Goal: Task Accomplishment & Management: Manage account settings

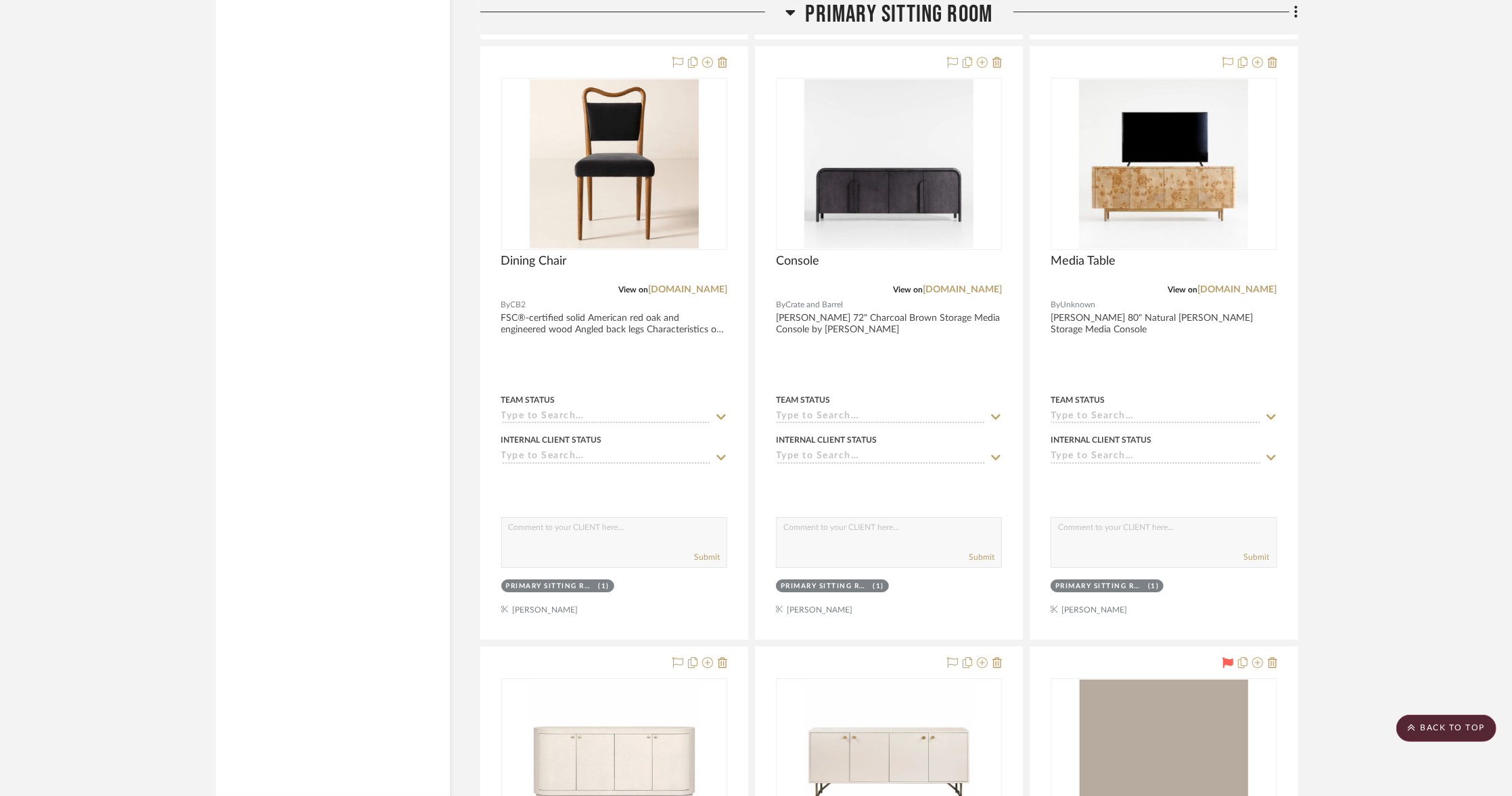
scroll to position [3992, 0]
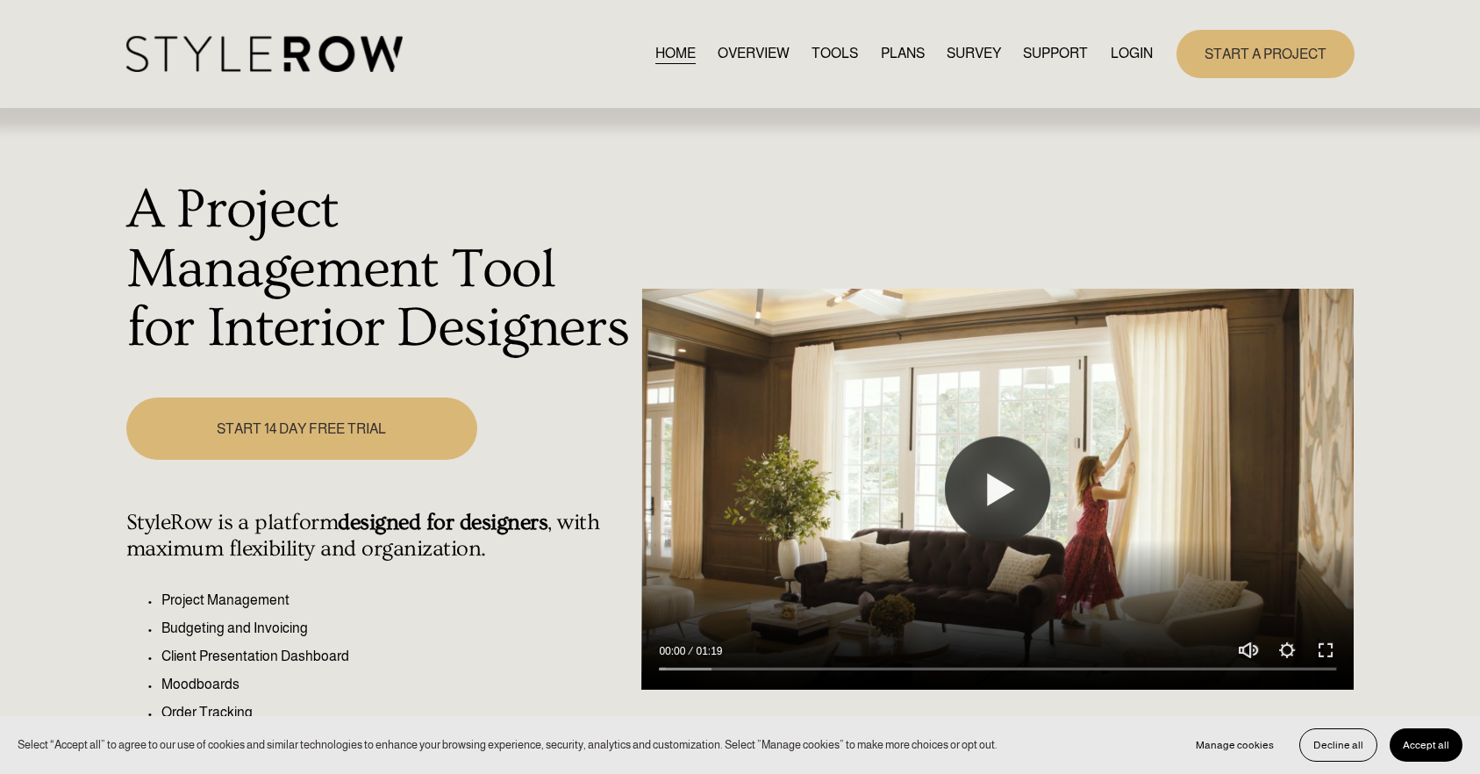
click at [1119, 58] on link "LOGIN" at bounding box center [1132, 54] width 42 height 24
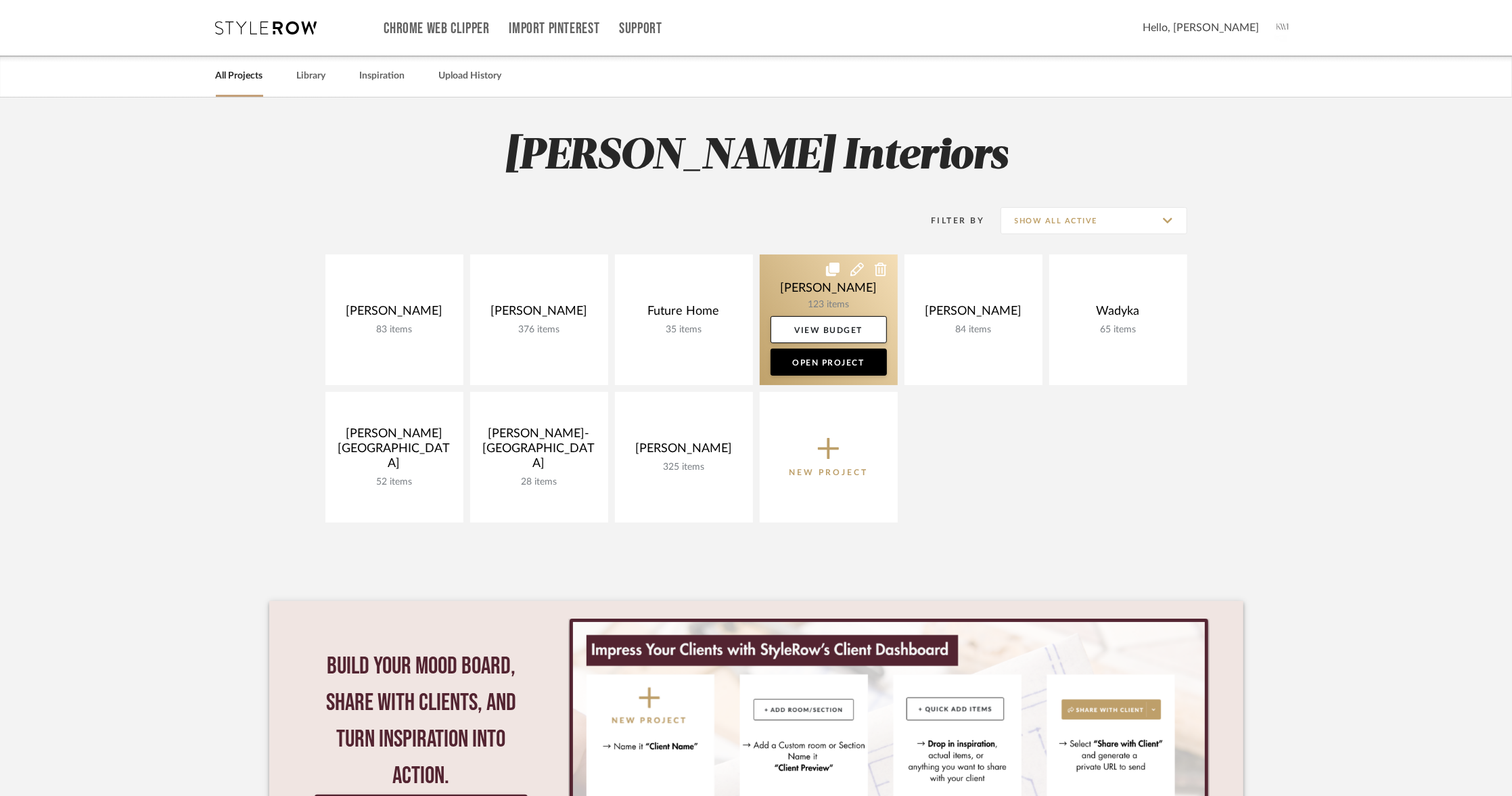
click at [822, 287] on link at bounding box center [828, 319] width 138 height 130
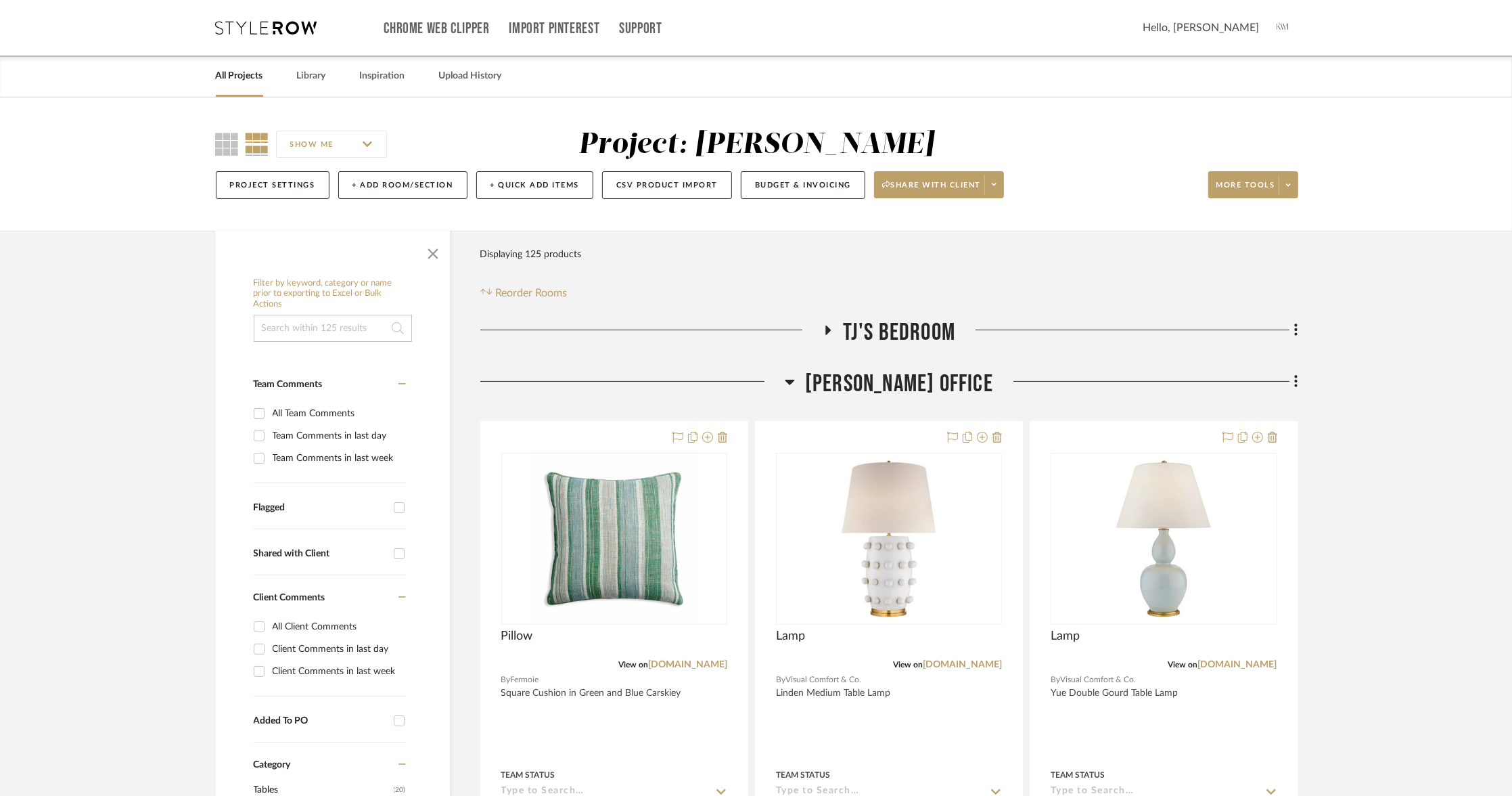
click at [884, 369] on span "[PERSON_NAME] Office" at bounding box center [899, 384] width 188 height 29
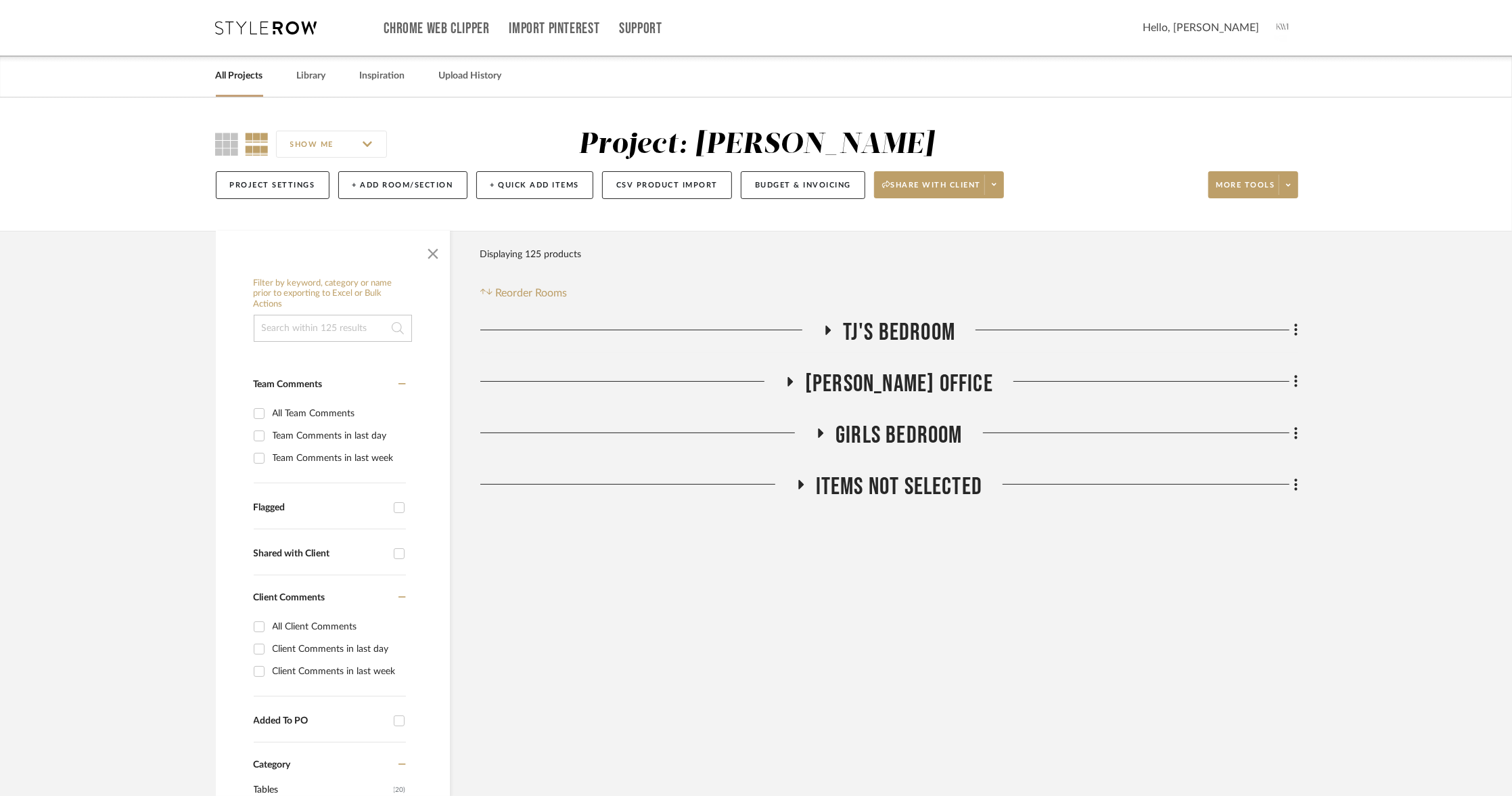
click at [901, 443] on span "Girls Bedroom" at bounding box center [899, 436] width 127 height 29
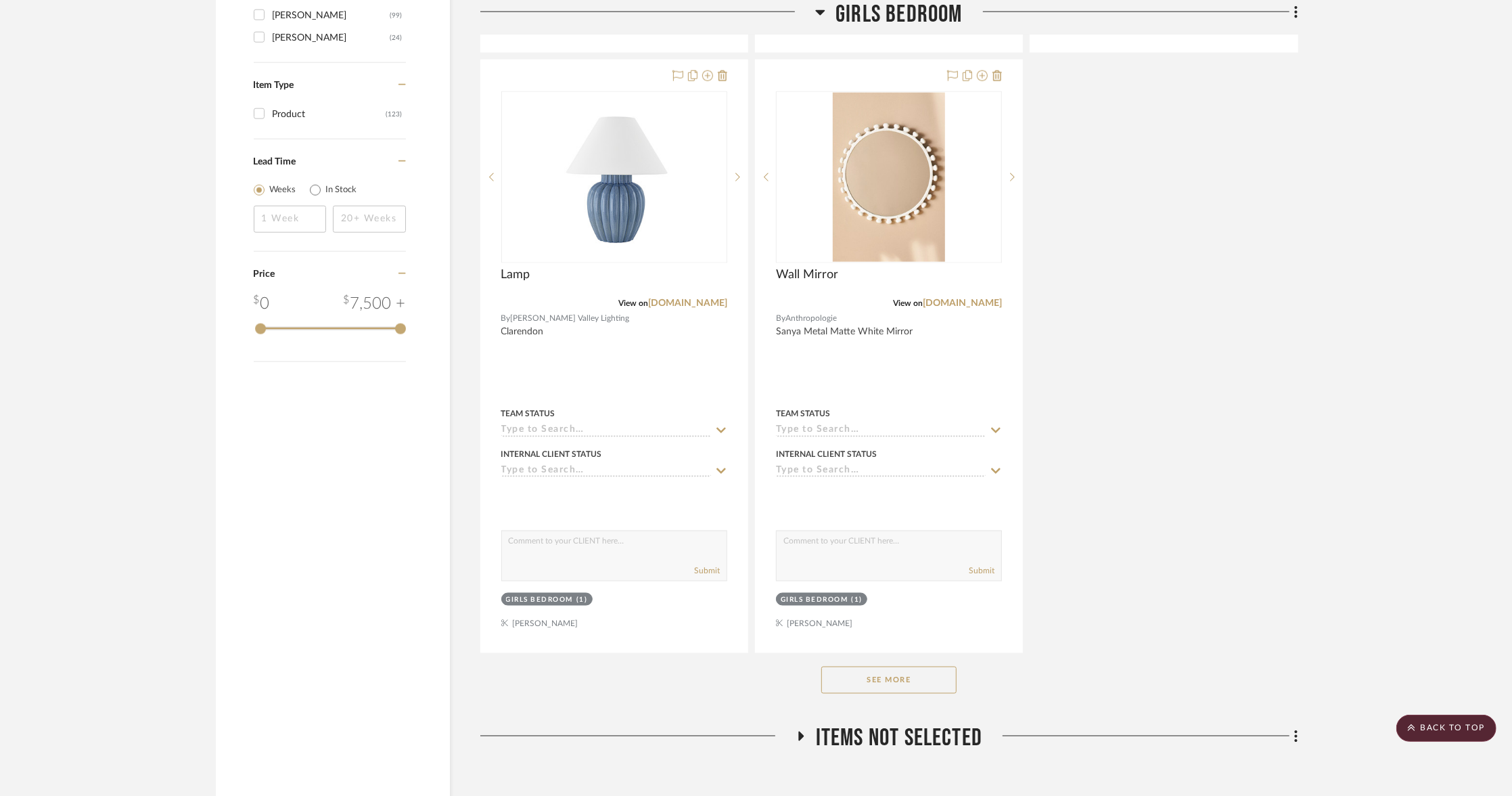
scroll to position [1678, 0]
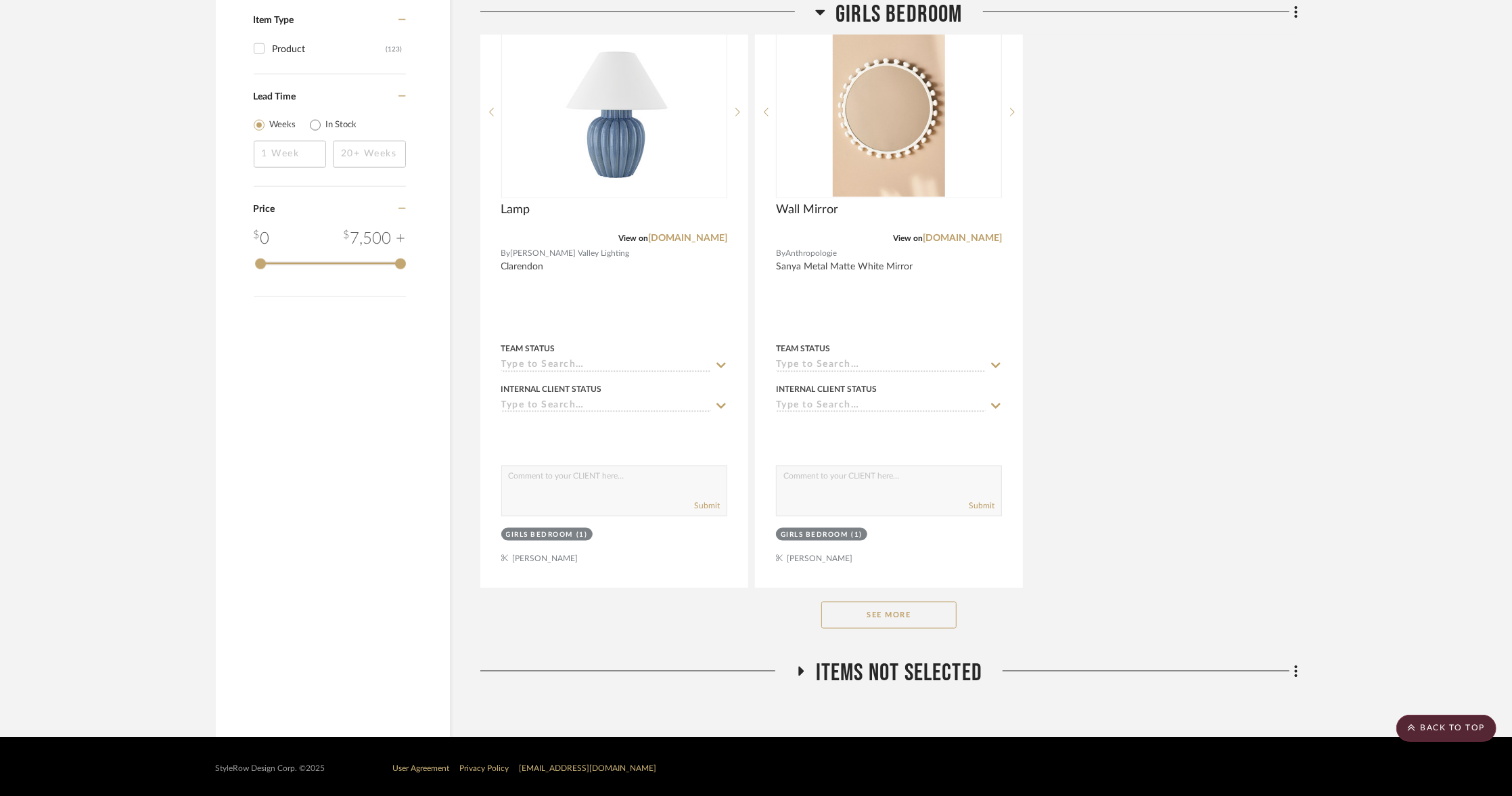
click at [858, 614] on button "See More" at bounding box center [888, 615] width 135 height 27
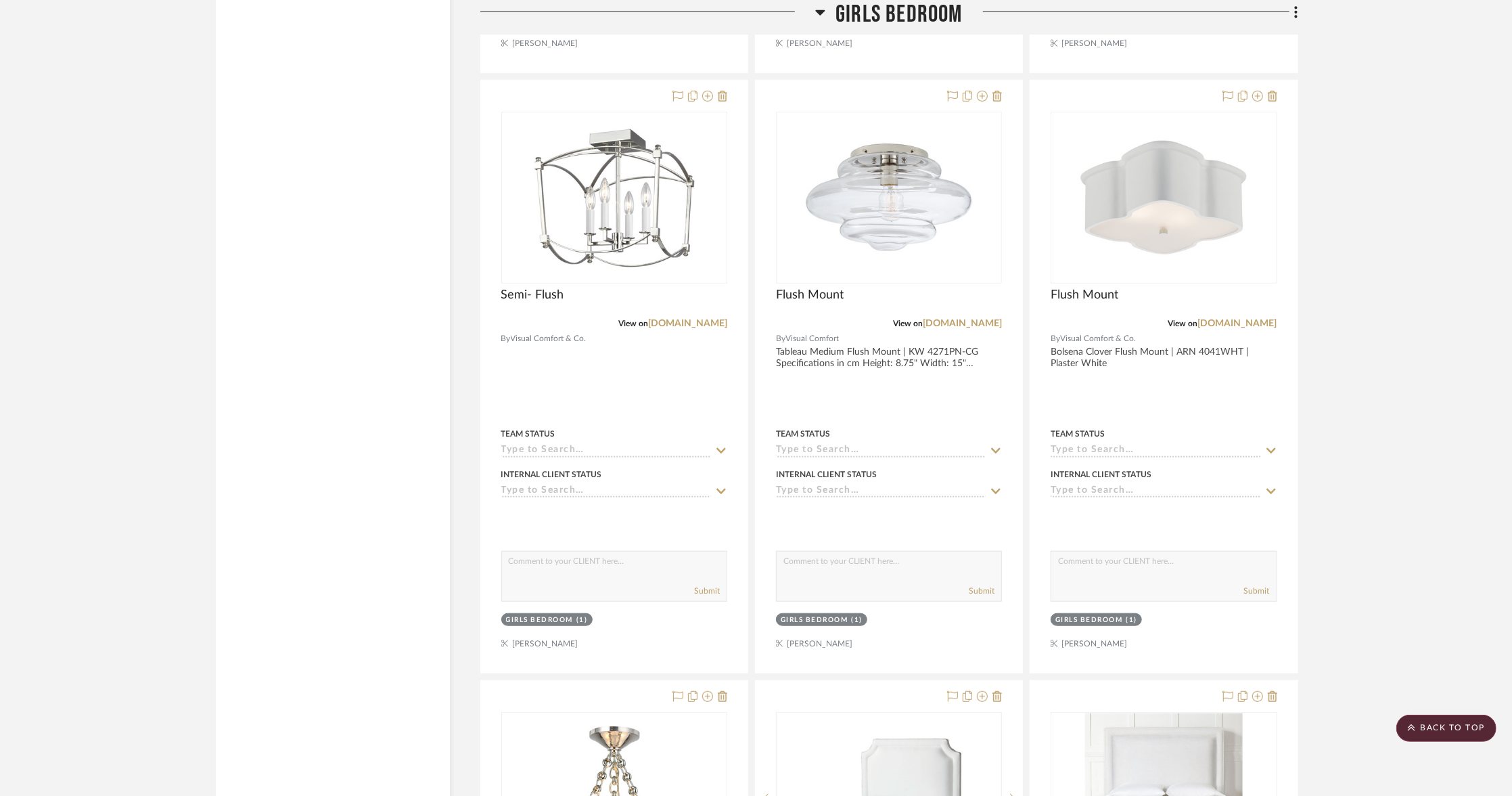
scroll to position [5206, 0]
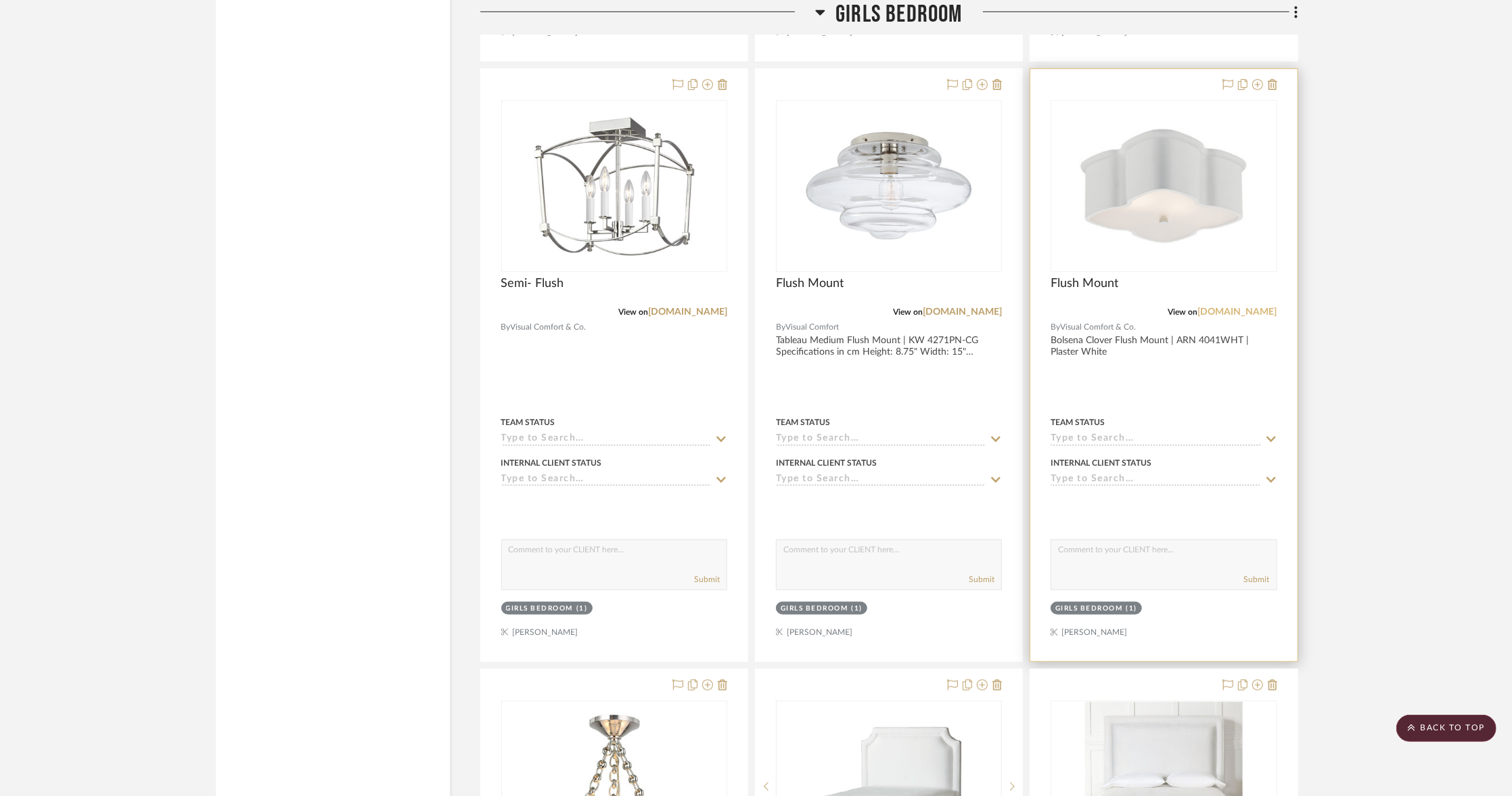
click at [1227, 307] on link "[DOMAIN_NAME]" at bounding box center [1238, 312] width 79 height 9
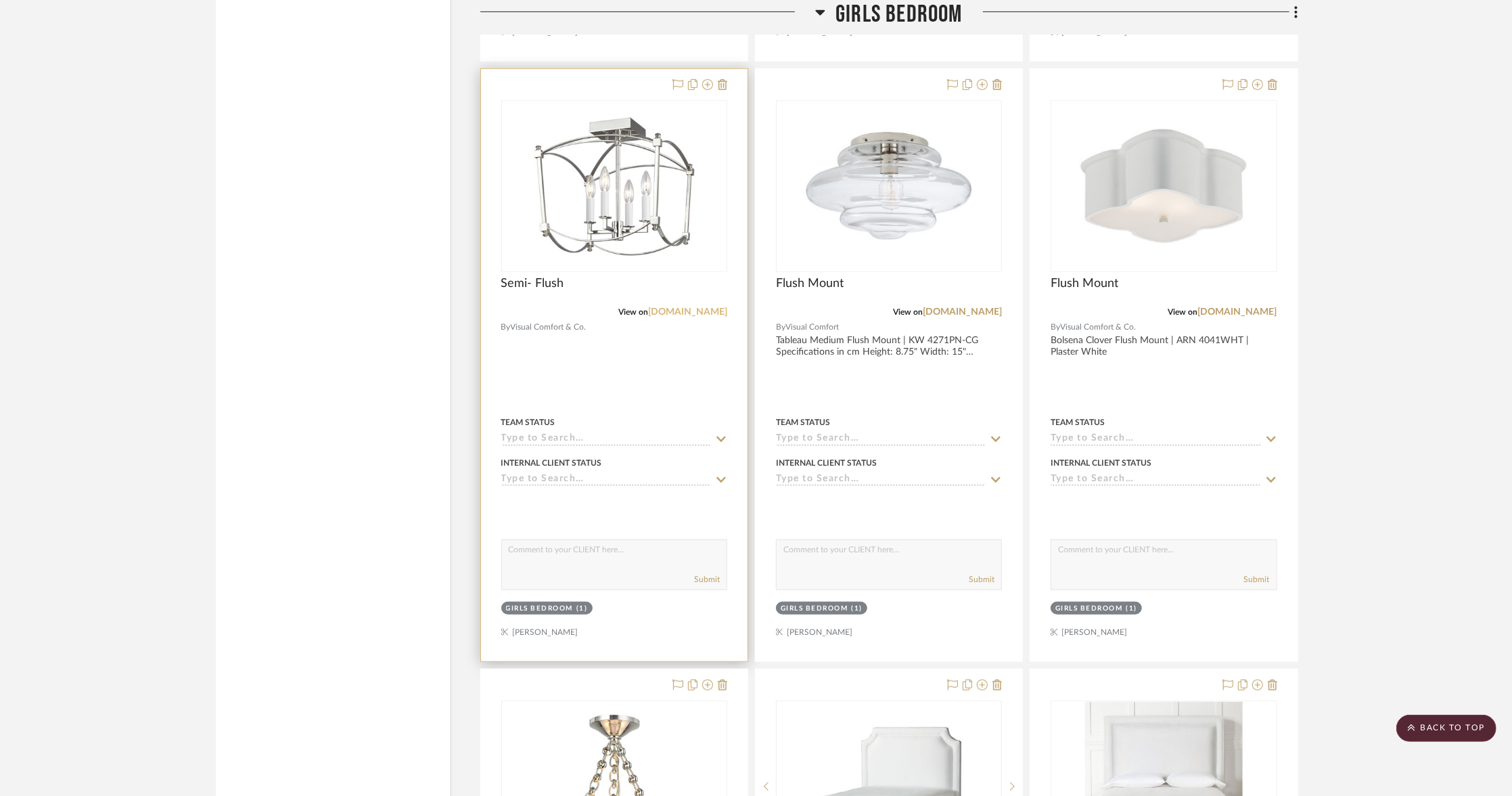
click at [665, 307] on link "[DOMAIN_NAME]" at bounding box center [688, 312] width 79 height 9
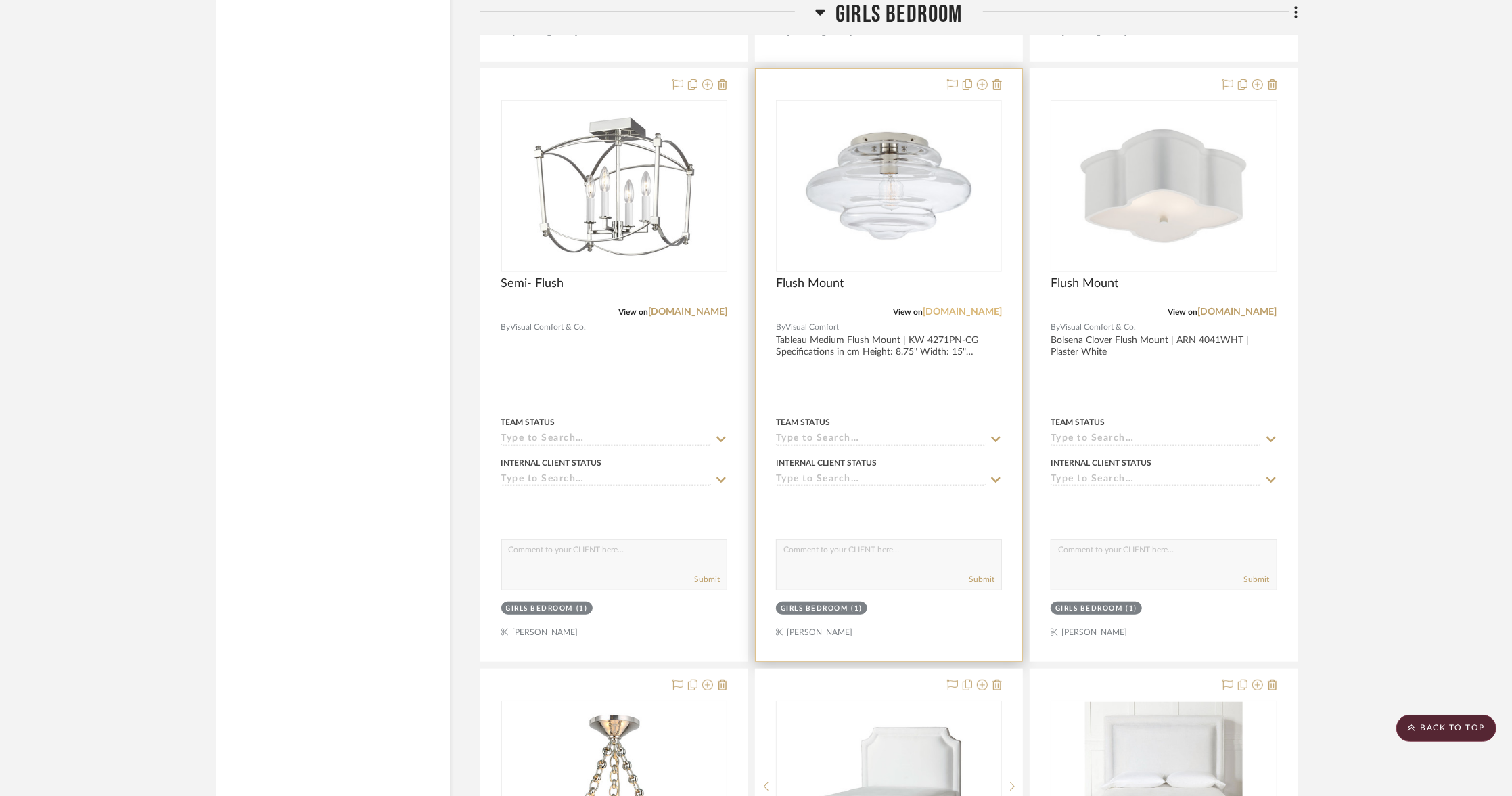
click at [962, 307] on link "[DOMAIN_NAME]" at bounding box center [962, 312] width 79 height 9
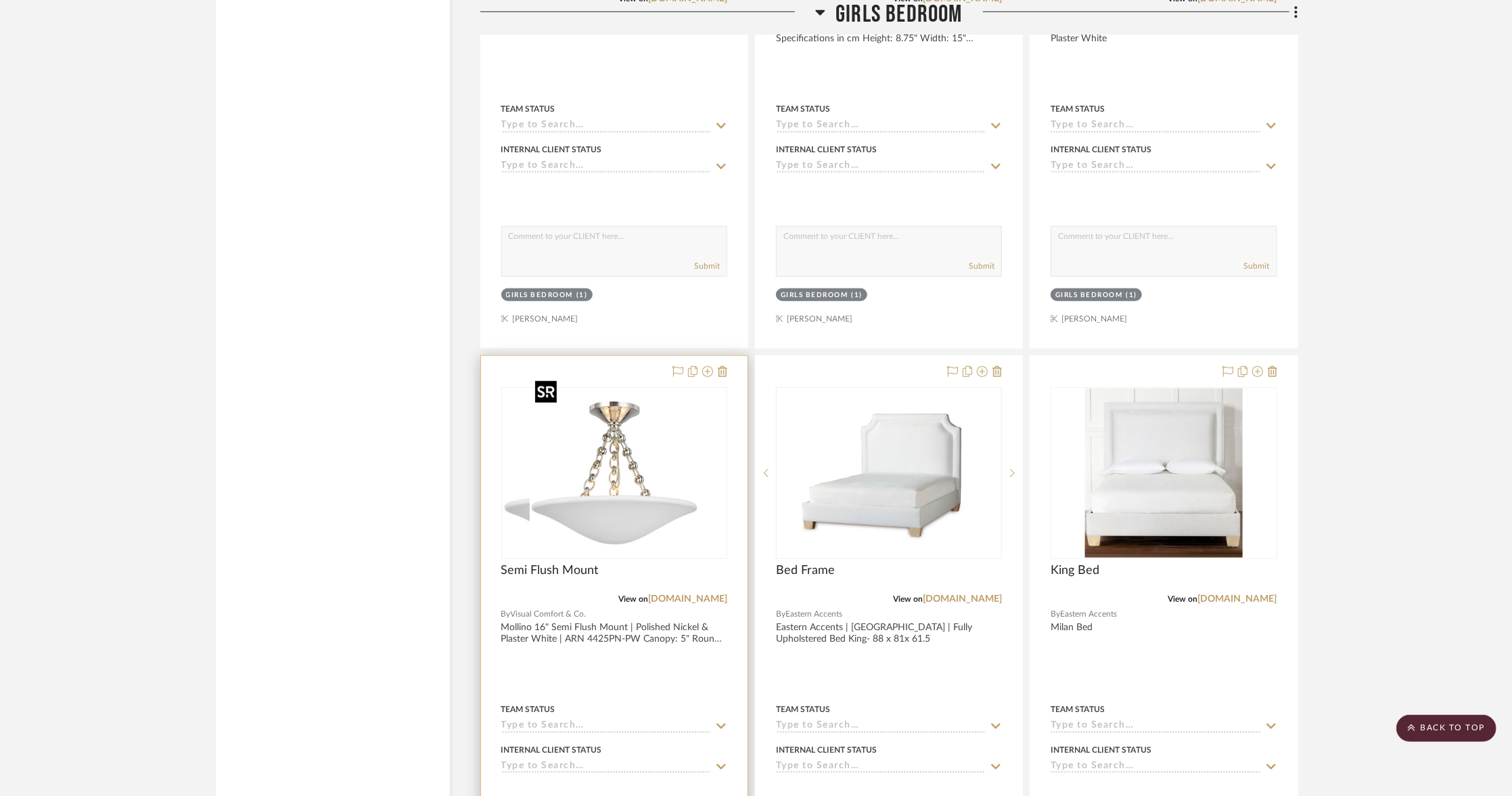
scroll to position [5550, 0]
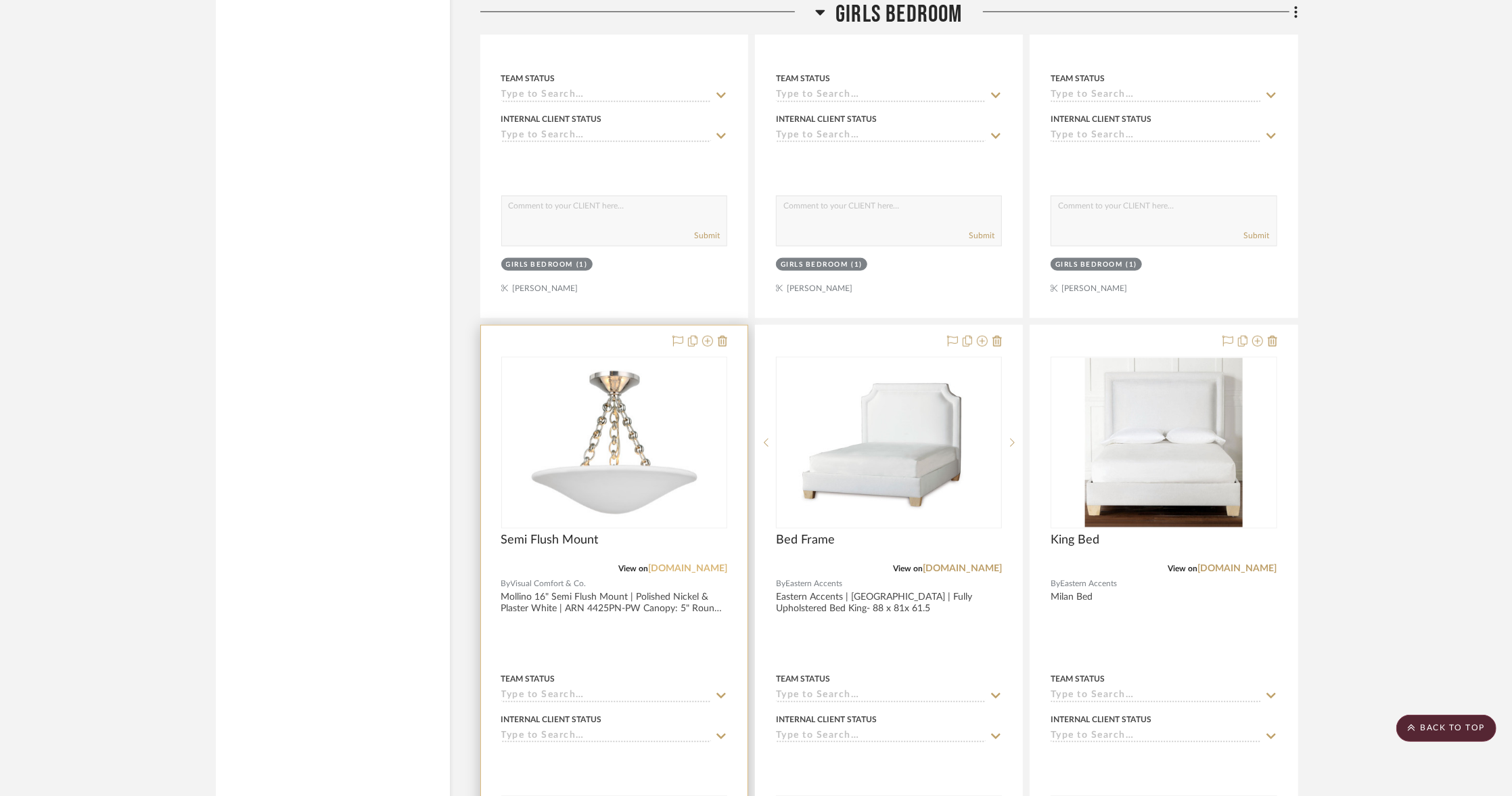
click at [666, 564] on link "[DOMAIN_NAME]" at bounding box center [688, 568] width 79 height 9
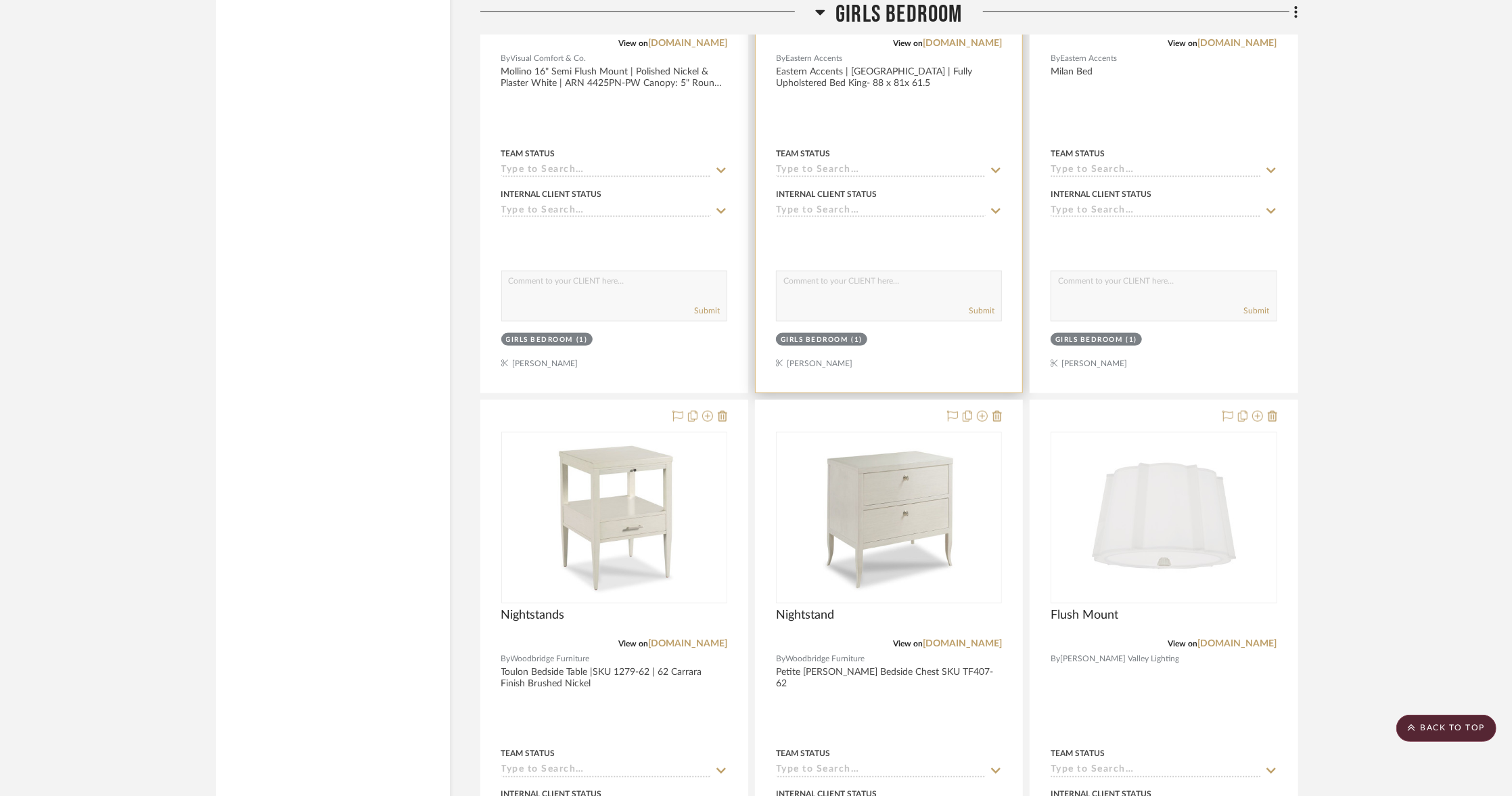
scroll to position [6126, 0]
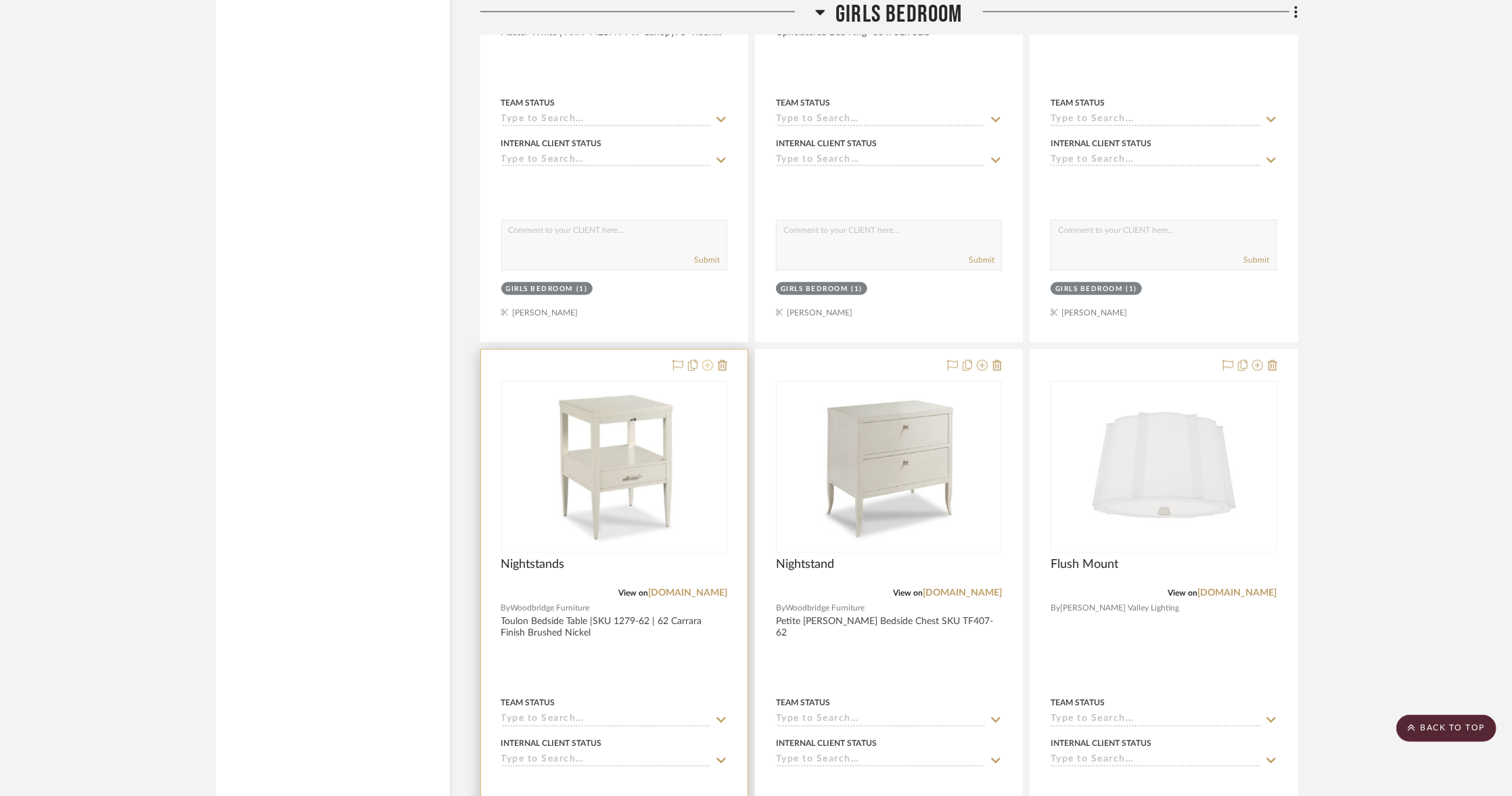
click at [704, 360] on icon at bounding box center [708, 366] width 11 height 11
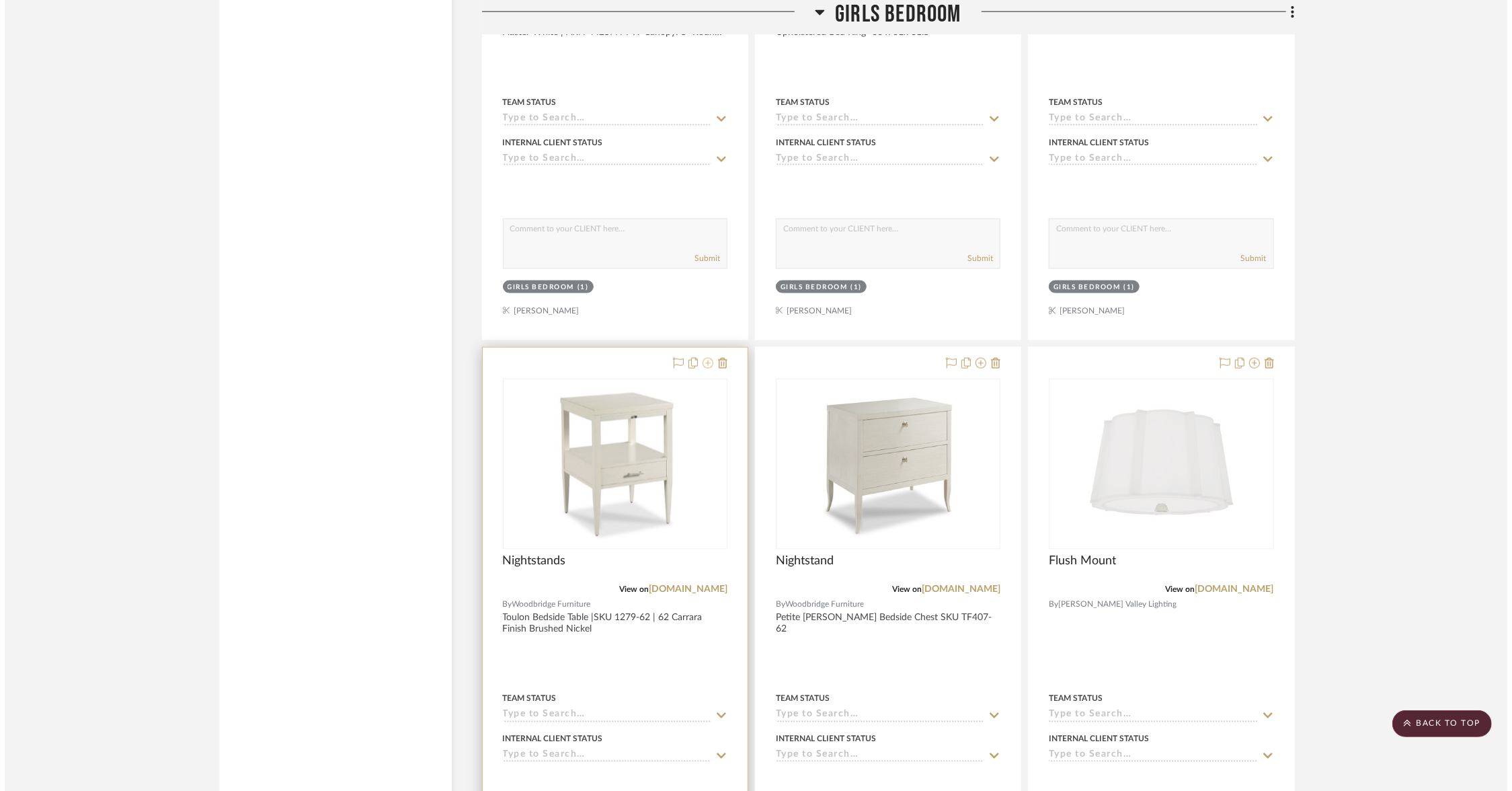
scroll to position [0, 0]
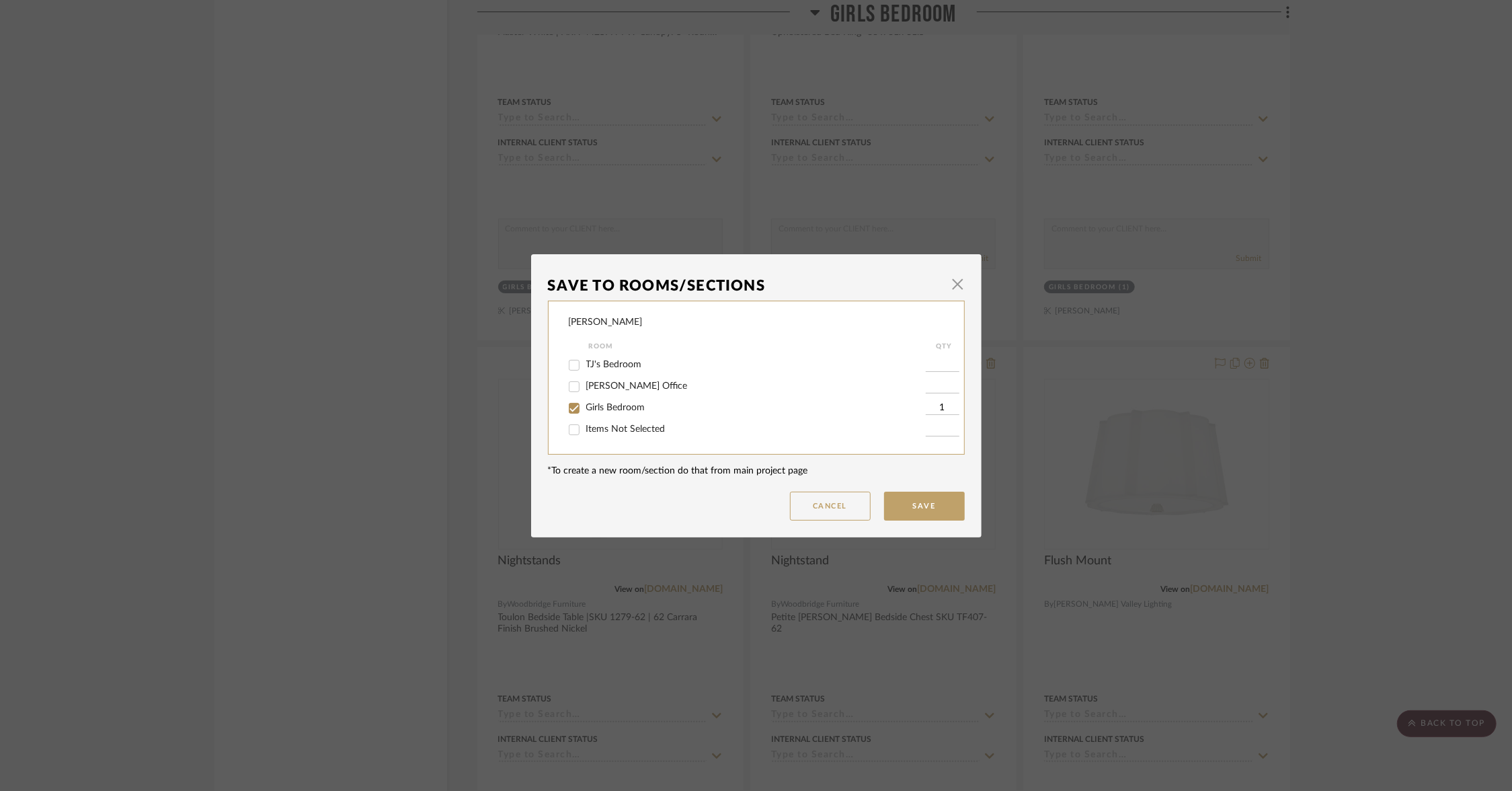
click at [589, 417] on div "Girls Bedroom" at bounding box center [747, 409] width 357 height 21
click at [588, 412] on span "Girls Bedroom" at bounding box center [615, 408] width 59 height 9
click at [585, 412] on input "Girls Bedroom" at bounding box center [574, 409] width 21 height 21
checkbox input "false"
click at [589, 432] on span "Items Not Selected" at bounding box center [626, 429] width 80 height 9
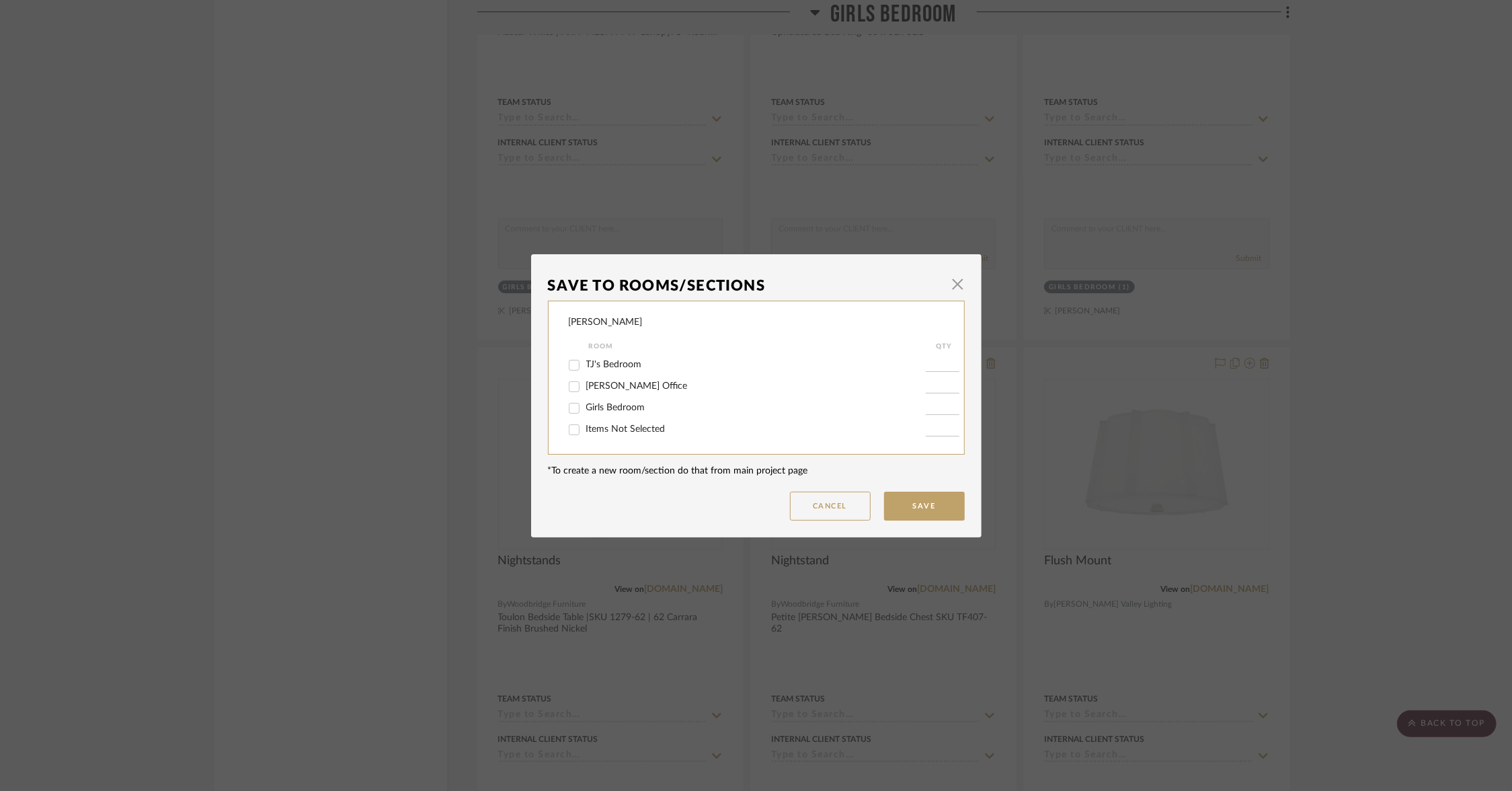
click at [585, 432] on input "Items Not Selected" at bounding box center [574, 430] width 21 height 21
checkbox input "true"
type input "1"
click at [902, 514] on button "Save" at bounding box center [924, 506] width 80 height 29
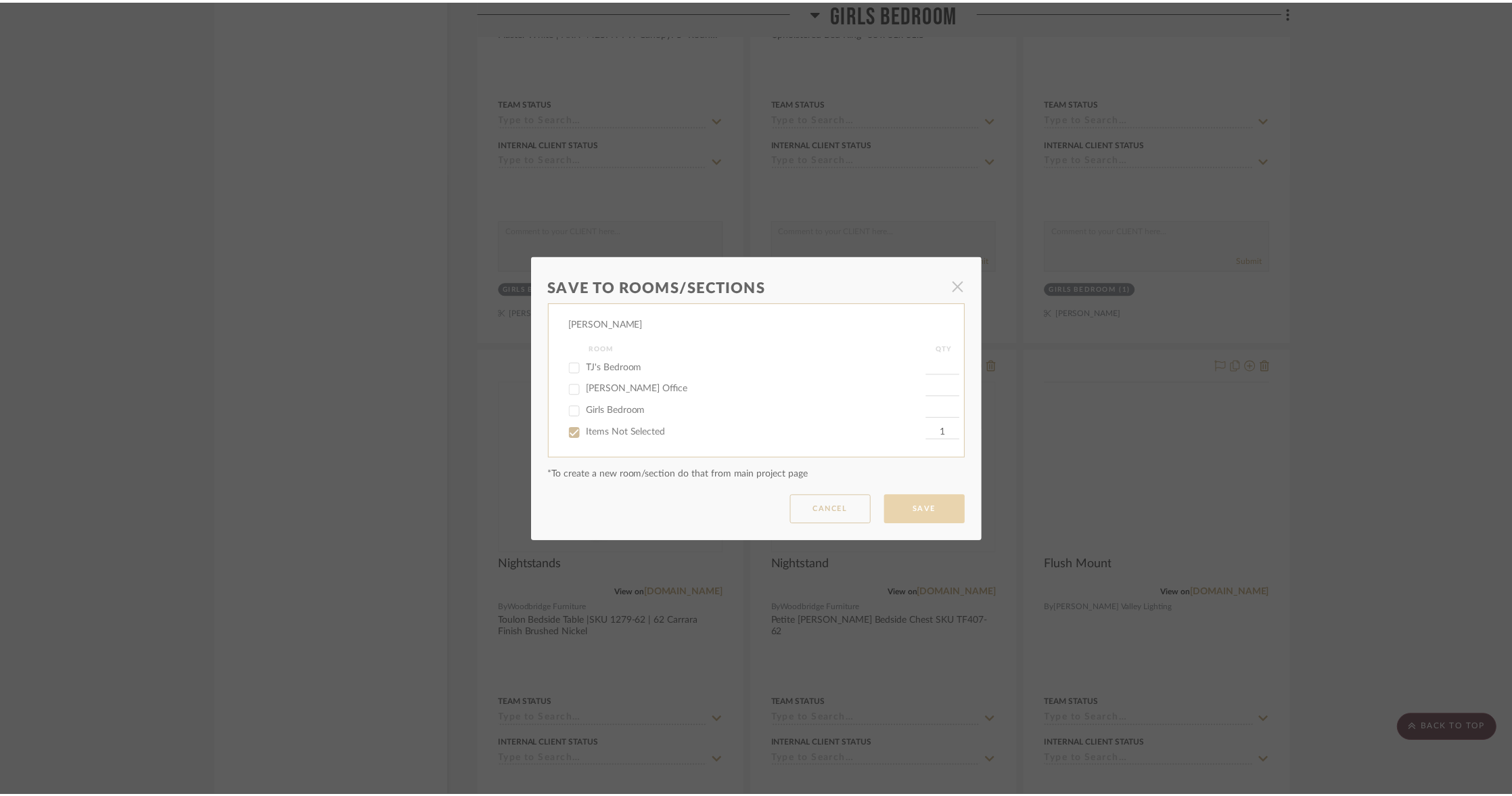
scroll to position [6126, 0]
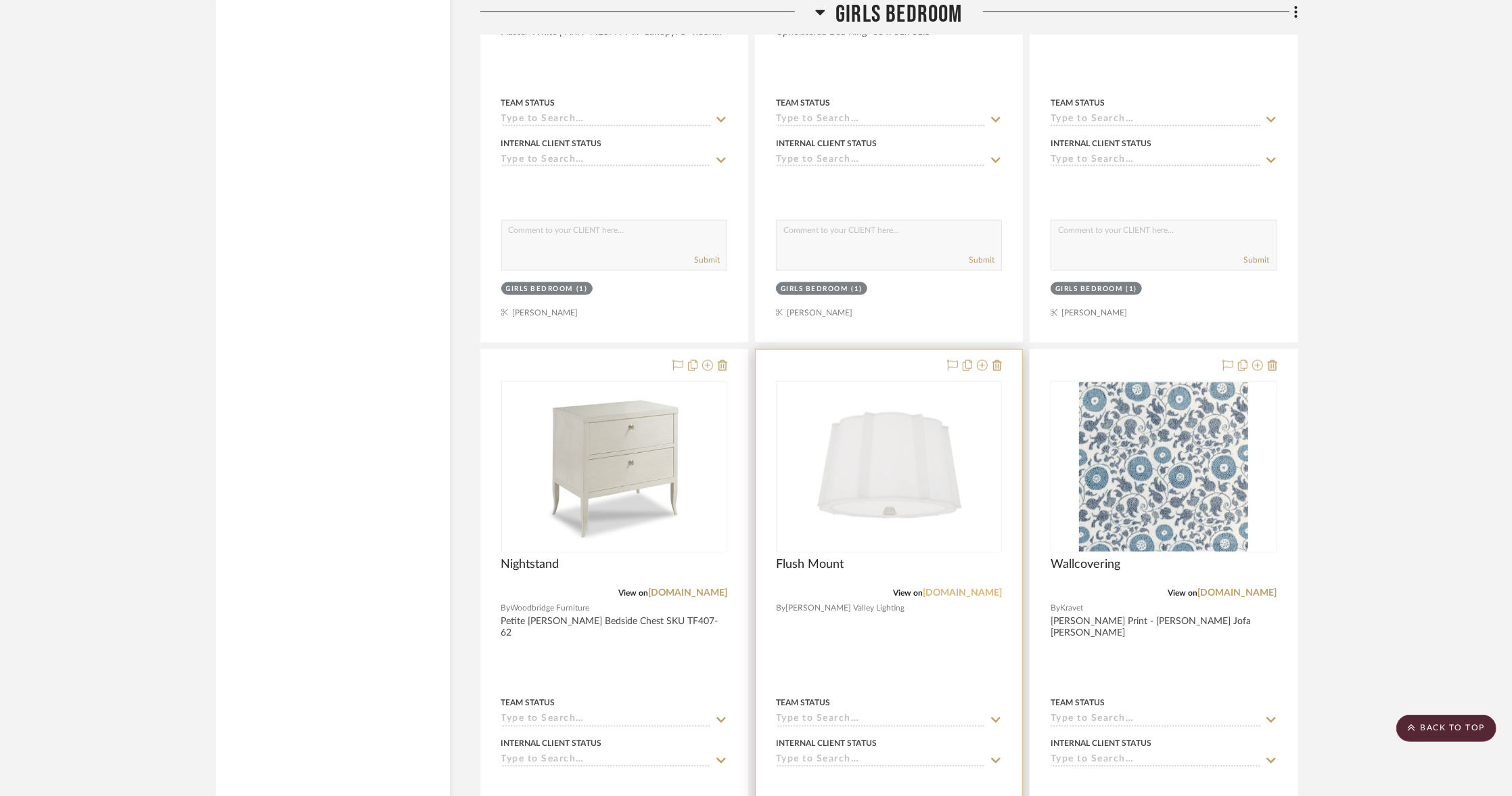
click at [976, 588] on link "[DOMAIN_NAME]" at bounding box center [962, 592] width 79 height 9
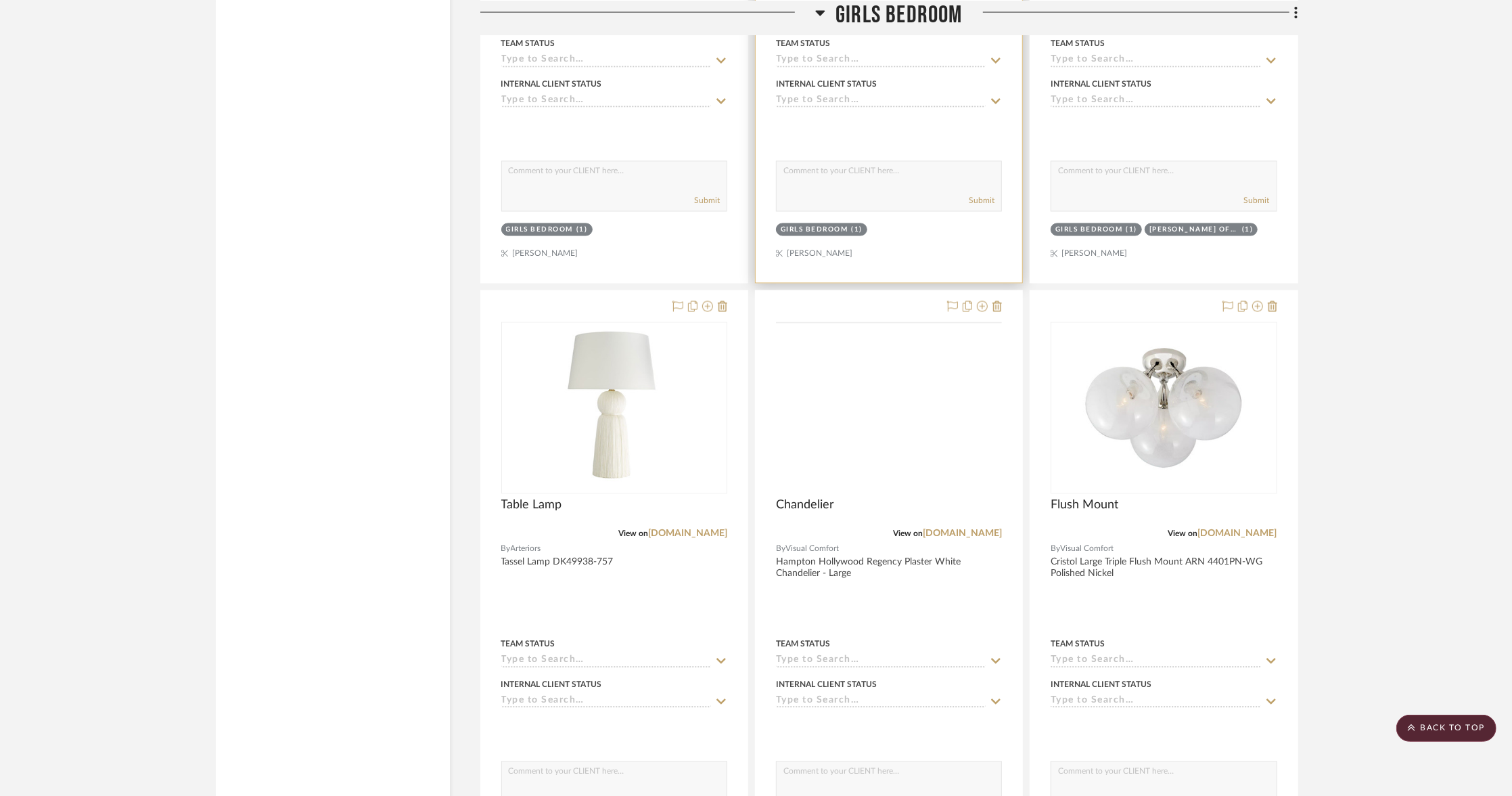
scroll to position [6845, 0]
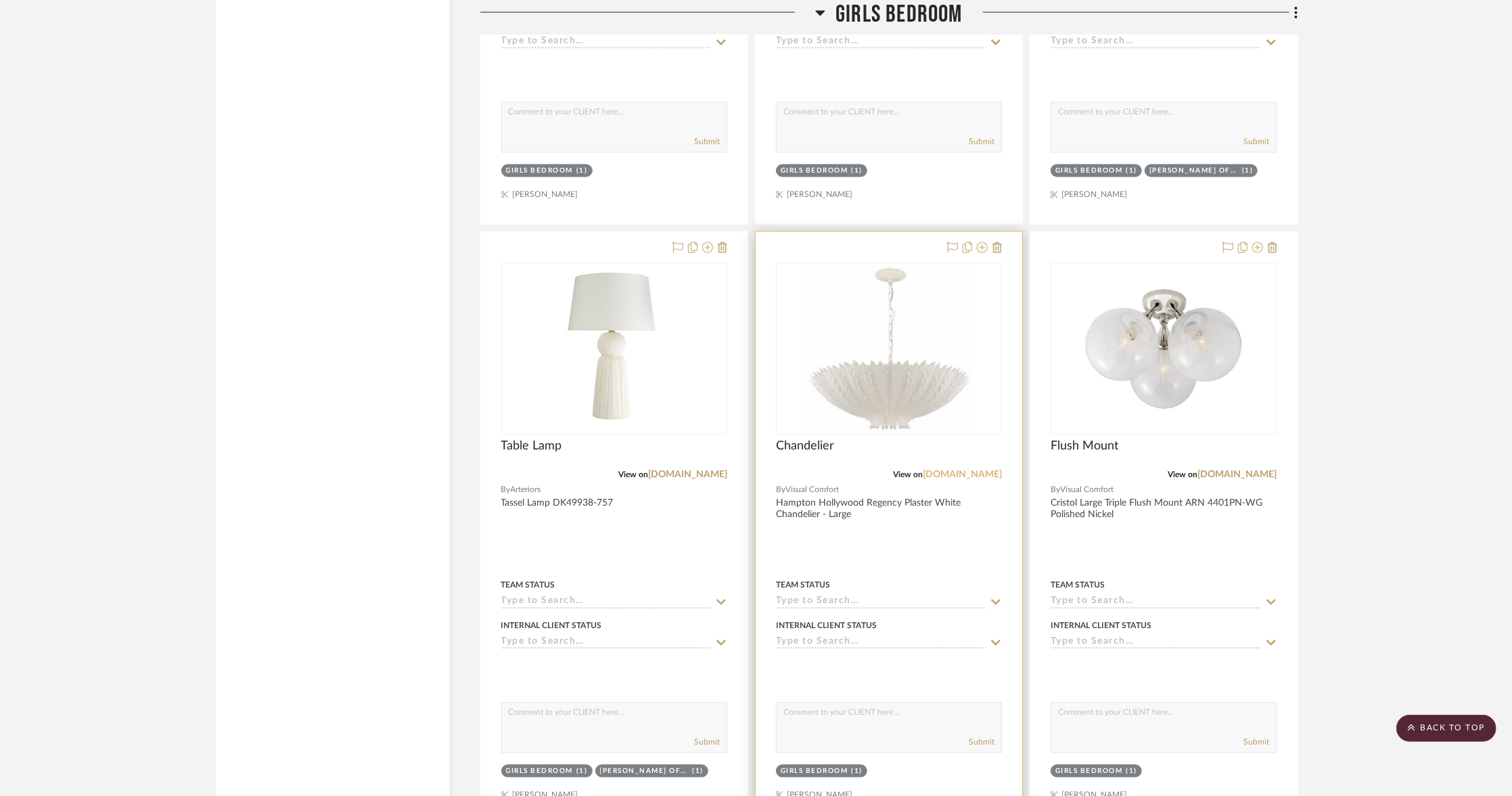
click at [935, 470] on link "[DOMAIN_NAME]" at bounding box center [962, 474] width 79 height 9
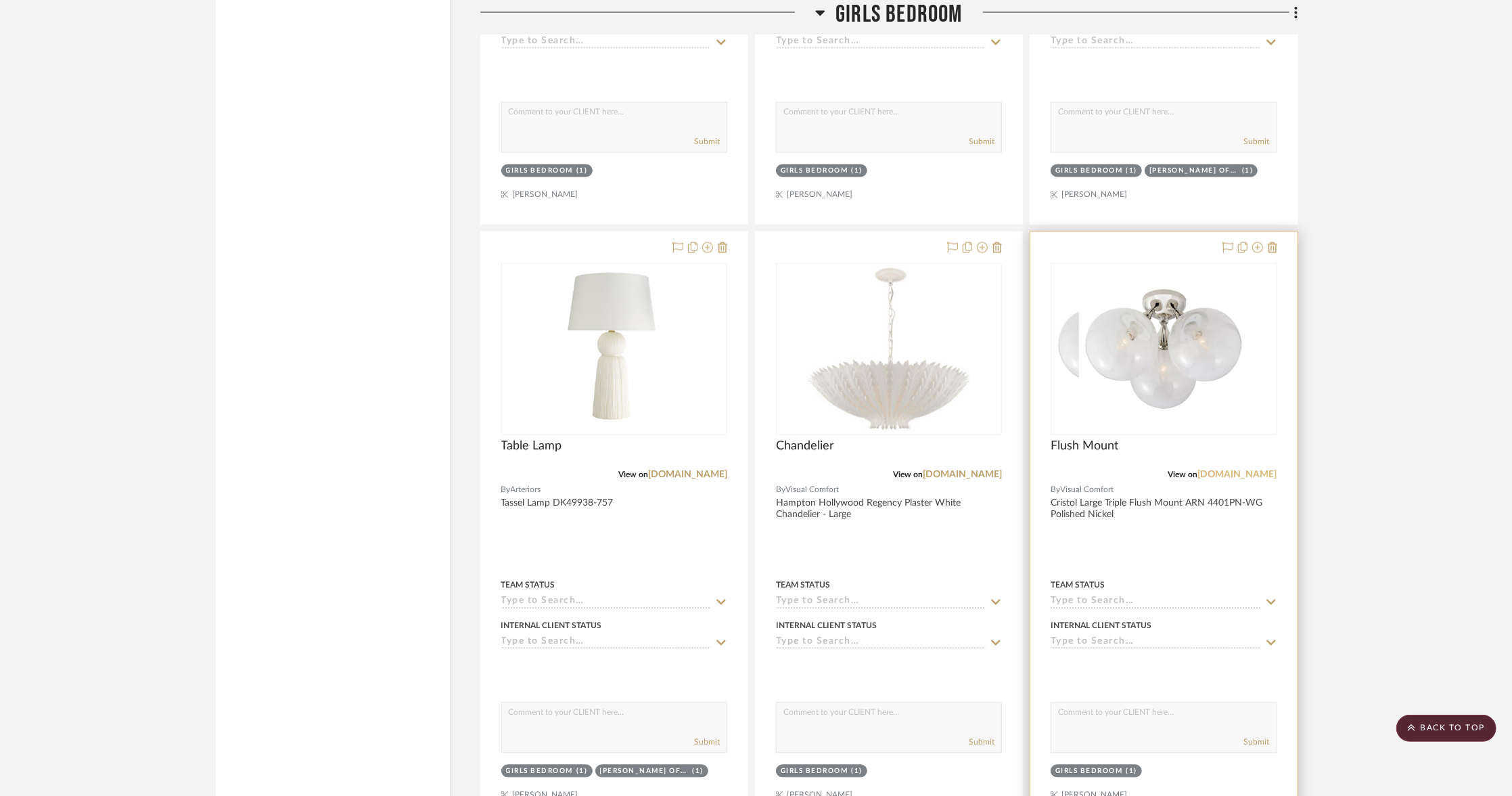
click at [1227, 470] on link "[DOMAIN_NAME]" at bounding box center [1238, 474] width 79 height 9
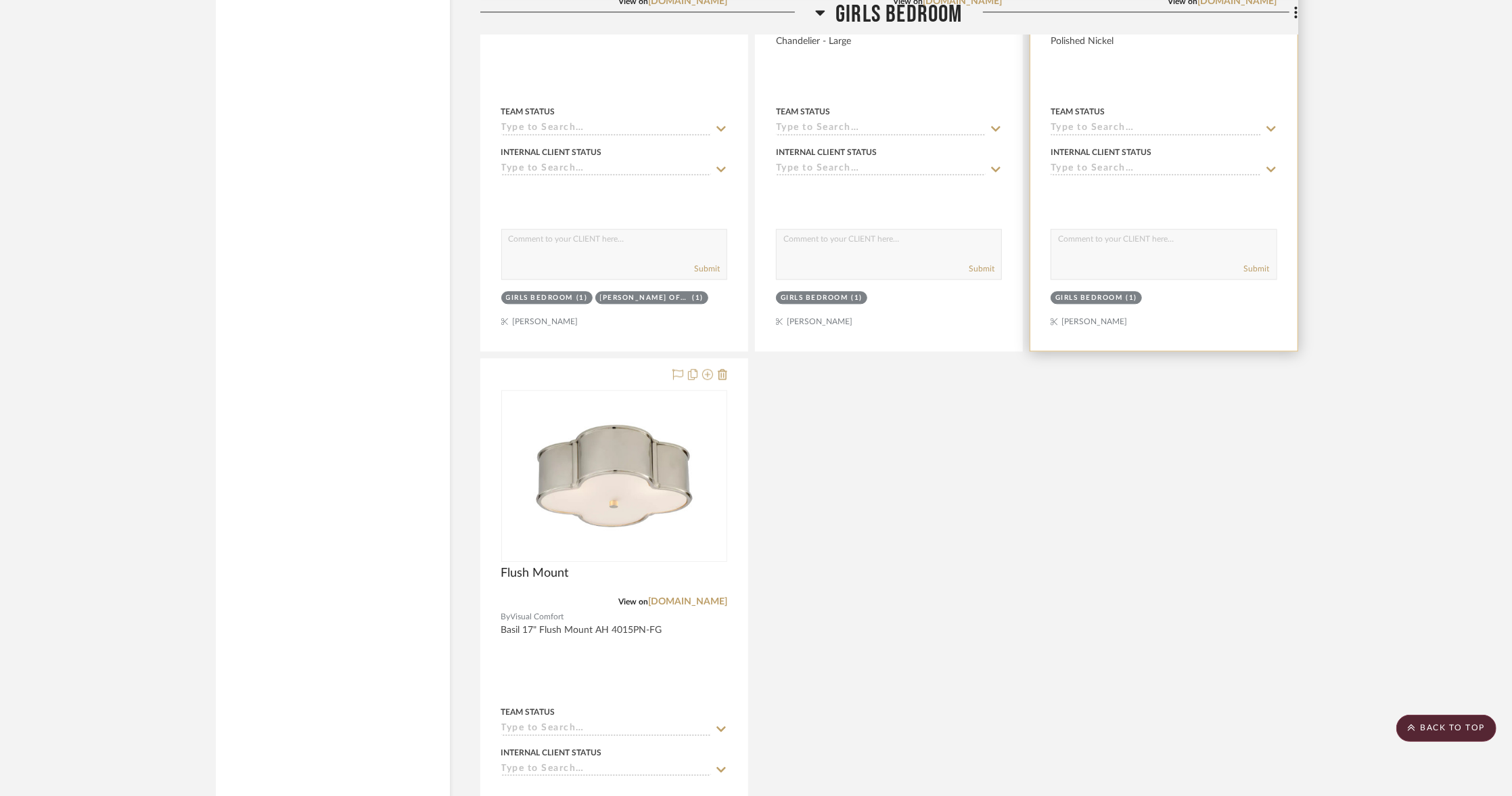
scroll to position [7338, 0]
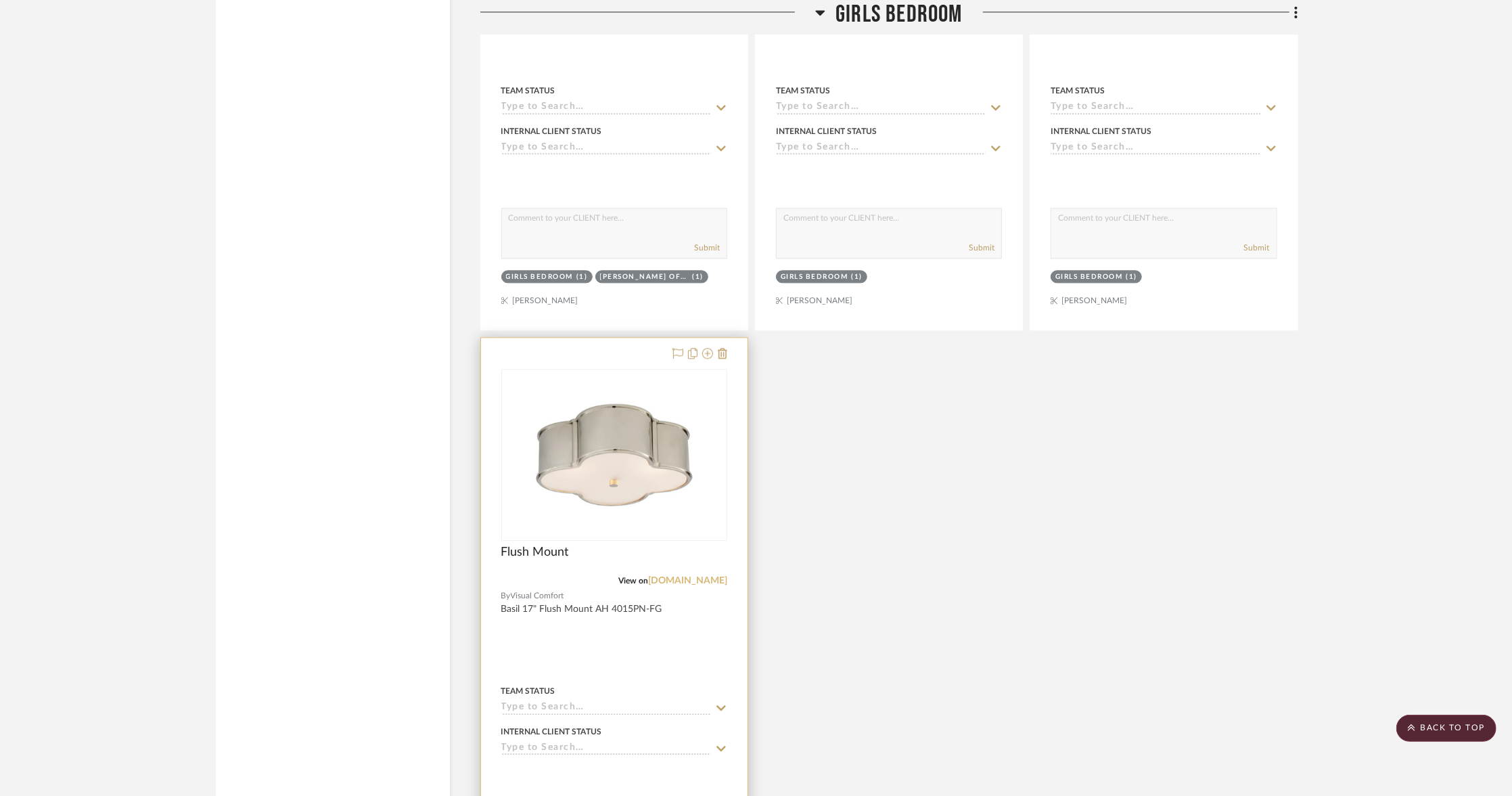
click at [705, 576] on link "[DOMAIN_NAME]" at bounding box center [688, 581] width 79 height 9
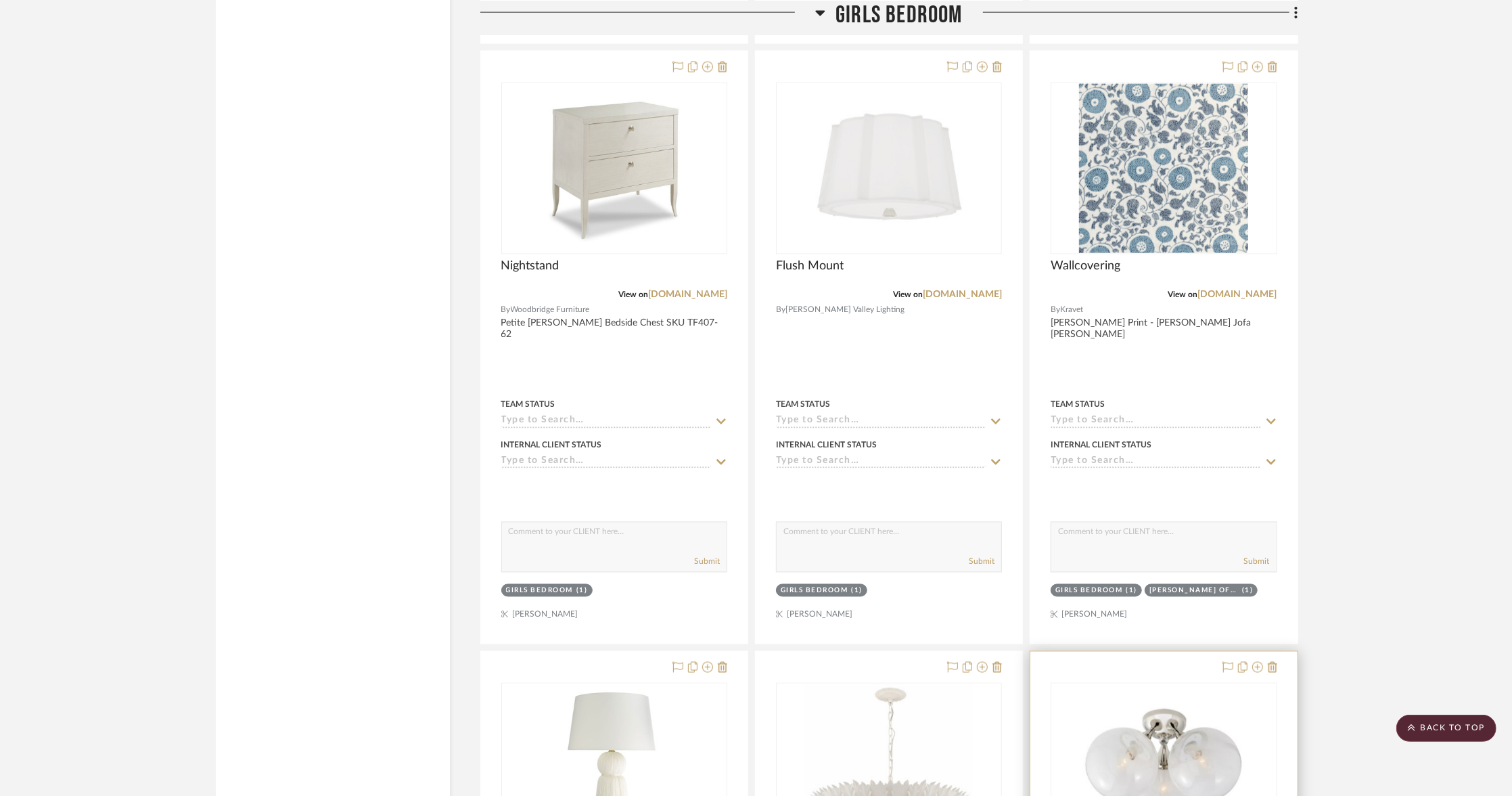
scroll to position [6364, 0]
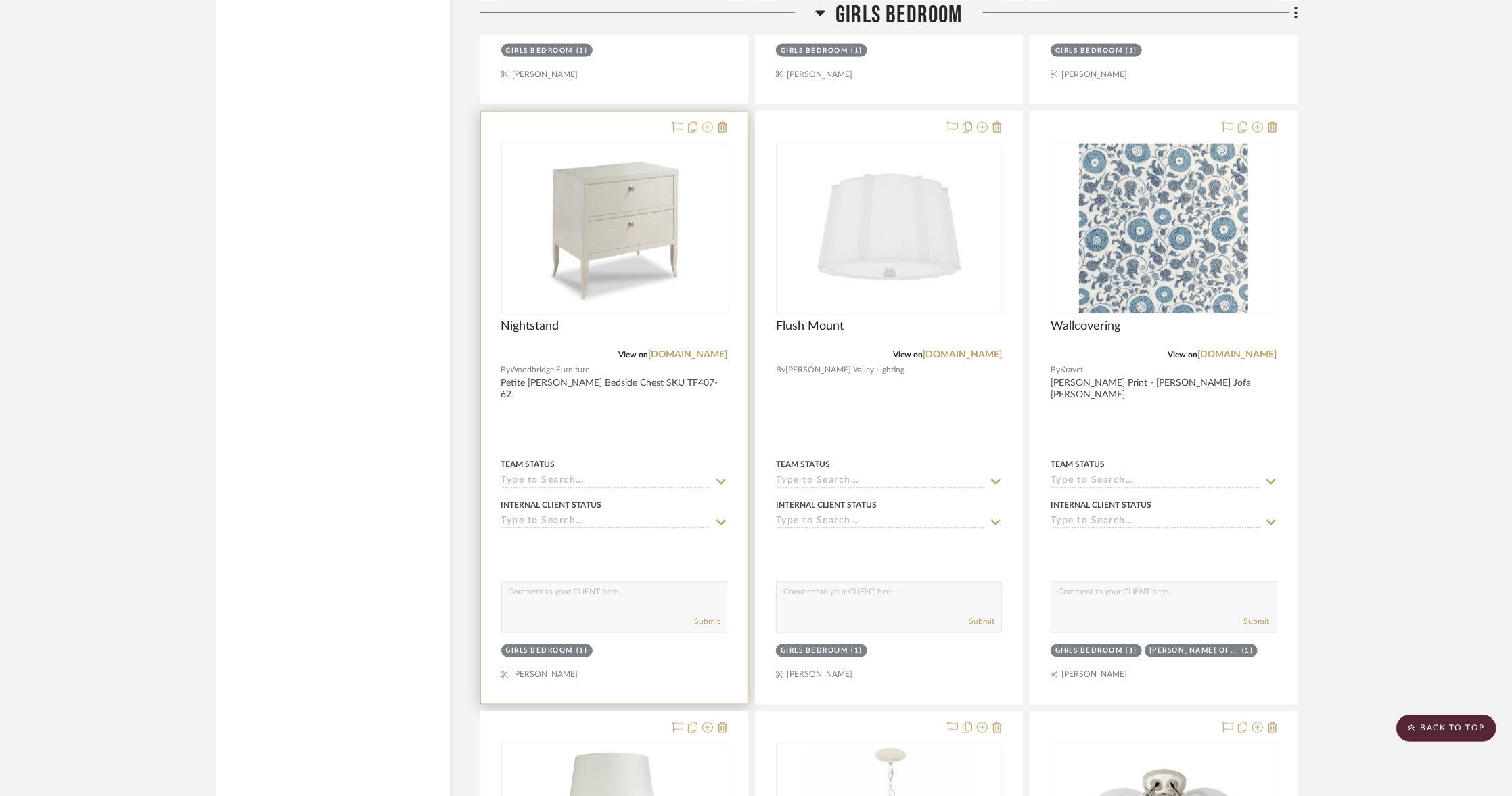
click at [706, 122] on icon at bounding box center [708, 127] width 11 height 11
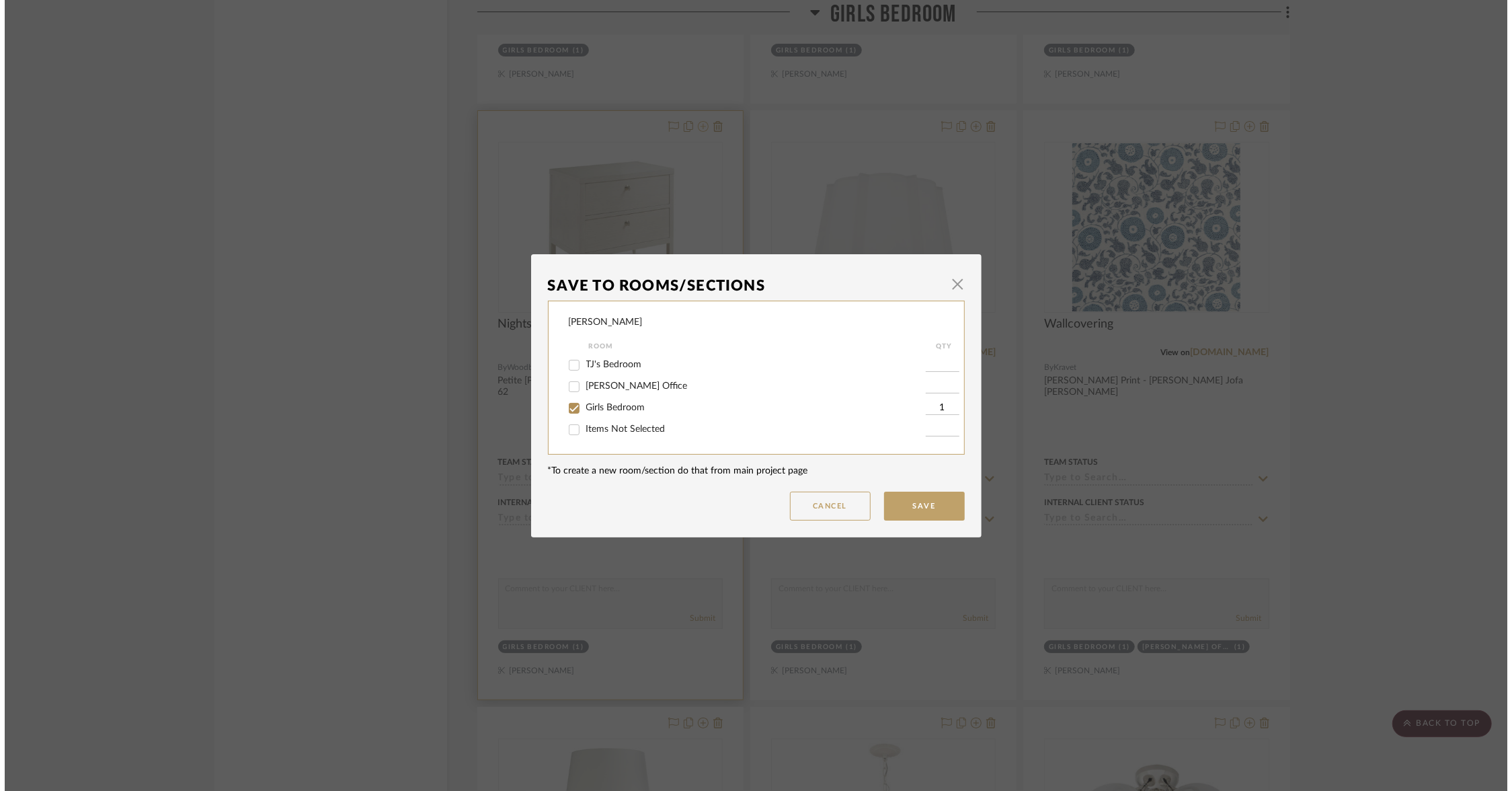
scroll to position [0, 0]
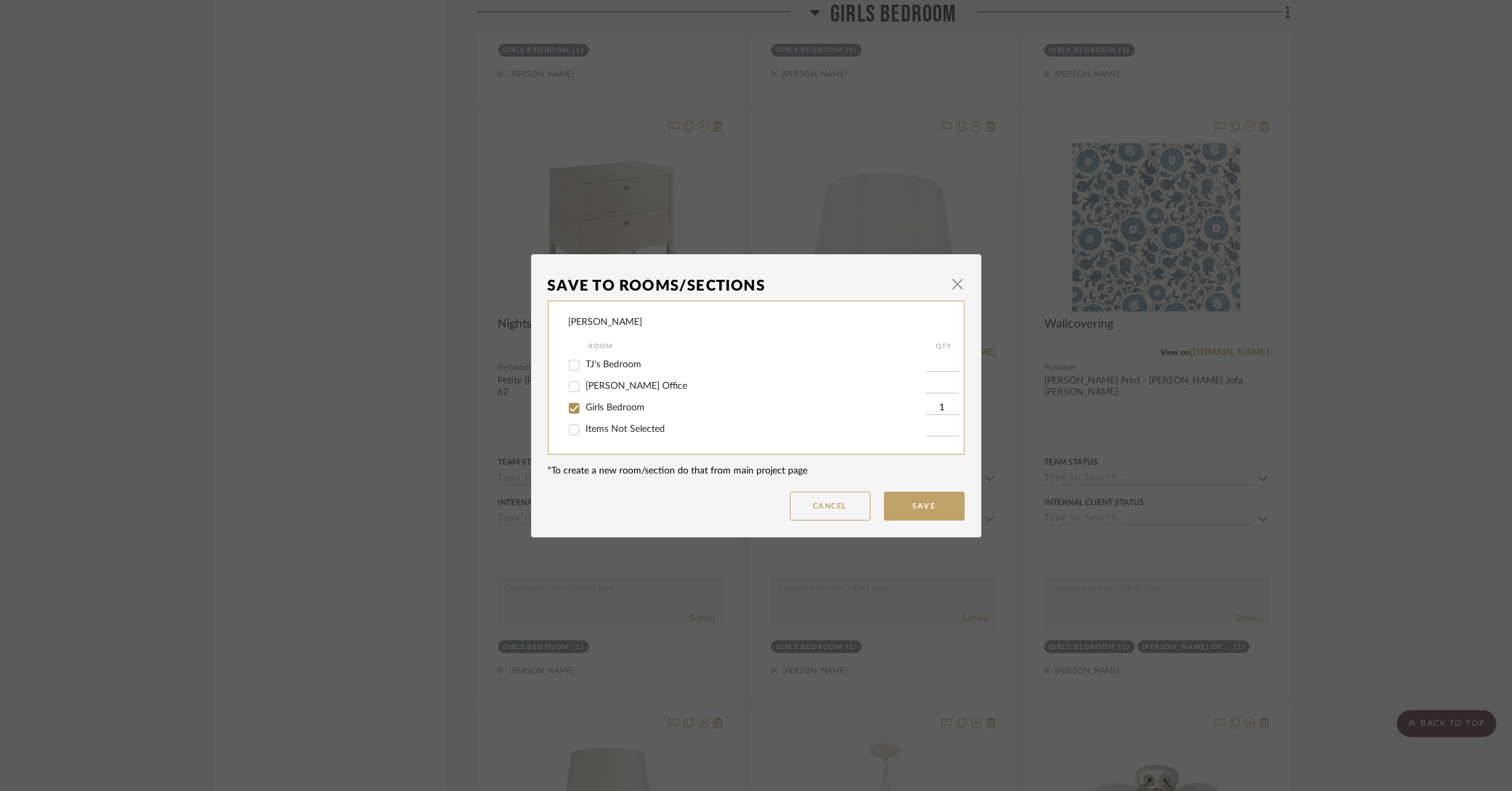
click at [595, 407] on span "Girls Bedroom" at bounding box center [615, 408] width 59 height 9
click at [585, 407] on input "Girls Bedroom" at bounding box center [574, 409] width 21 height 21
checkbox input "false"
click at [595, 431] on span "Items Not Selected" at bounding box center [626, 429] width 80 height 9
click at [585, 431] on input "Items Not Selected" at bounding box center [574, 430] width 21 height 21
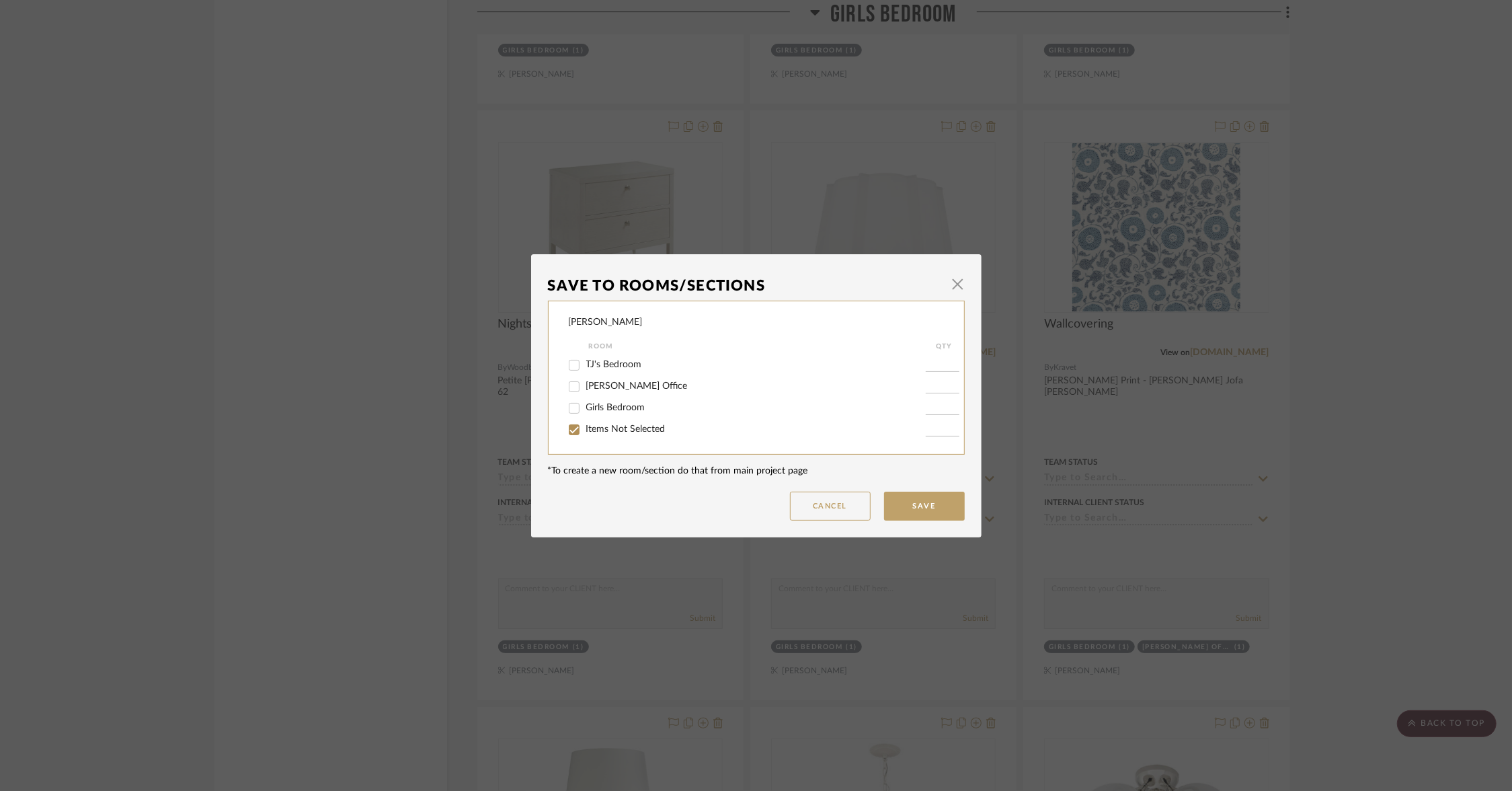
checkbox input "true"
type input "1"
click at [913, 507] on button "Save" at bounding box center [924, 506] width 80 height 29
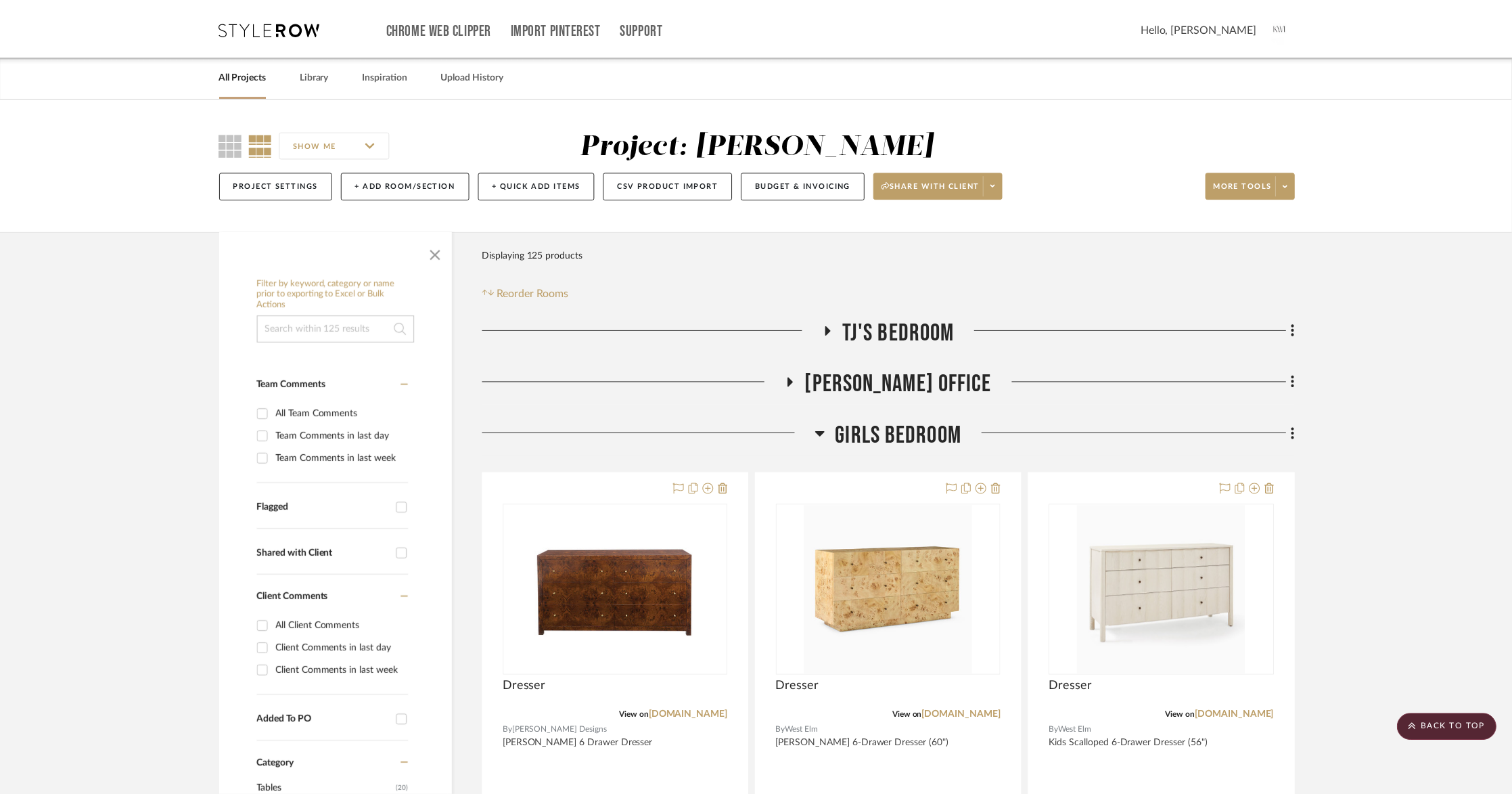
scroll to position [6364, 0]
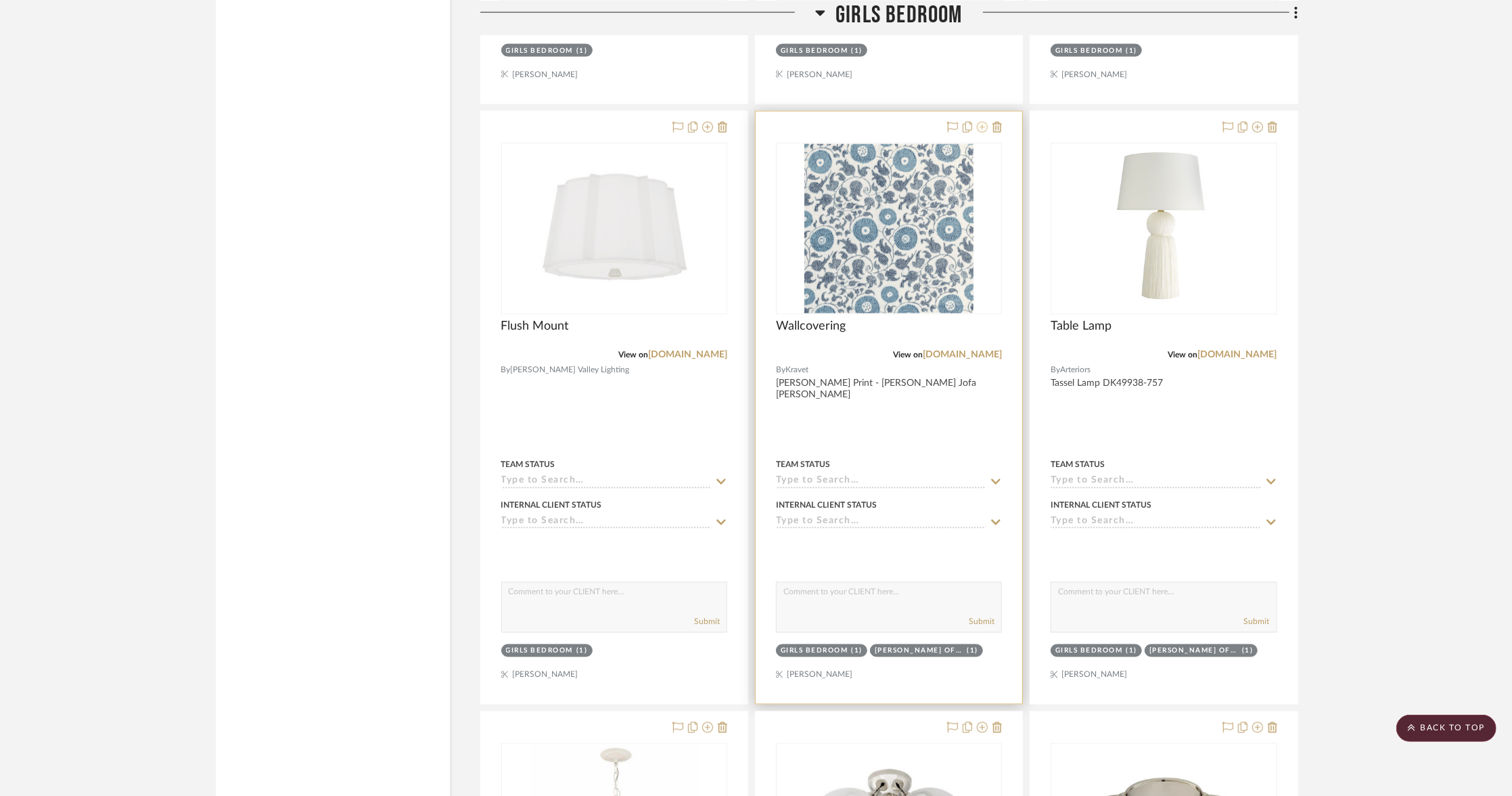
click at [985, 122] on icon at bounding box center [982, 127] width 11 height 11
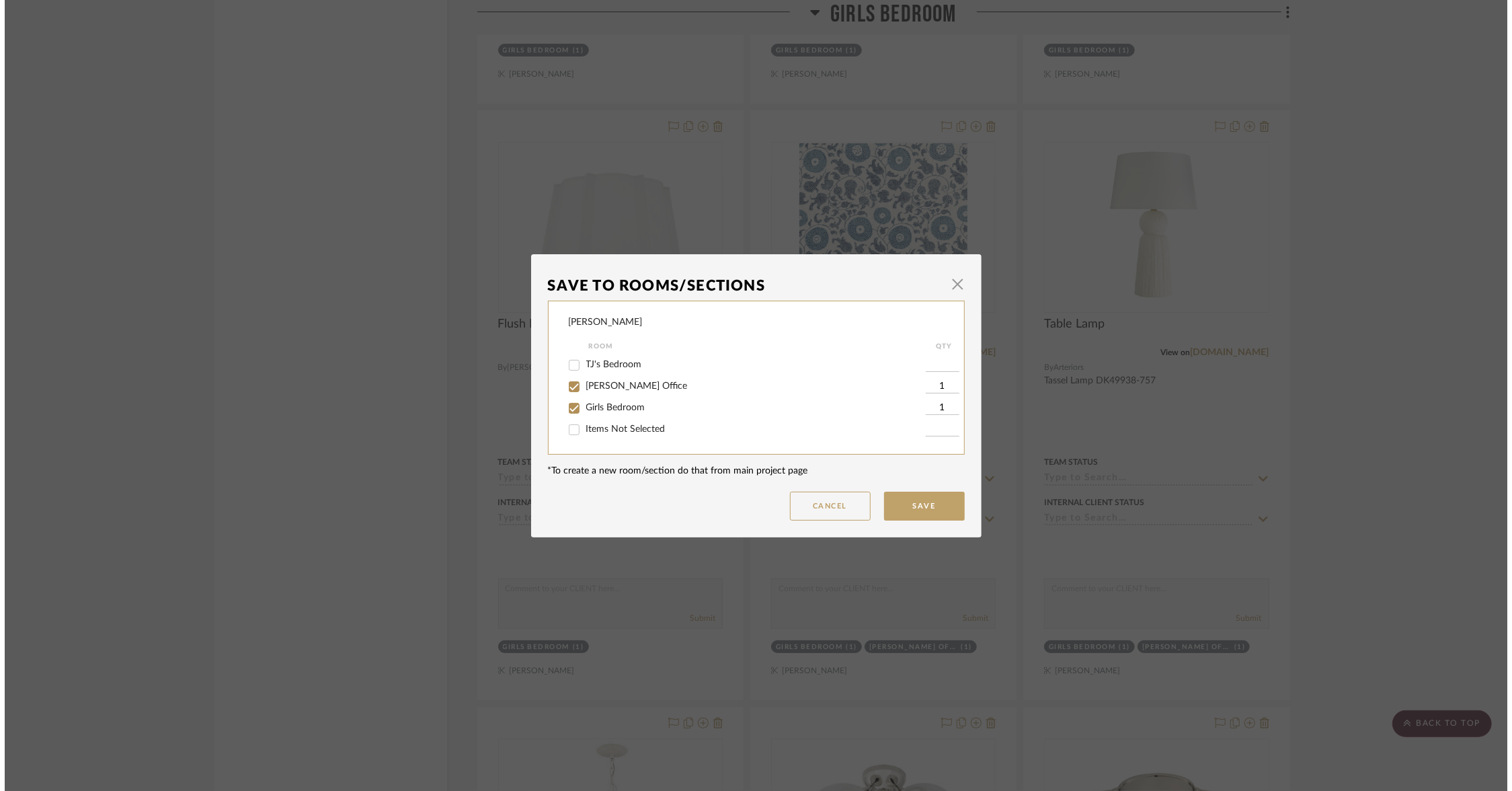
scroll to position [0, 0]
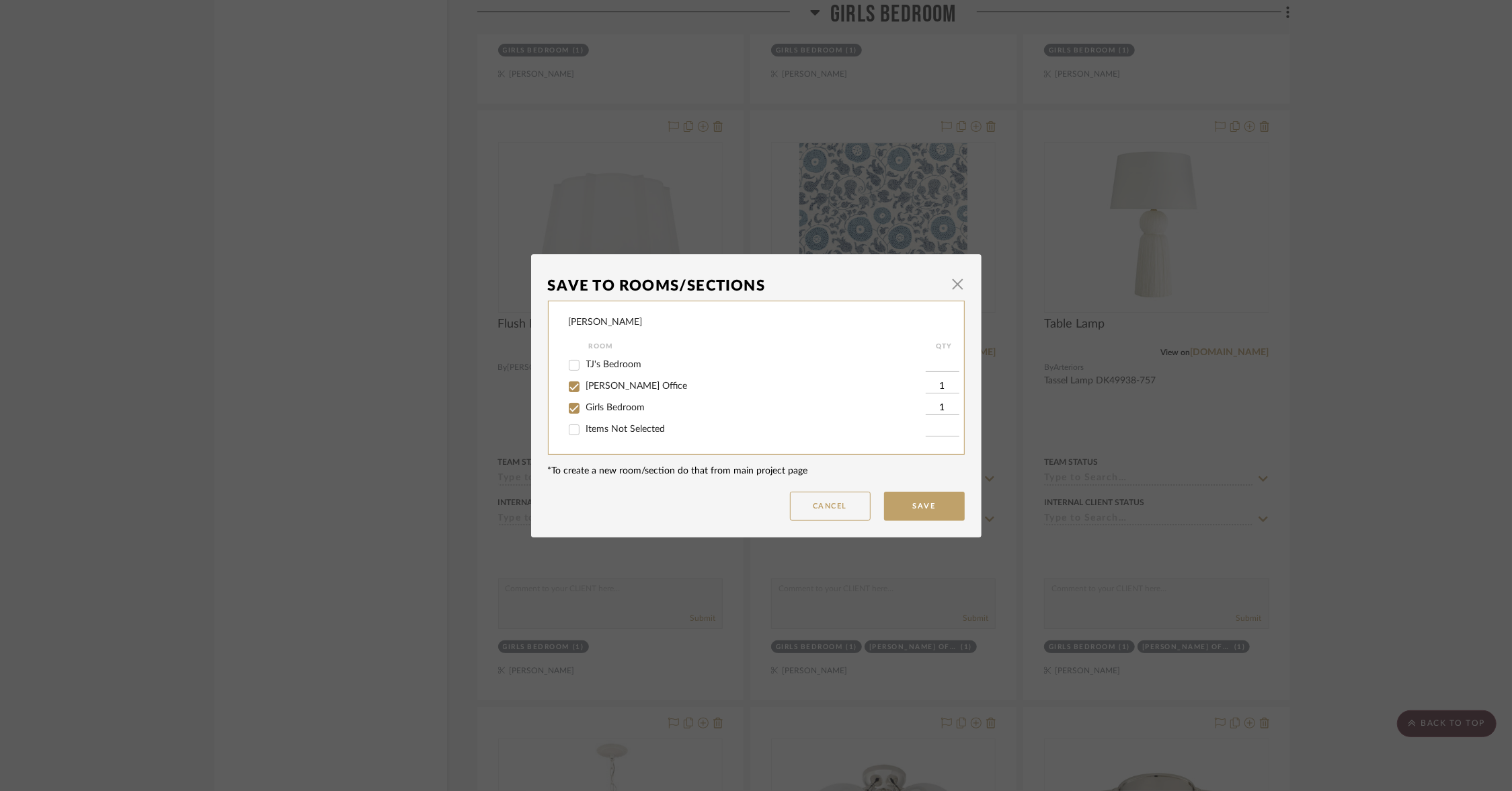
click at [603, 385] on span "[PERSON_NAME] Office" at bounding box center [637, 386] width 101 height 9
click at [585, 385] on input "[PERSON_NAME] Office" at bounding box center [574, 386] width 21 height 21
checkbox input "false"
click at [595, 403] on span "Girls Bedroom" at bounding box center [615, 408] width 59 height 9
click at [585, 403] on input "Girls Bedroom" at bounding box center [574, 409] width 21 height 21
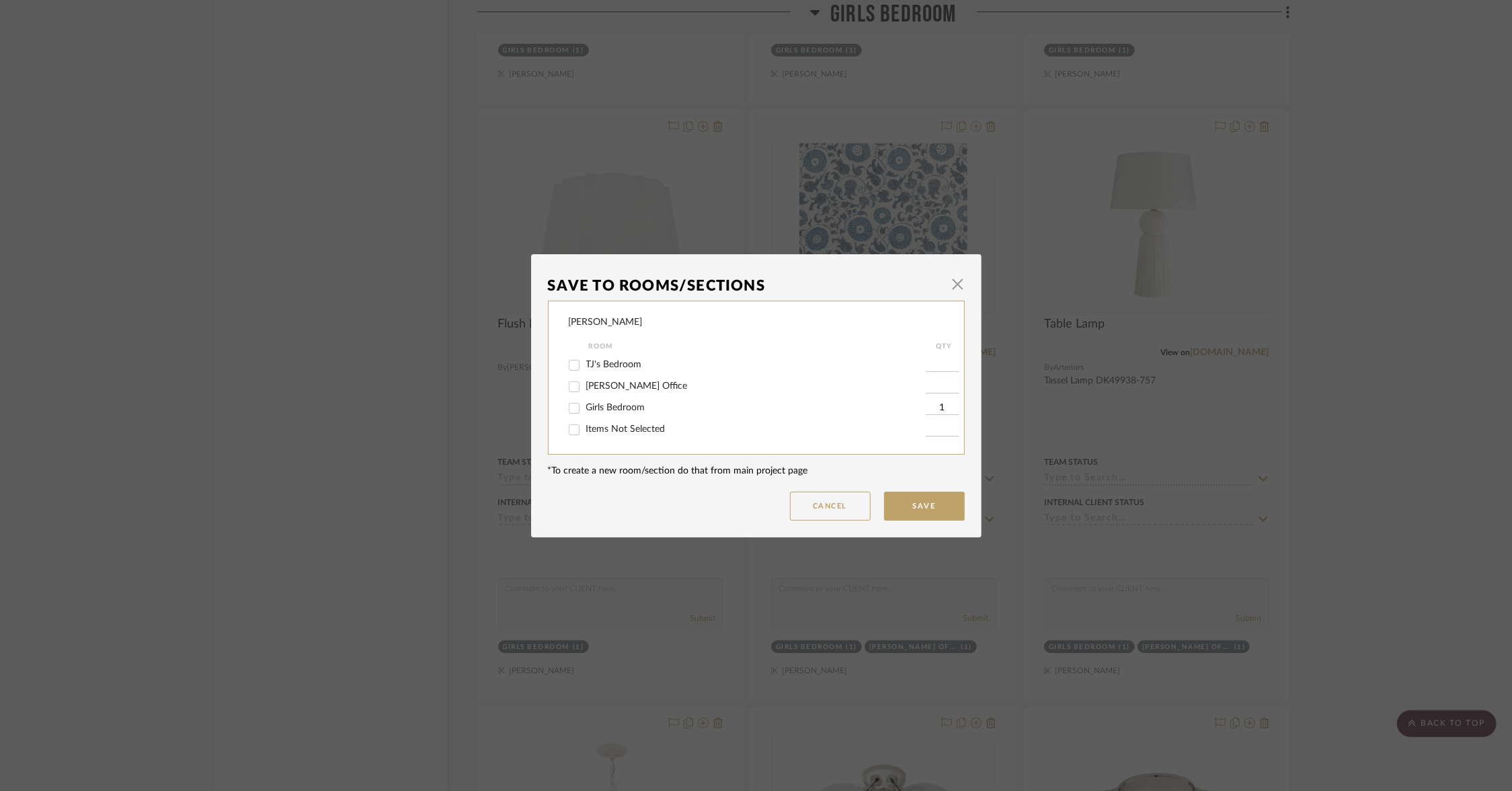
checkbox input "false"
click at [595, 432] on span "Items Not Selected" at bounding box center [626, 429] width 80 height 9
click at [585, 432] on input "Items Not Selected" at bounding box center [574, 430] width 21 height 21
checkbox input "true"
type input "1"
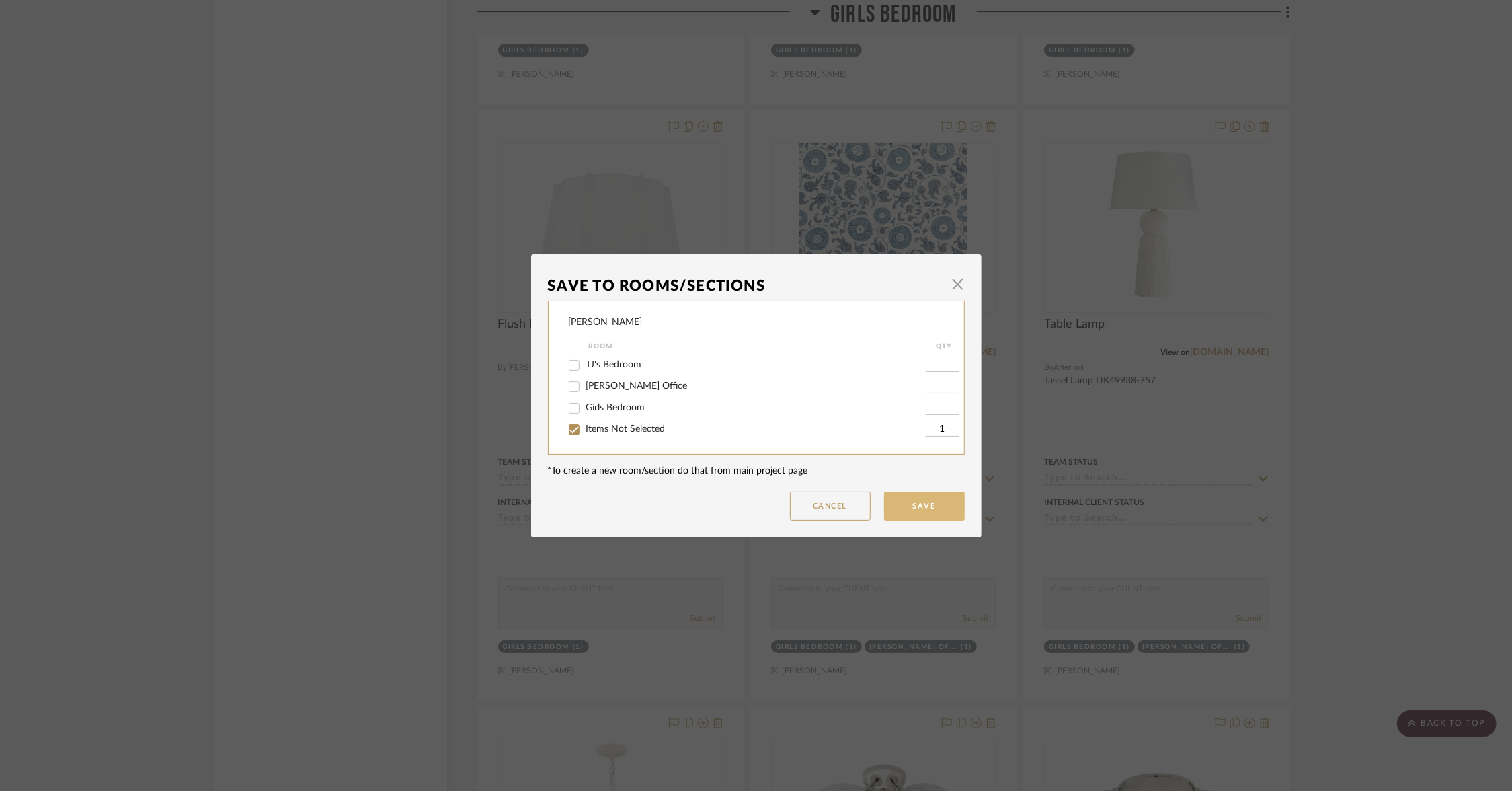
click at [929, 500] on button "Save" at bounding box center [924, 506] width 80 height 29
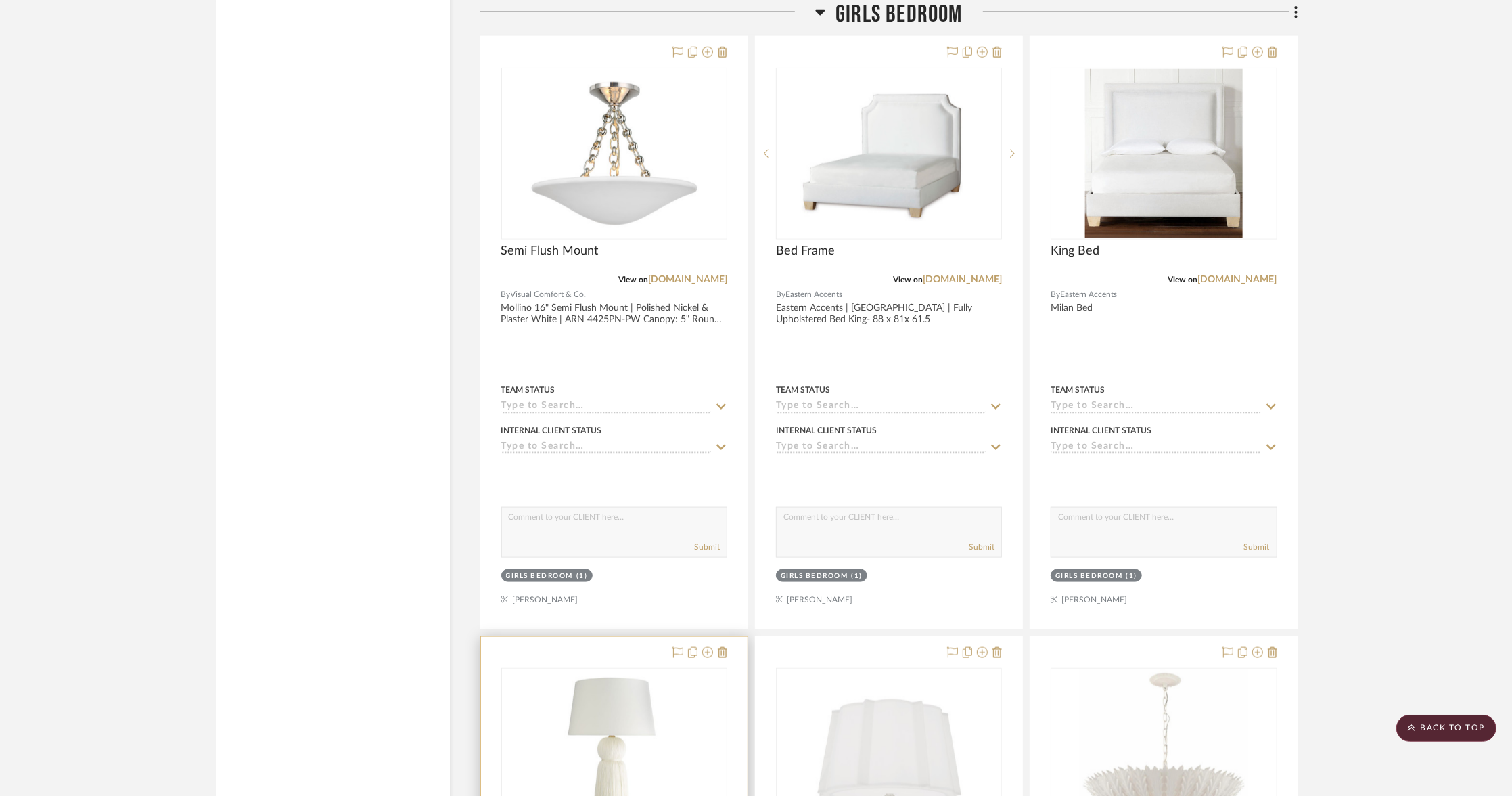
scroll to position [5842, 0]
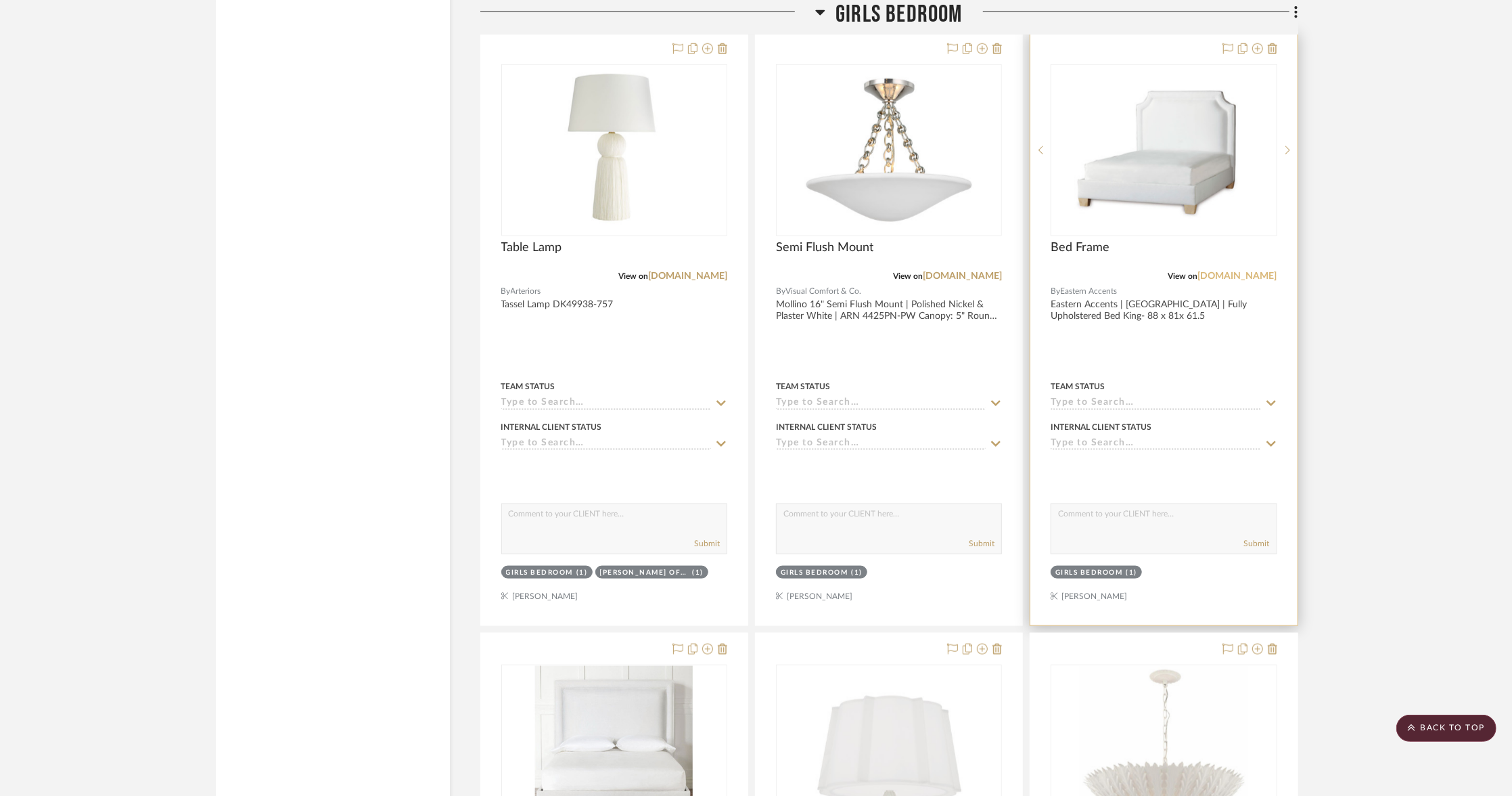
click at [1211, 272] on link "[DOMAIN_NAME]" at bounding box center [1238, 276] width 79 height 9
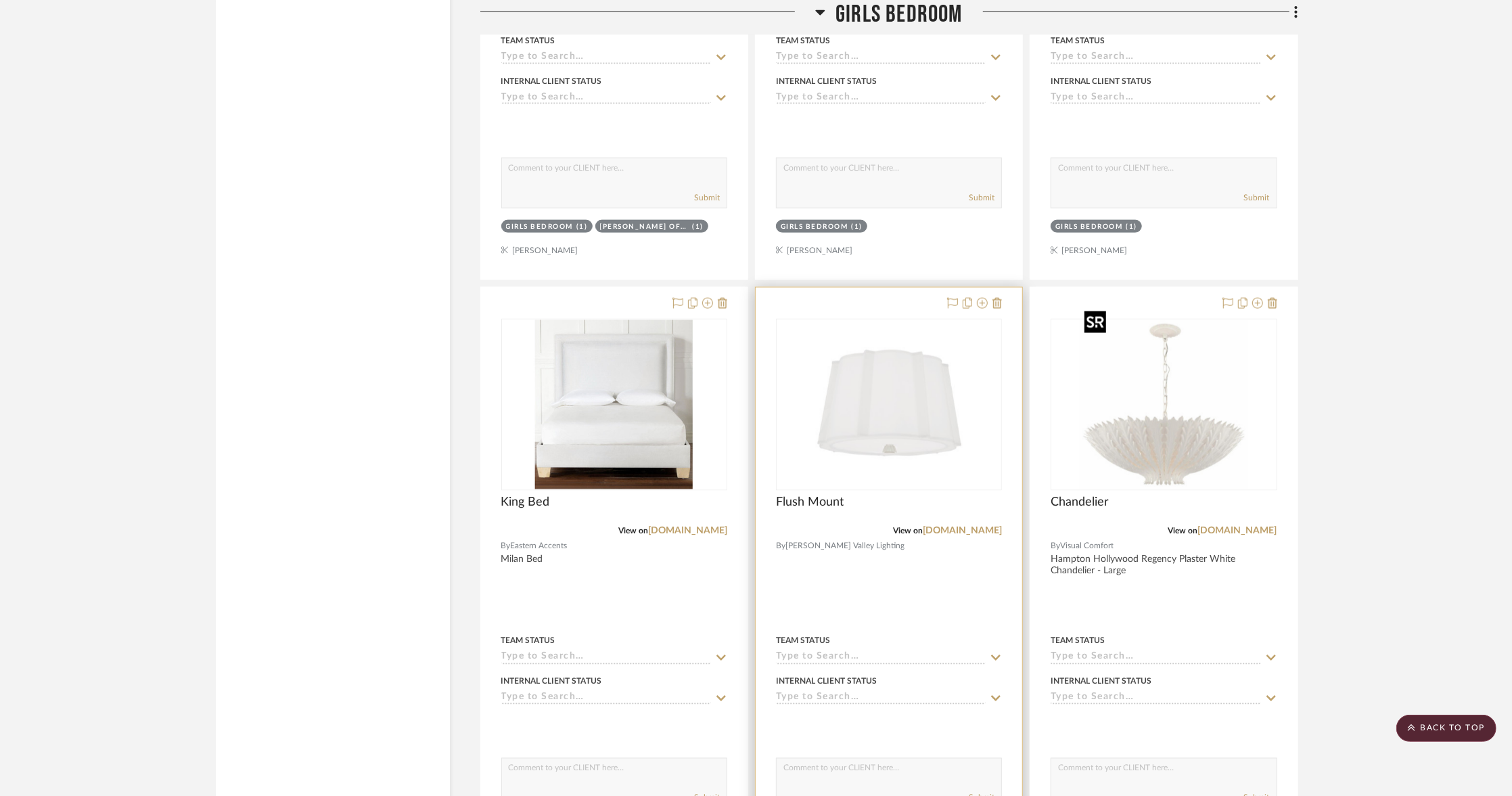
scroll to position [6231, 0]
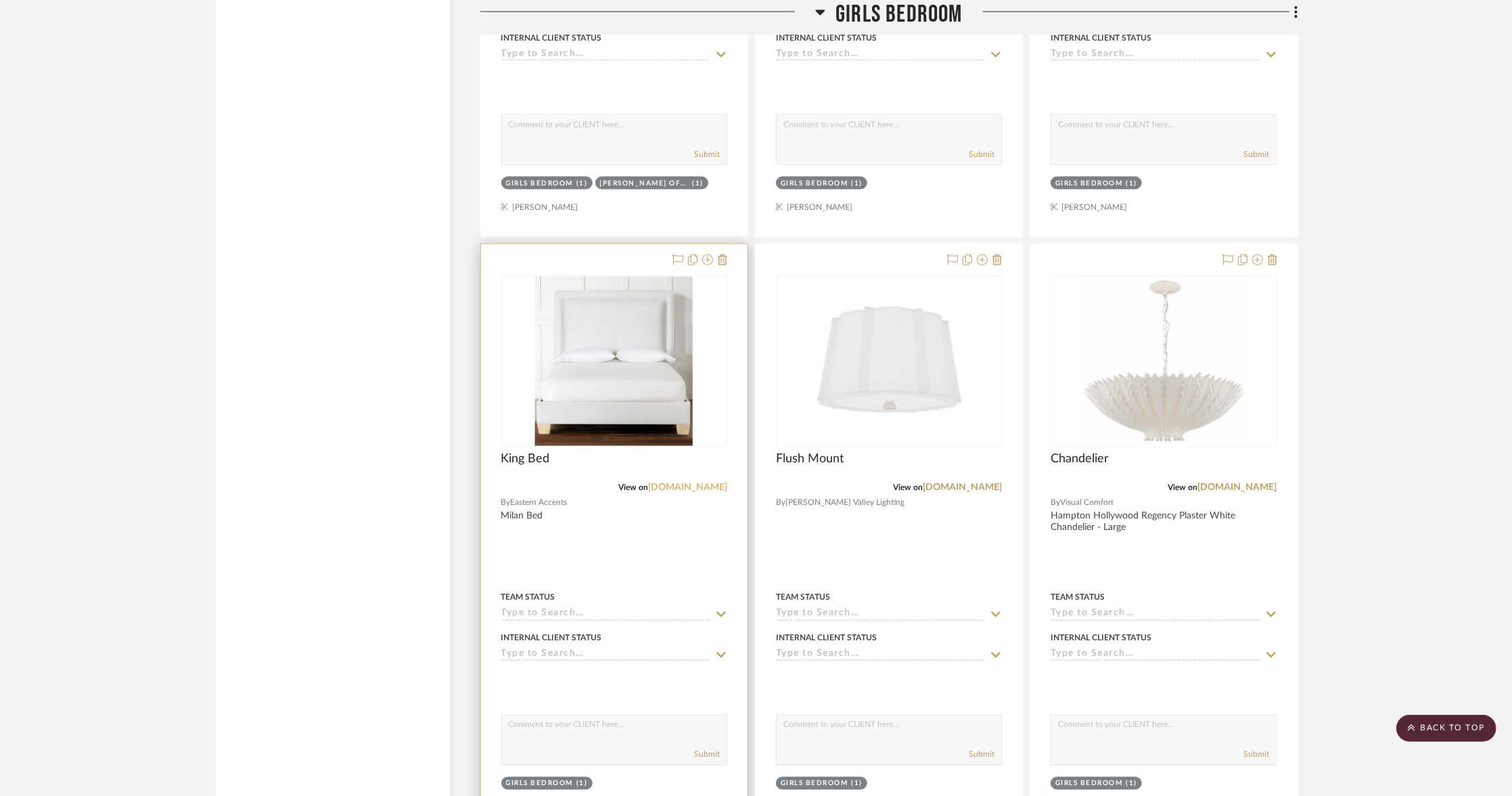
click at [696, 483] on link "[DOMAIN_NAME]" at bounding box center [688, 487] width 79 height 9
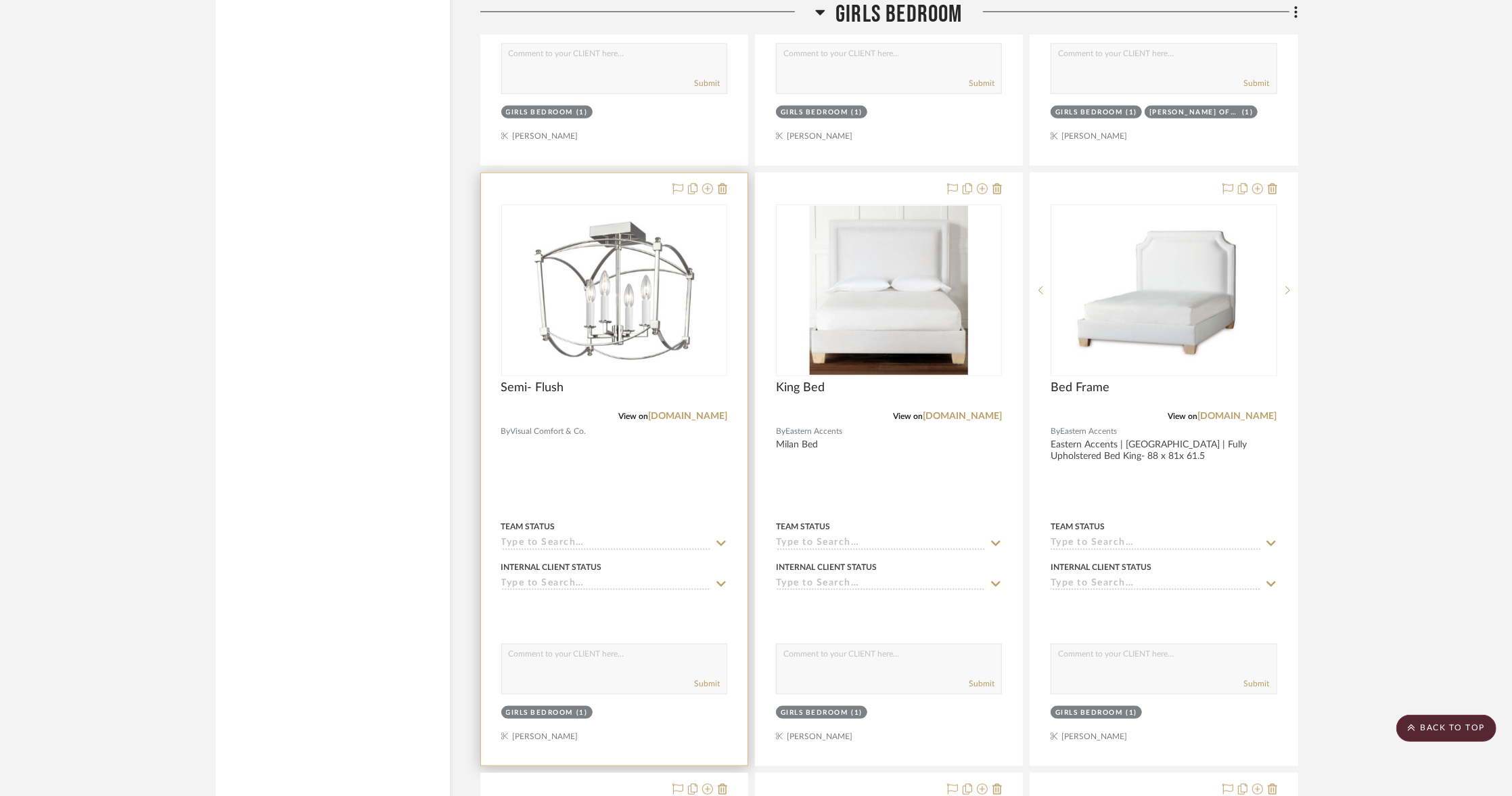
scroll to position [5686, 0]
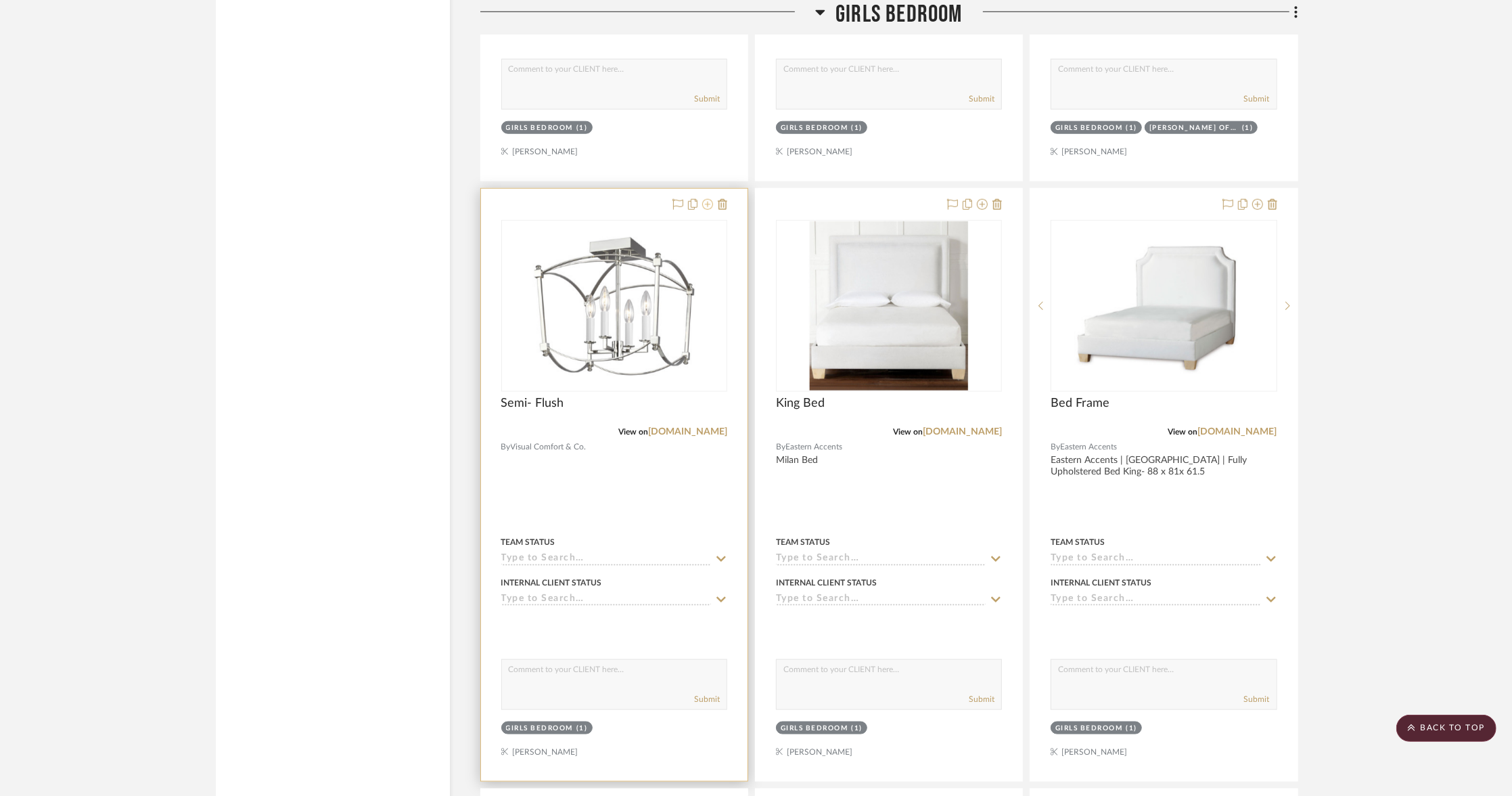
click at [709, 199] on icon at bounding box center [708, 204] width 11 height 11
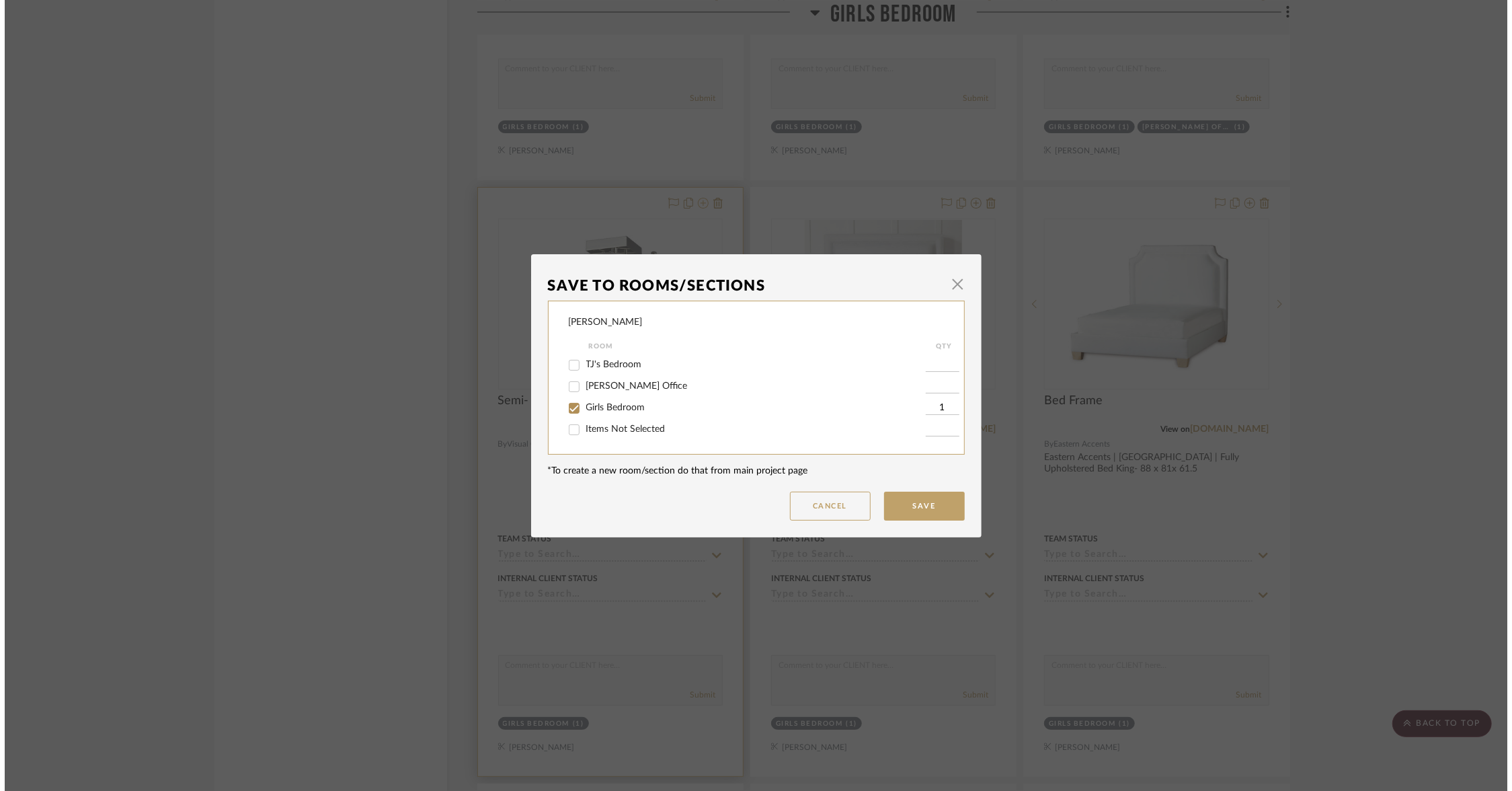
scroll to position [0, 0]
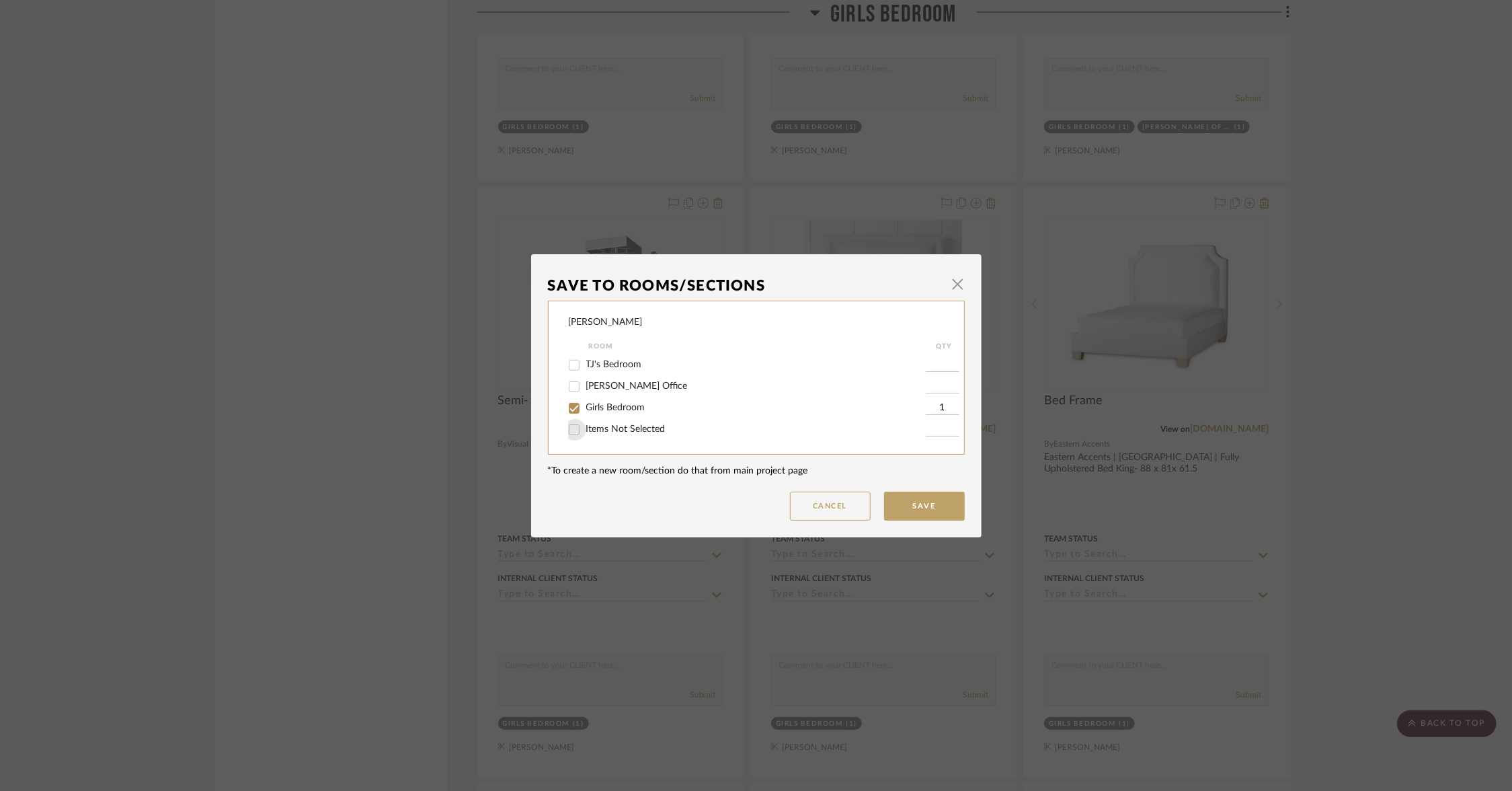
click at [574, 428] on input "Items Not Selected" at bounding box center [574, 430] width 21 height 21
checkbox input "true"
type input "1"
click at [573, 407] on input "Girls Bedroom" at bounding box center [574, 409] width 21 height 21
checkbox input "false"
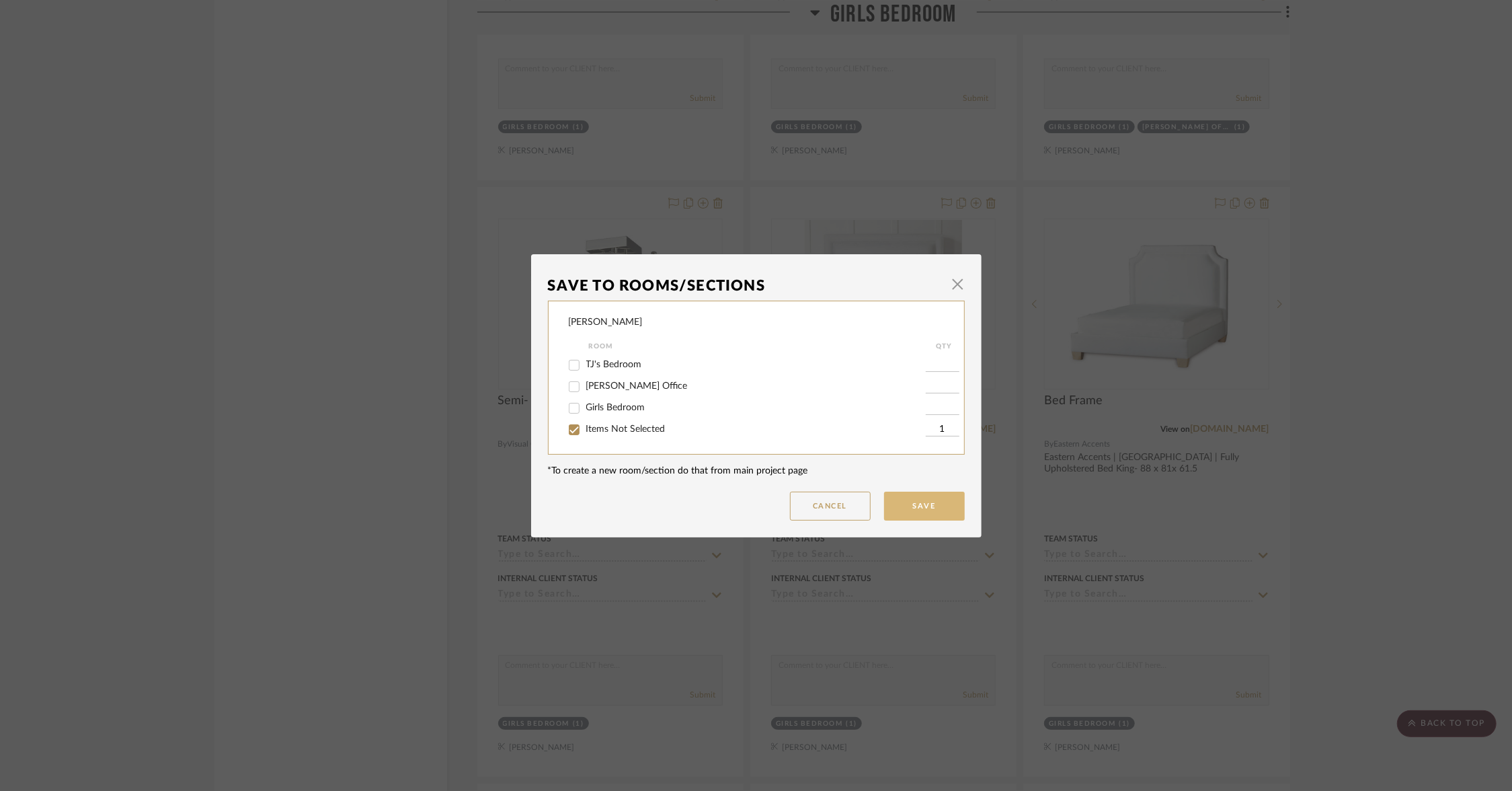
click at [936, 505] on button "Save" at bounding box center [924, 506] width 80 height 29
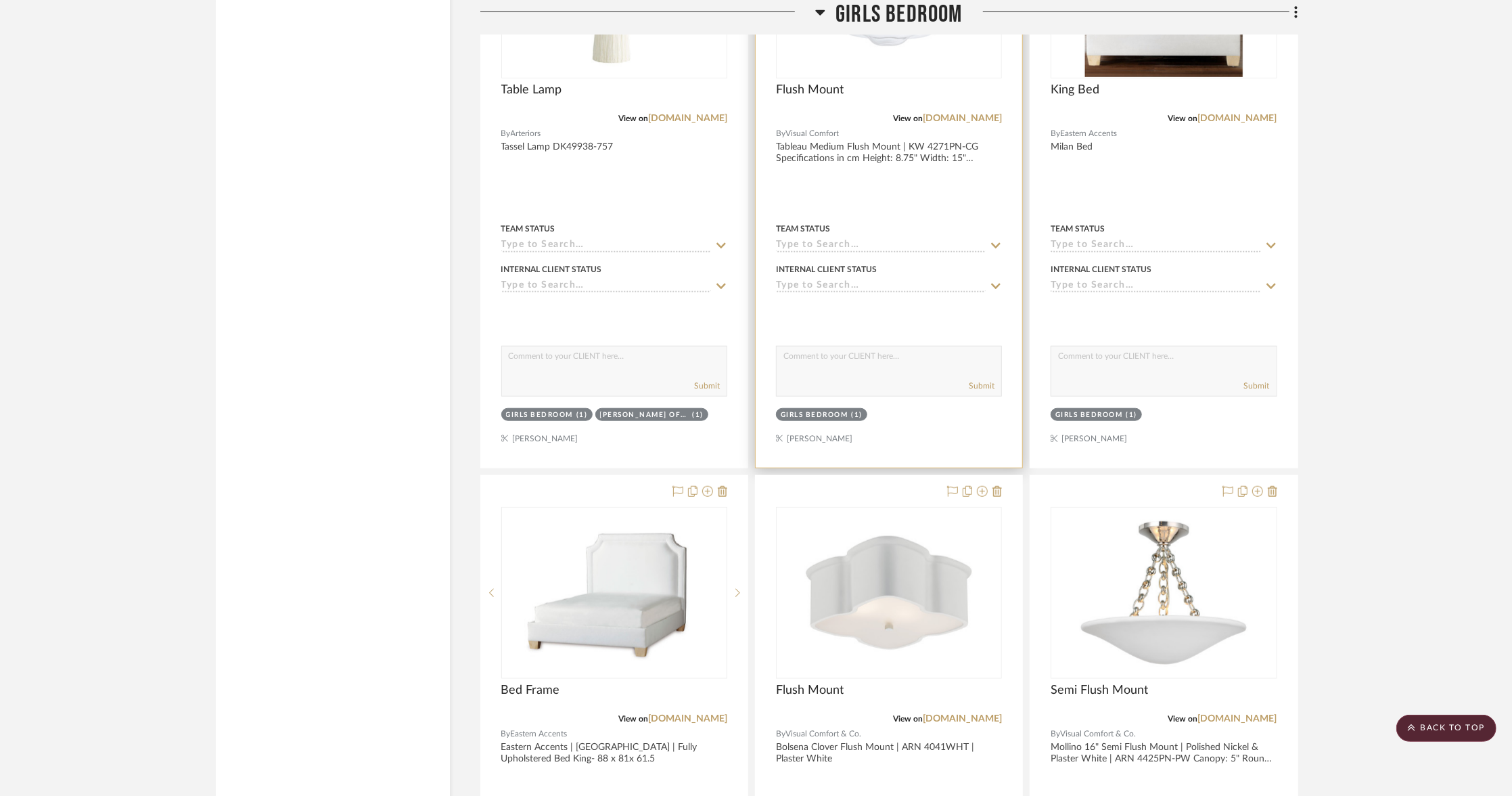
scroll to position [5421, 0]
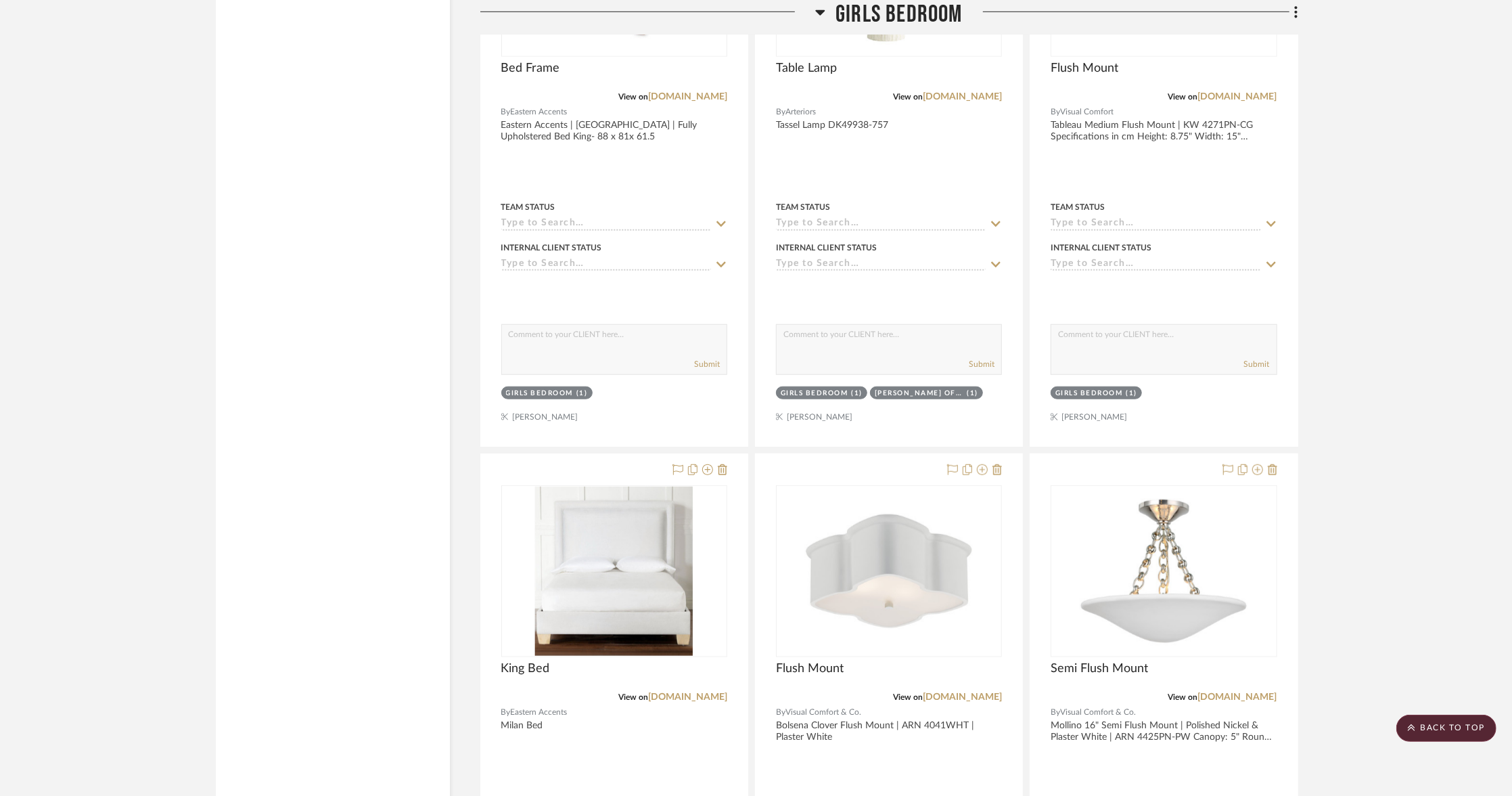
drag, startPoint x: 656, startPoint y: 460, endPoint x: 631, endPoint y: 212, distance: 249.3
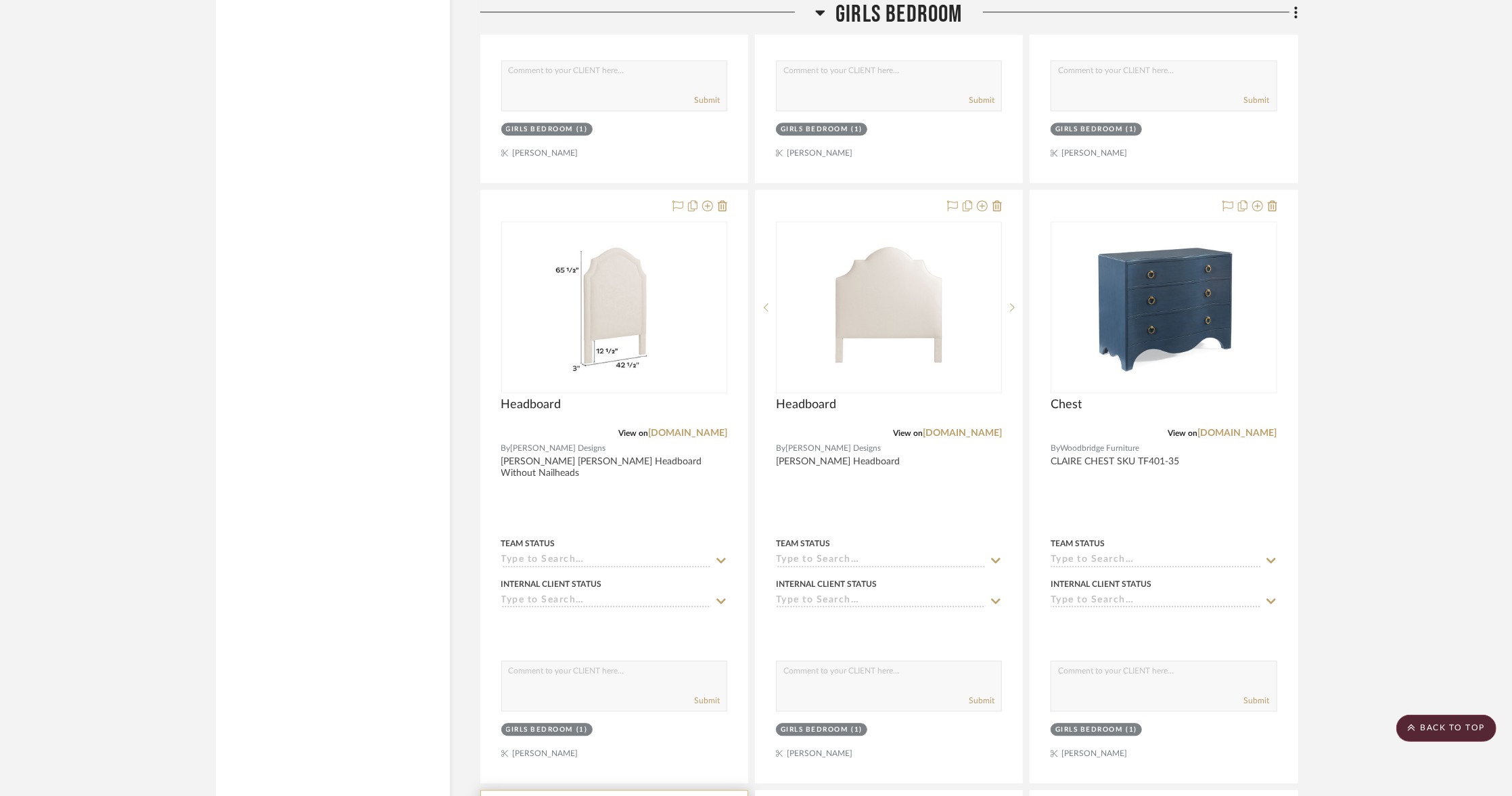
scroll to position [2669, 0]
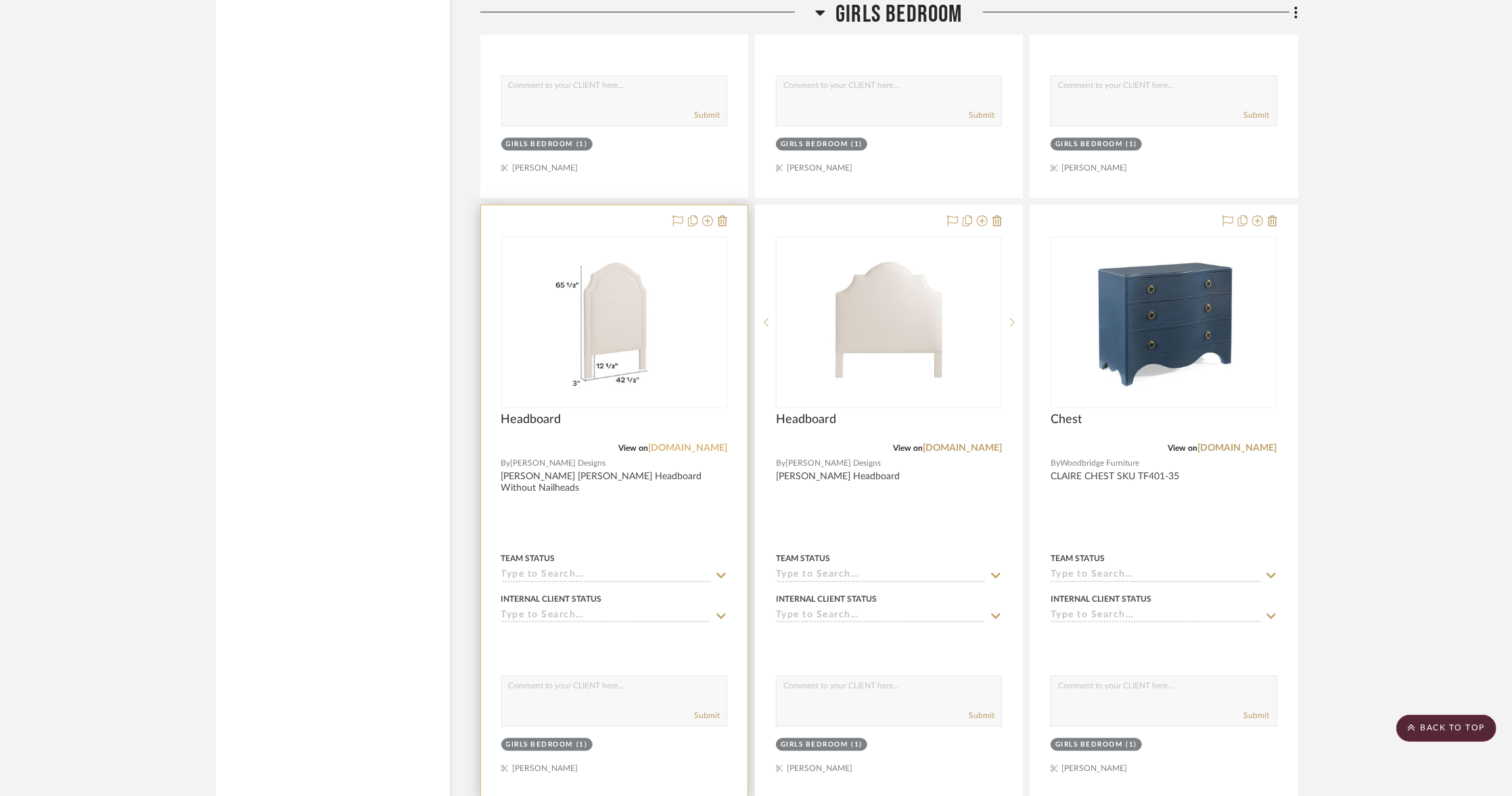
click at [668, 444] on link "[DOMAIN_NAME]" at bounding box center [688, 448] width 79 height 9
click at [989, 444] on link "[DOMAIN_NAME]" at bounding box center [962, 448] width 79 height 9
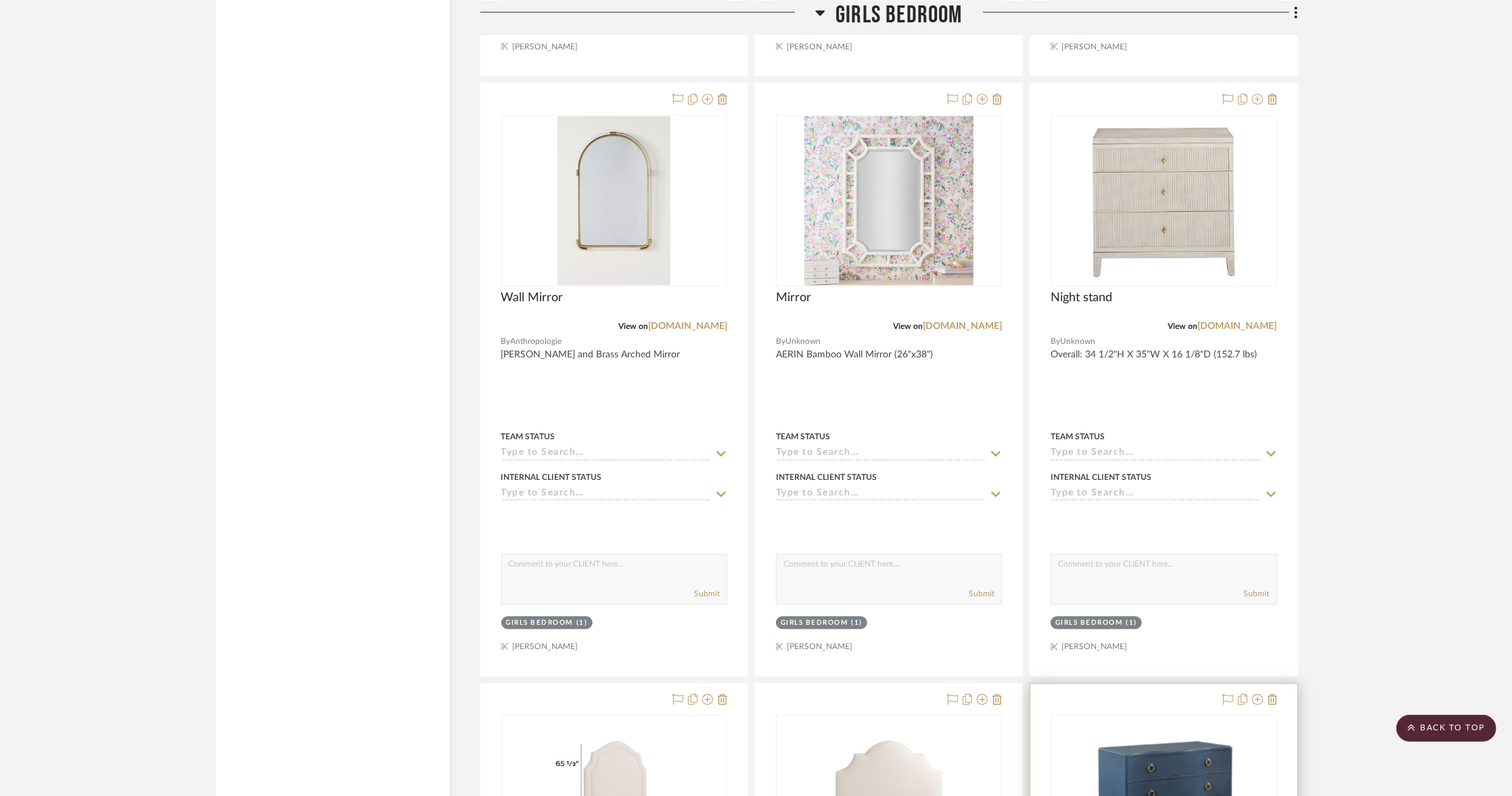
scroll to position [2083, 0]
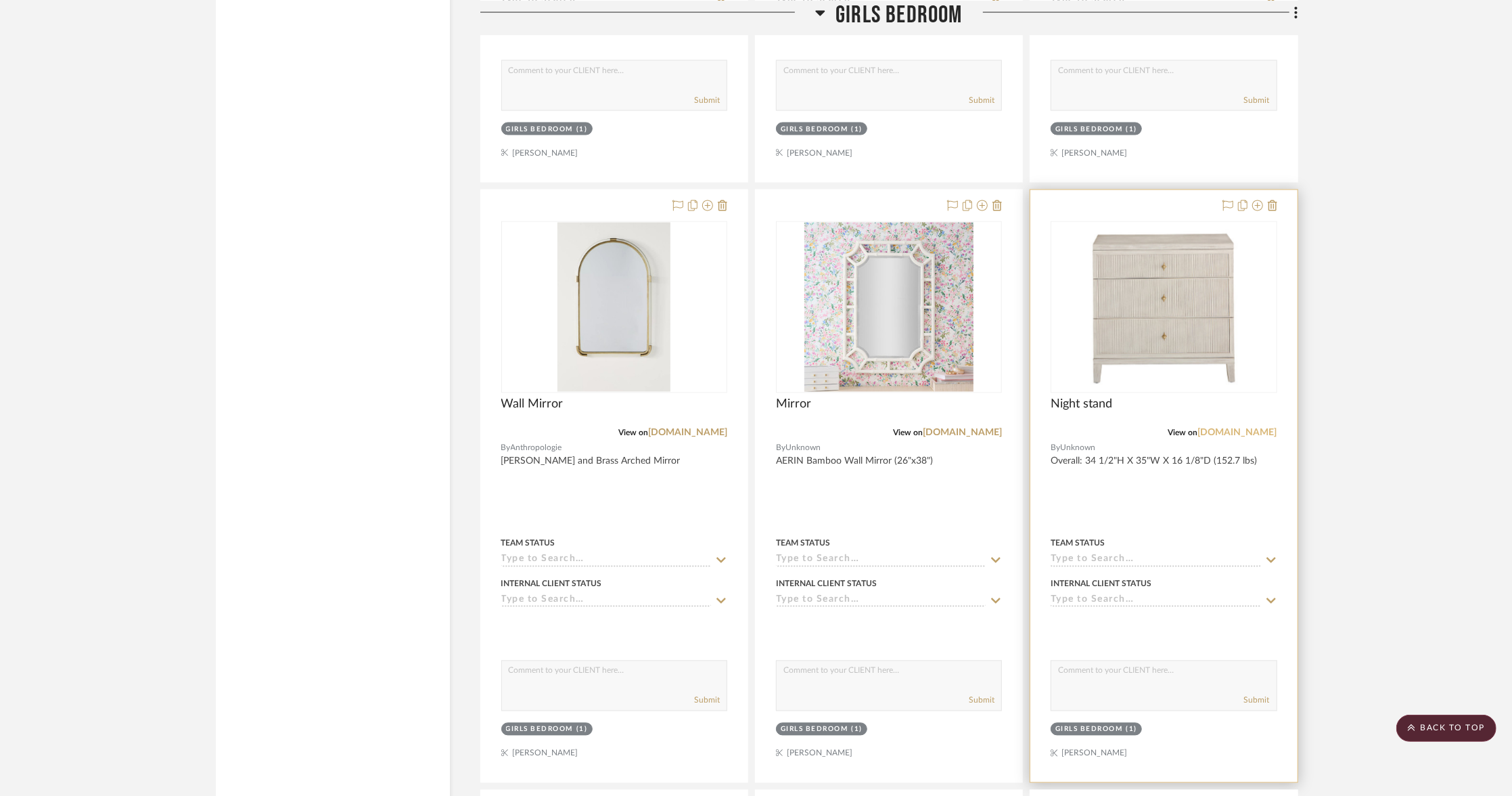
click at [1244, 428] on link "[DOMAIN_NAME]" at bounding box center [1238, 433] width 79 height 9
click at [1209, 297] on img "0" at bounding box center [1163, 307] width 169 height 169
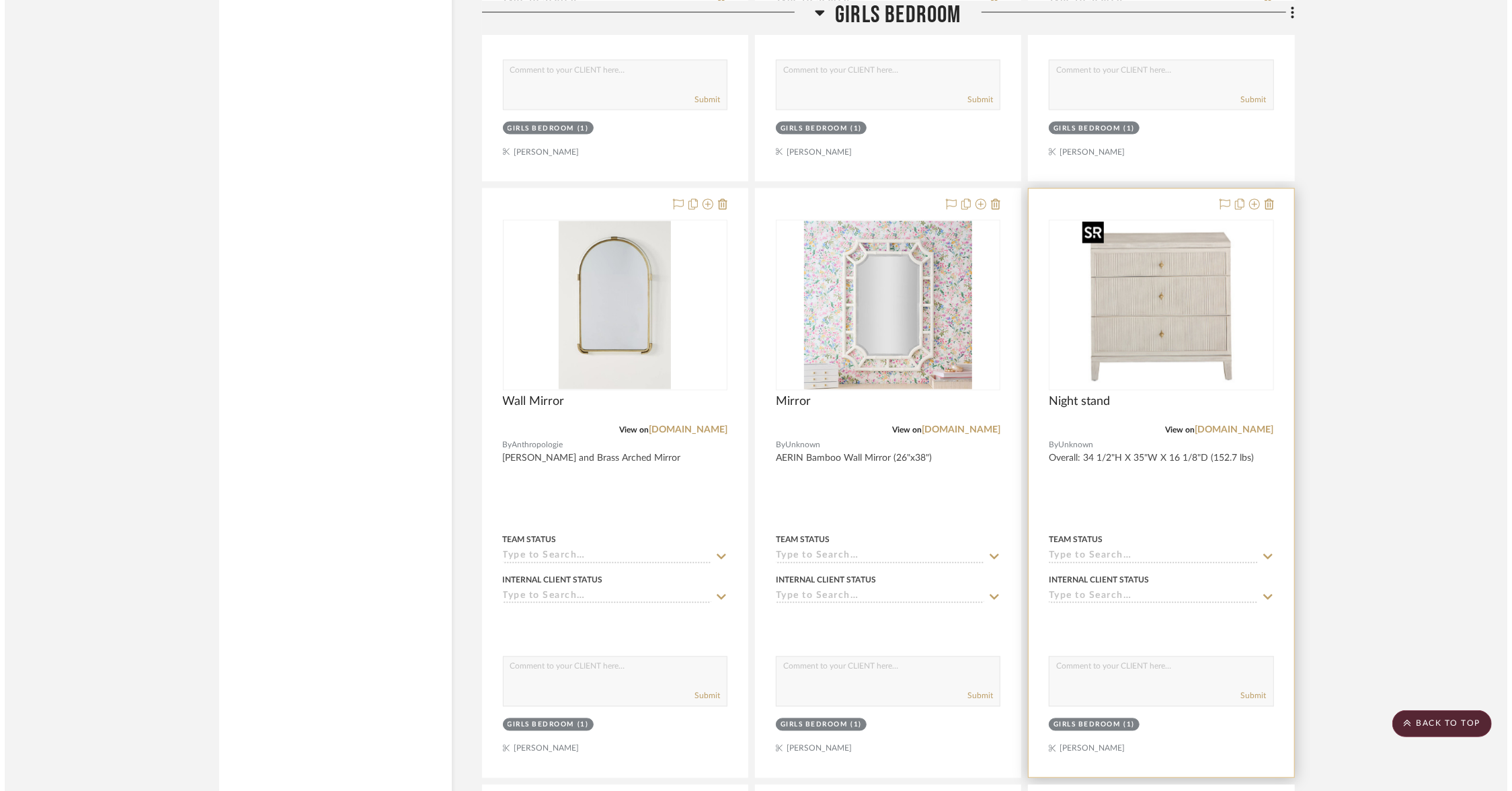
scroll to position [0, 0]
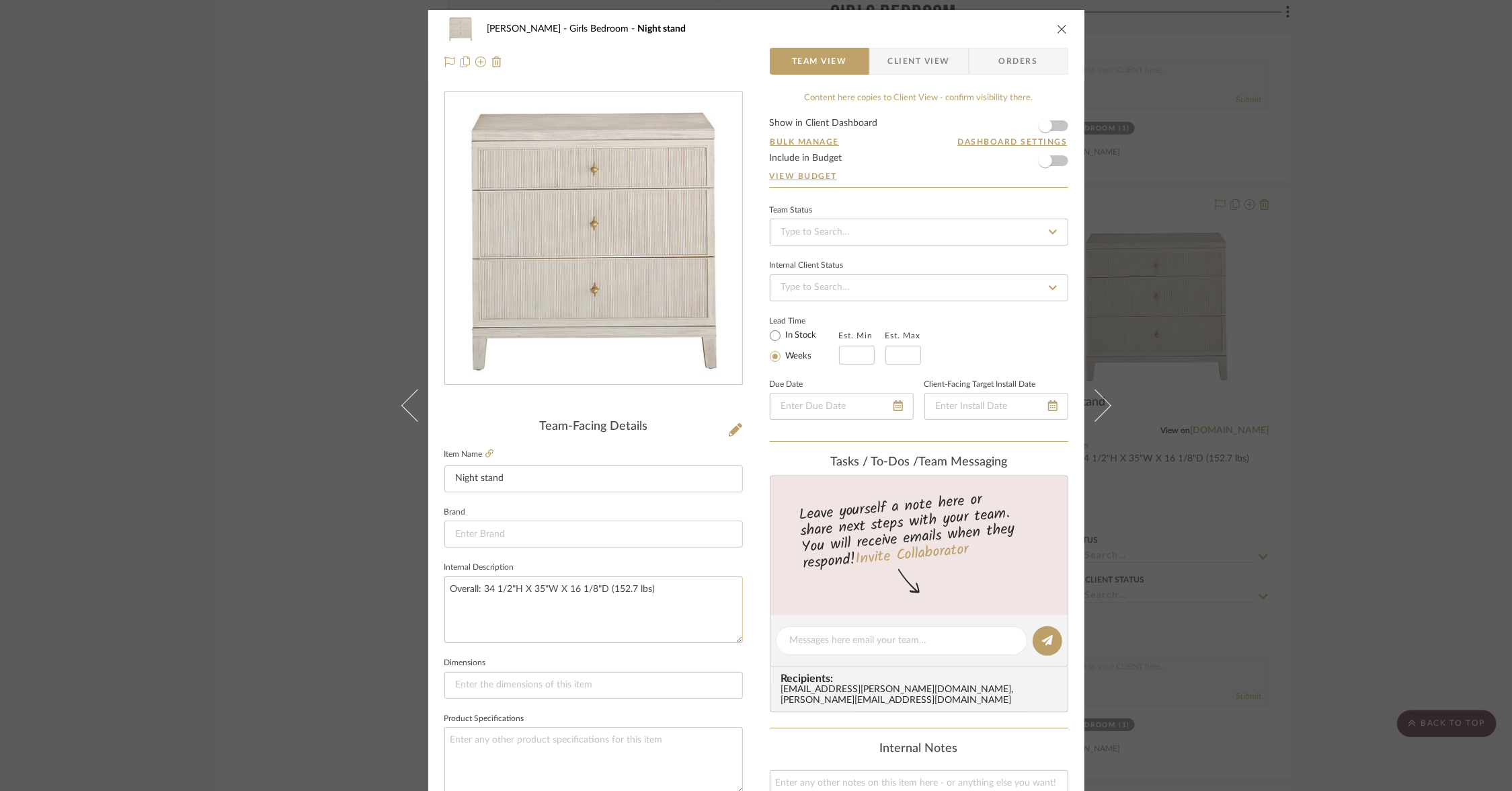
drag, startPoint x: 605, startPoint y: 591, endPoint x: 480, endPoint y: 590, distance: 125.0
click at [480, 590] on textarea "Overall: 34 1/2"H X 35"W X 16 1/8"D (152.7 lbs)" at bounding box center [594, 609] width 299 height 67
click at [1057, 31] on icon "close" at bounding box center [1062, 29] width 11 height 11
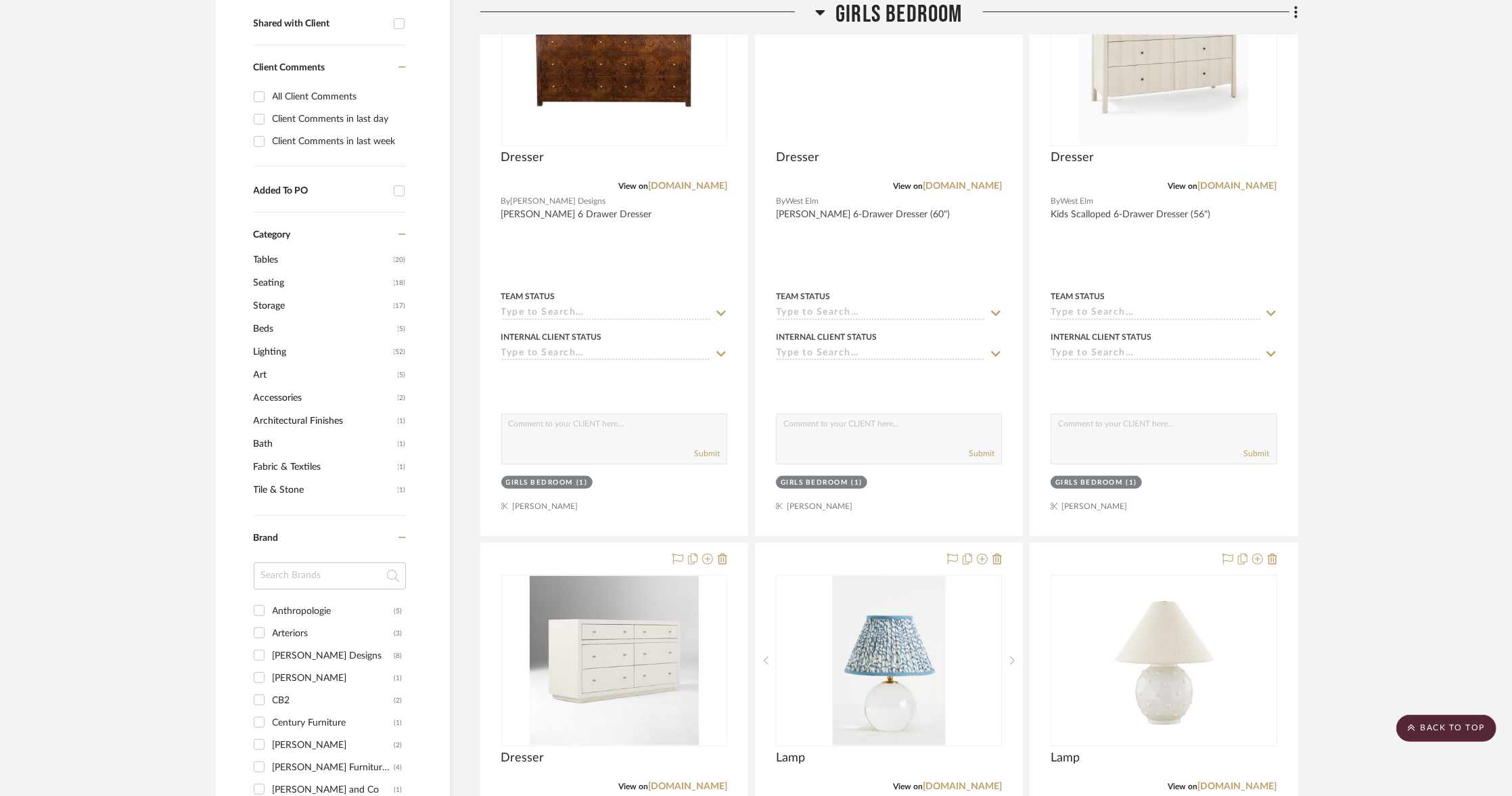
scroll to position [378, 0]
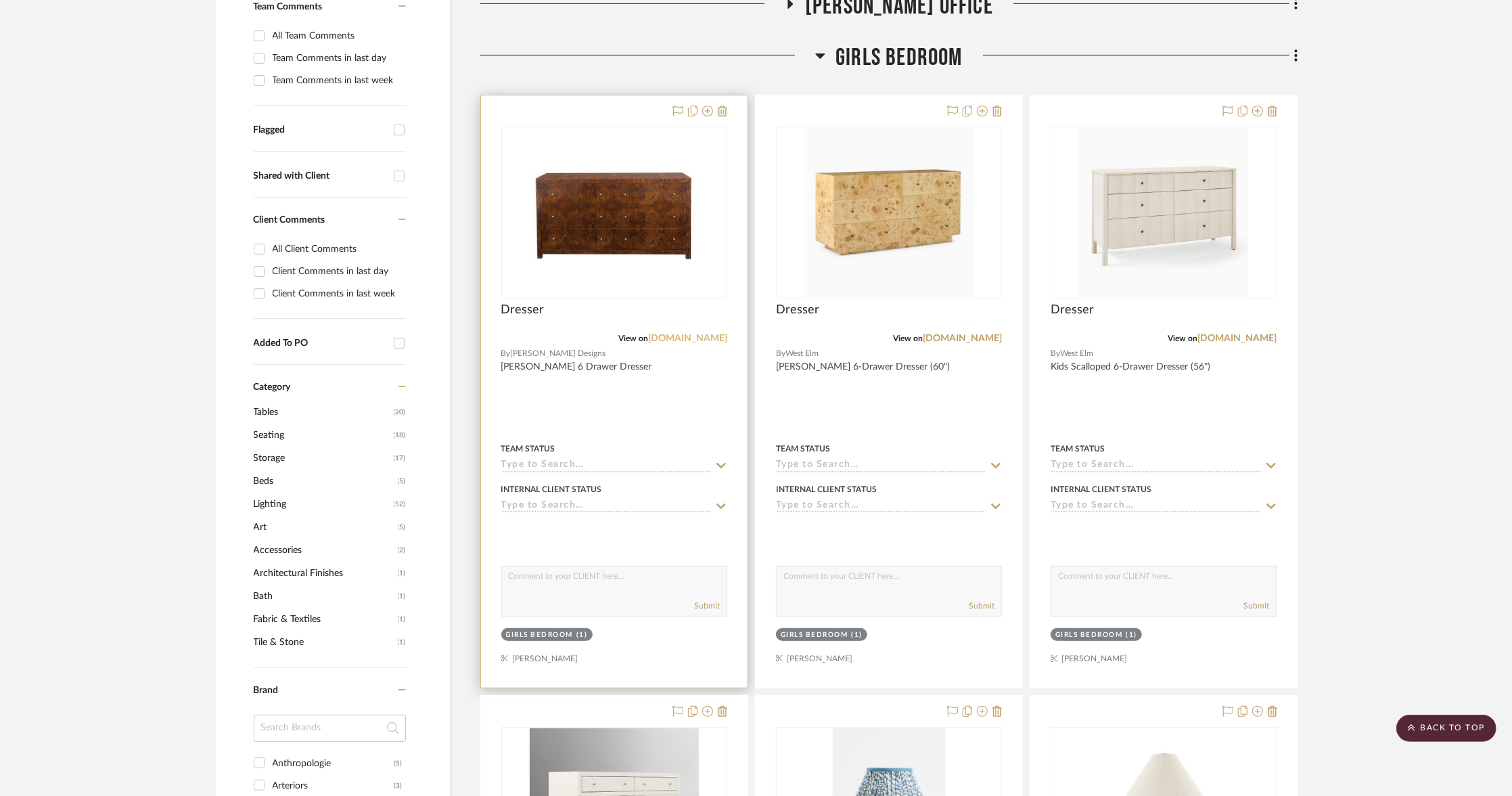
click at [681, 334] on link "[DOMAIN_NAME]" at bounding box center [688, 339] width 79 height 9
click at [704, 114] on icon at bounding box center [708, 111] width 11 height 11
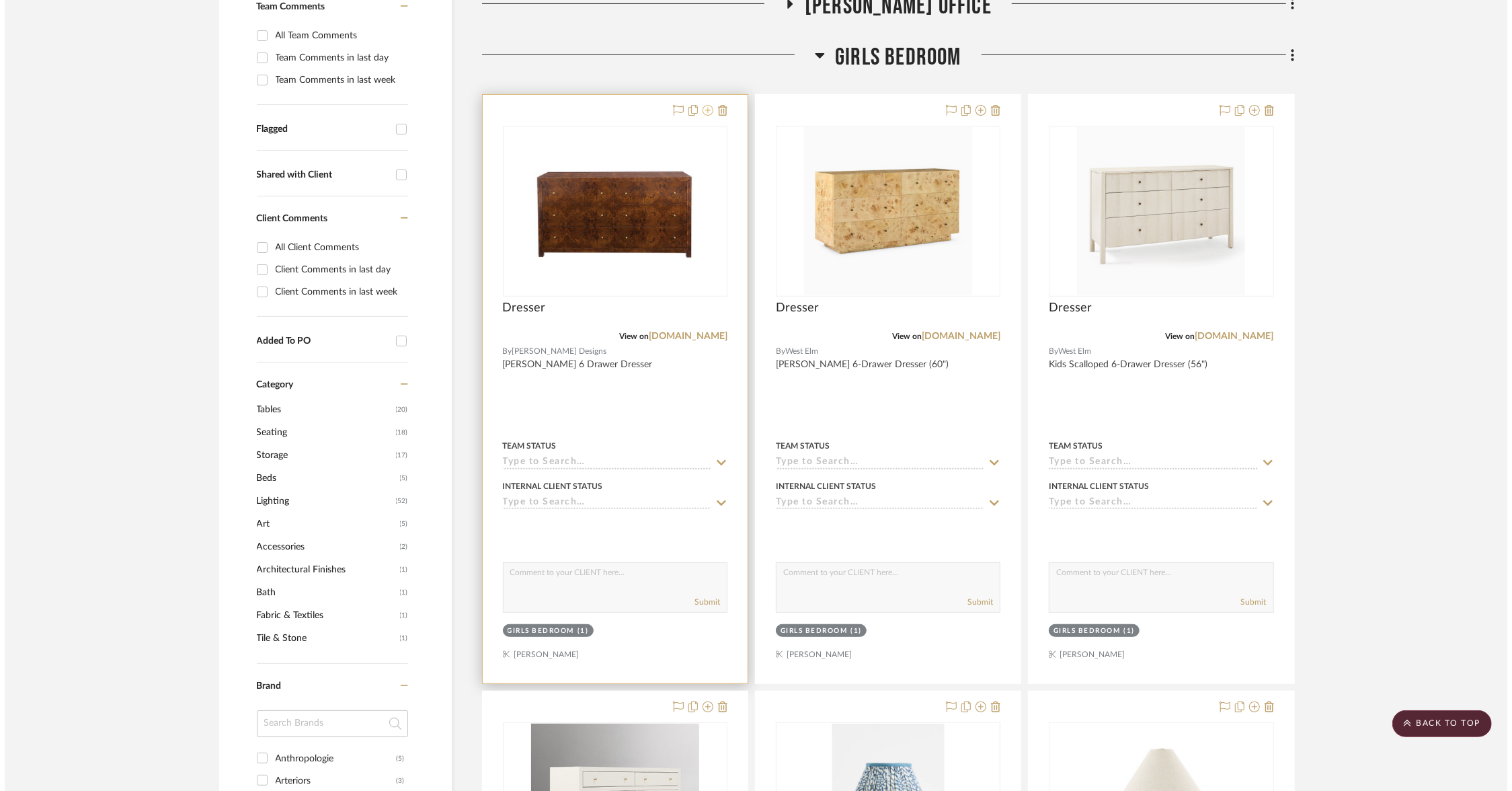
scroll to position [0, 0]
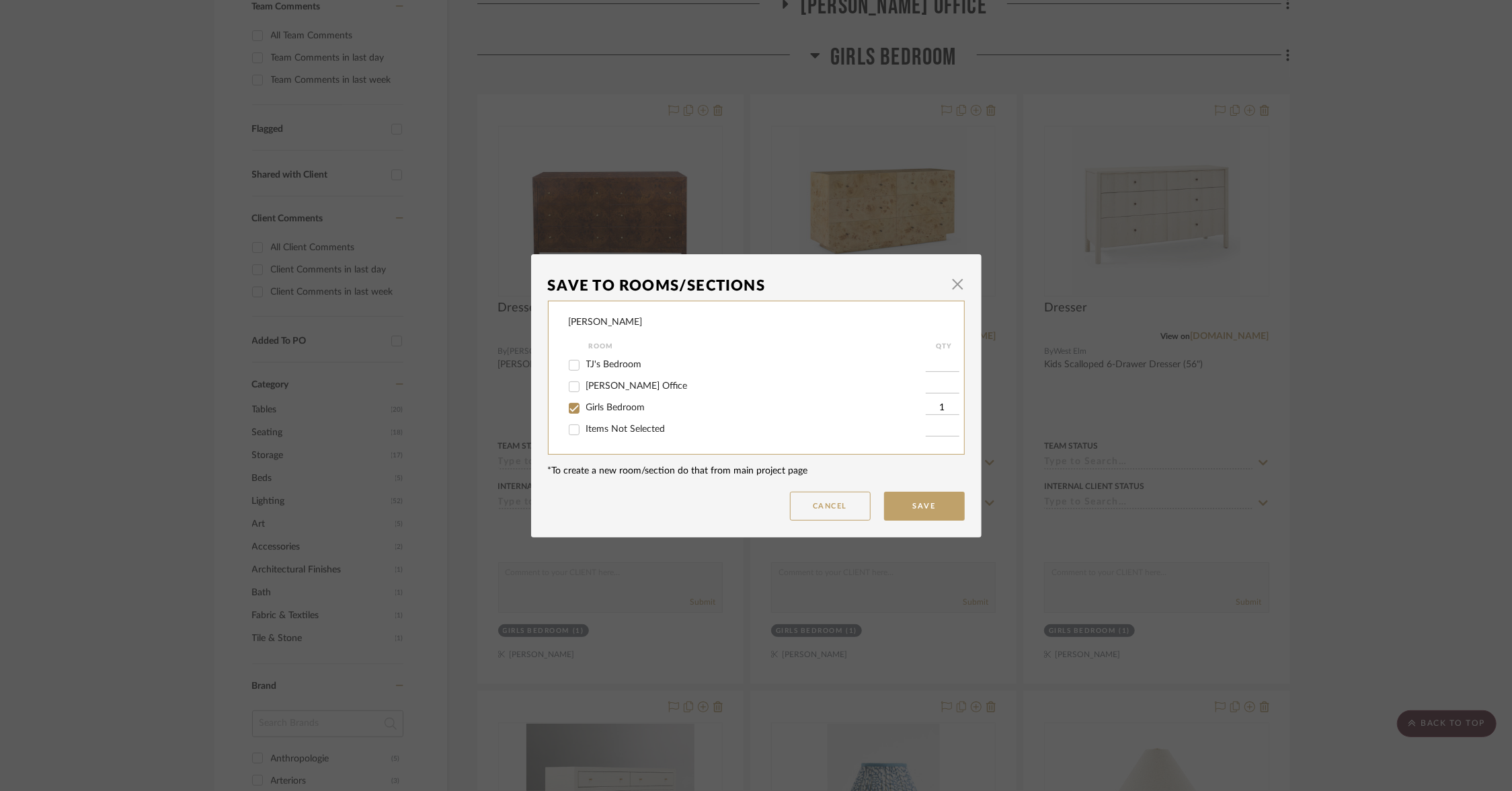
click at [572, 428] on input "Items Not Selected" at bounding box center [574, 430] width 21 height 21
checkbox input "true"
type input "1"
click at [573, 414] on input "Girls Bedroom" at bounding box center [574, 409] width 21 height 21
checkbox input "false"
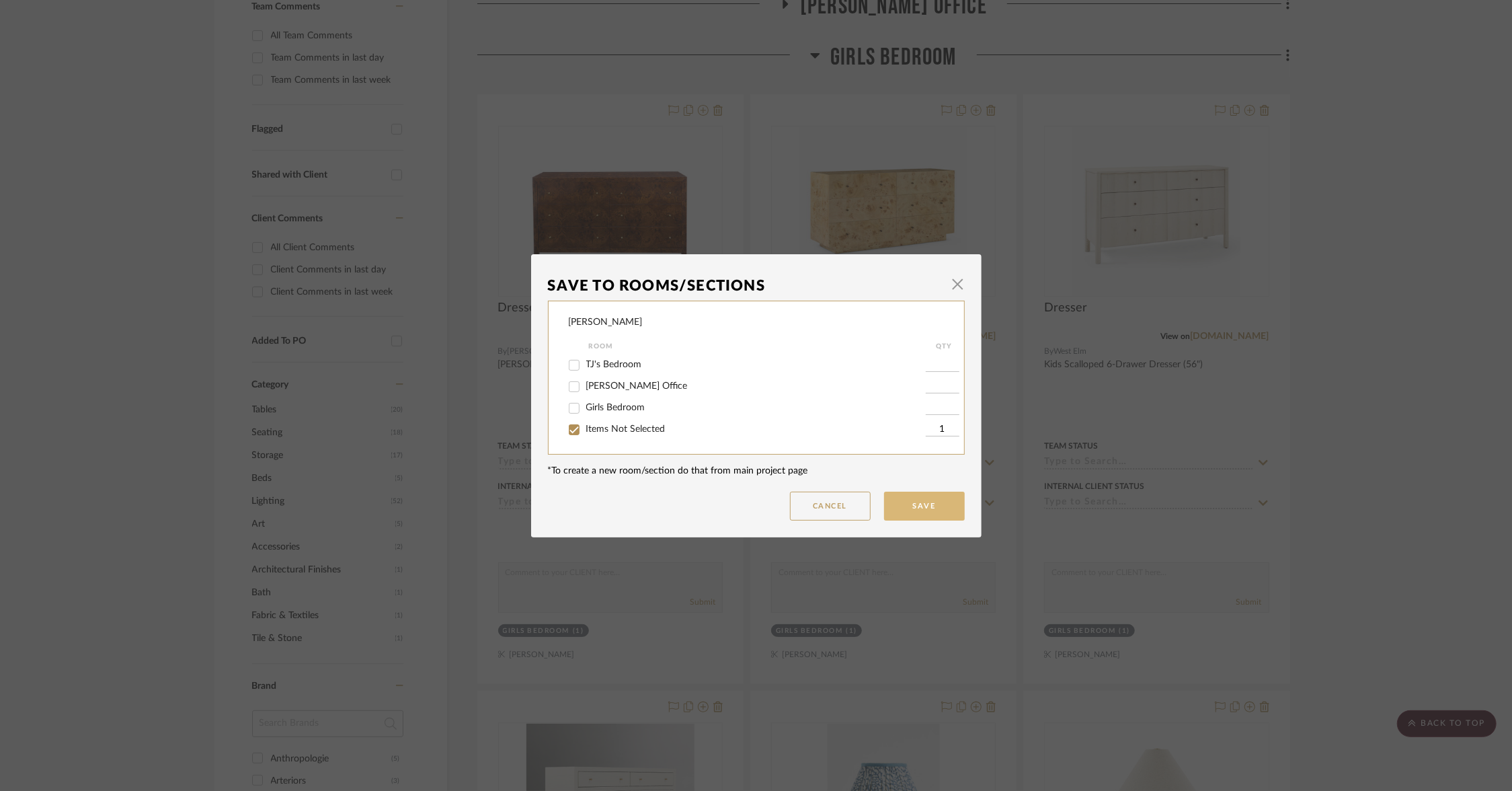
click at [918, 505] on button "Save" at bounding box center [924, 506] width 80 height 29
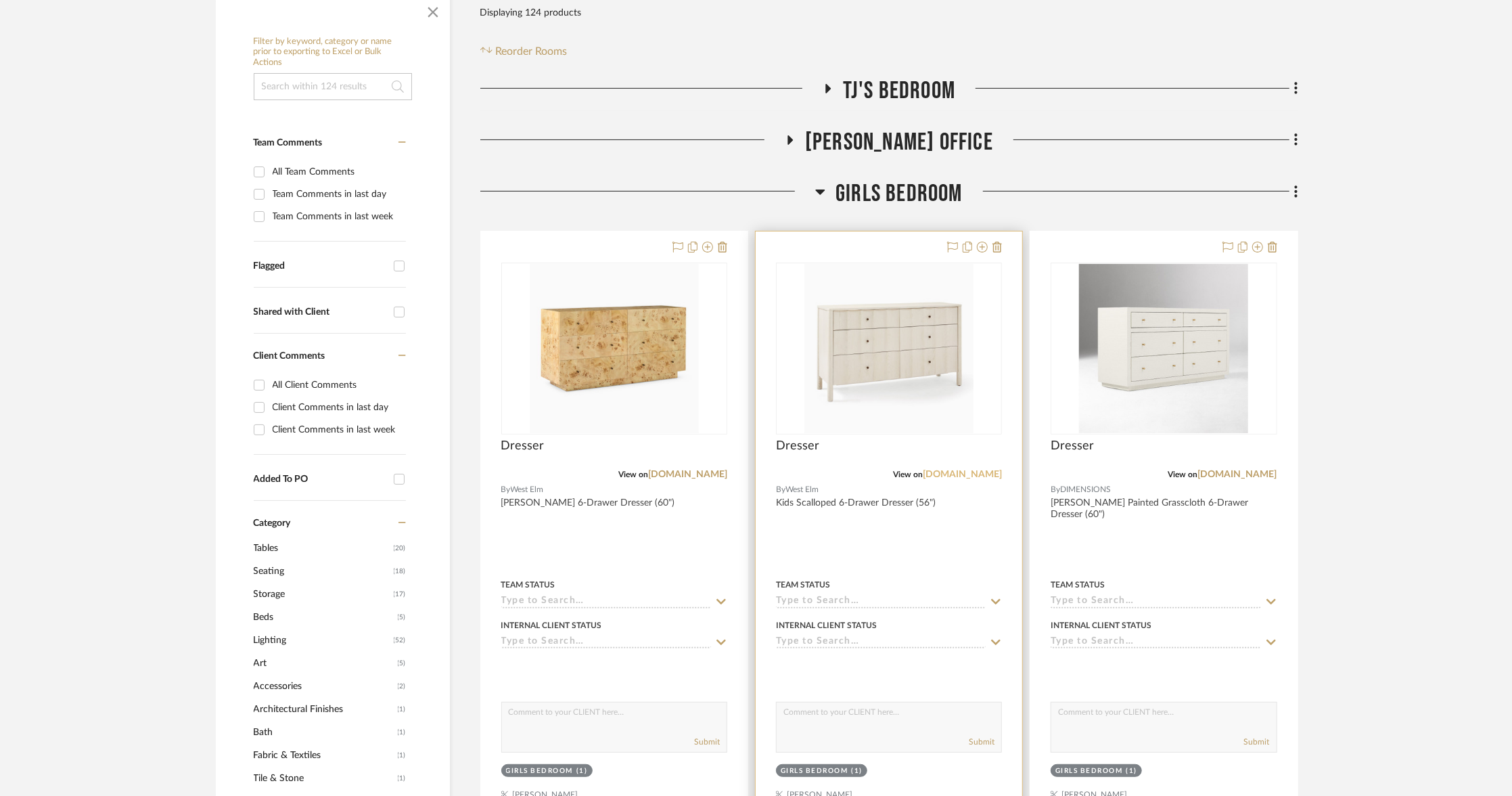
scroll to position [269, 0]
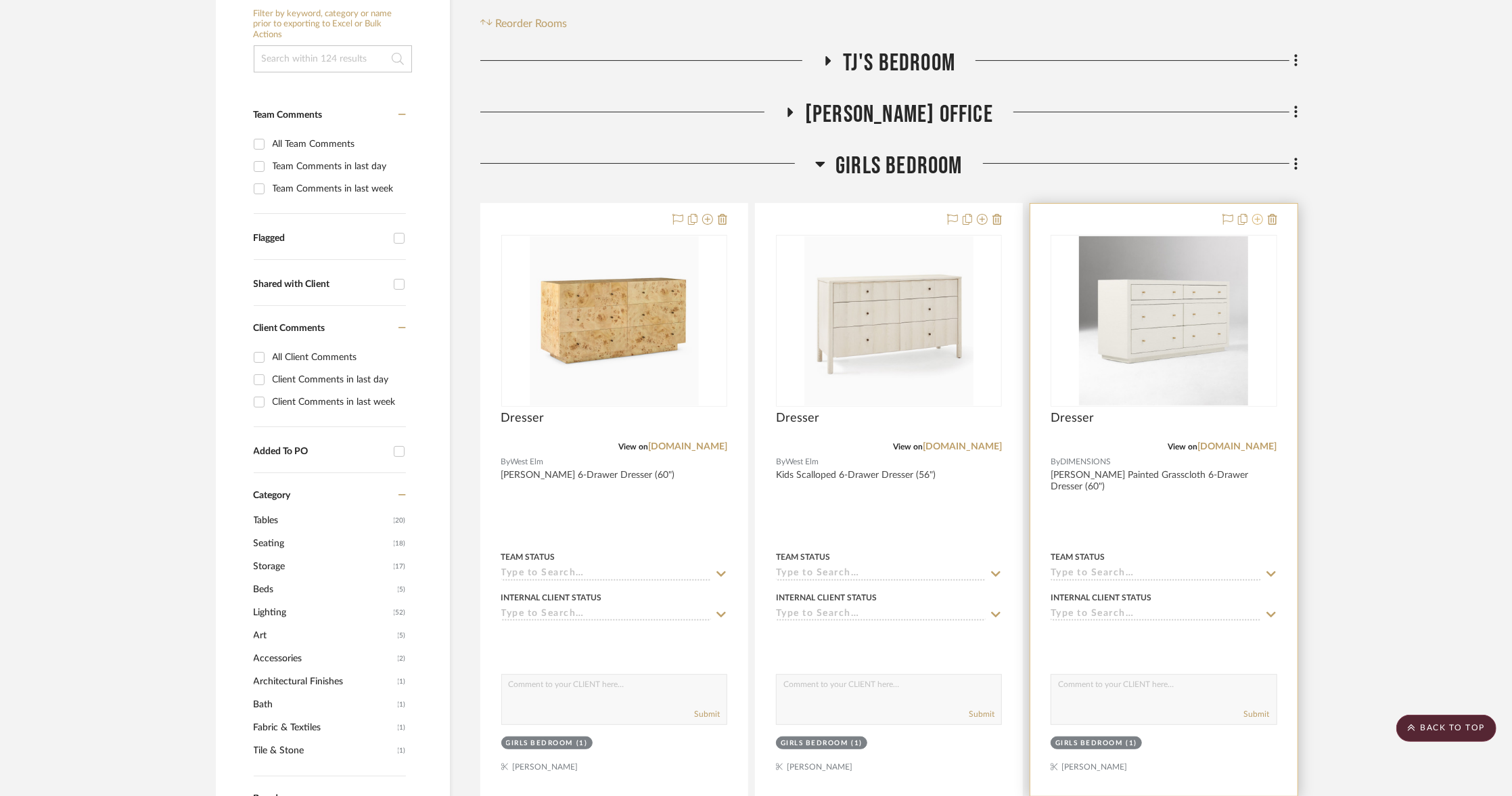
click at [1259, 224] on icon at bounding box center [1258, 219] width 11 height 11
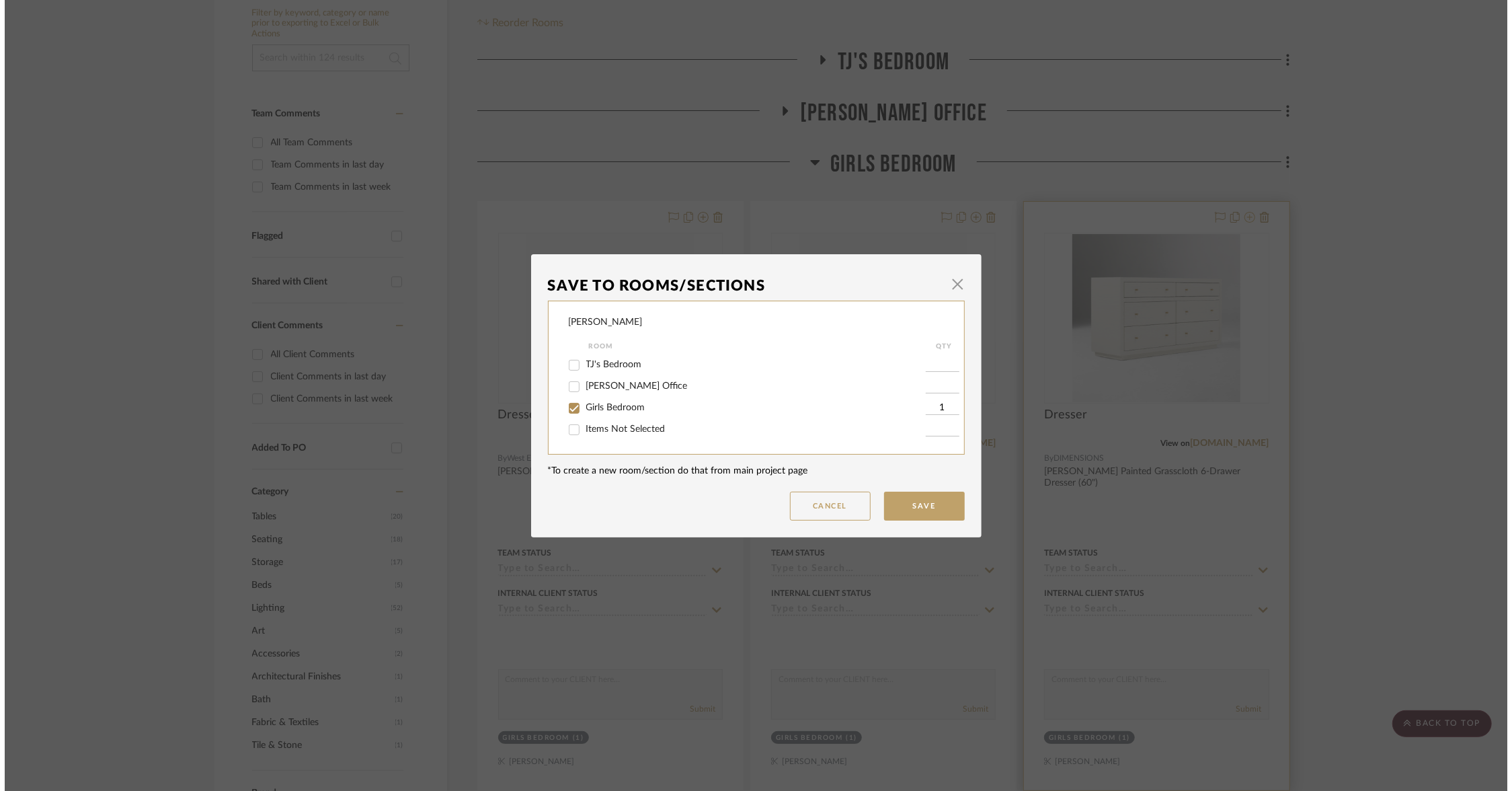
scroll to position [0, 0]
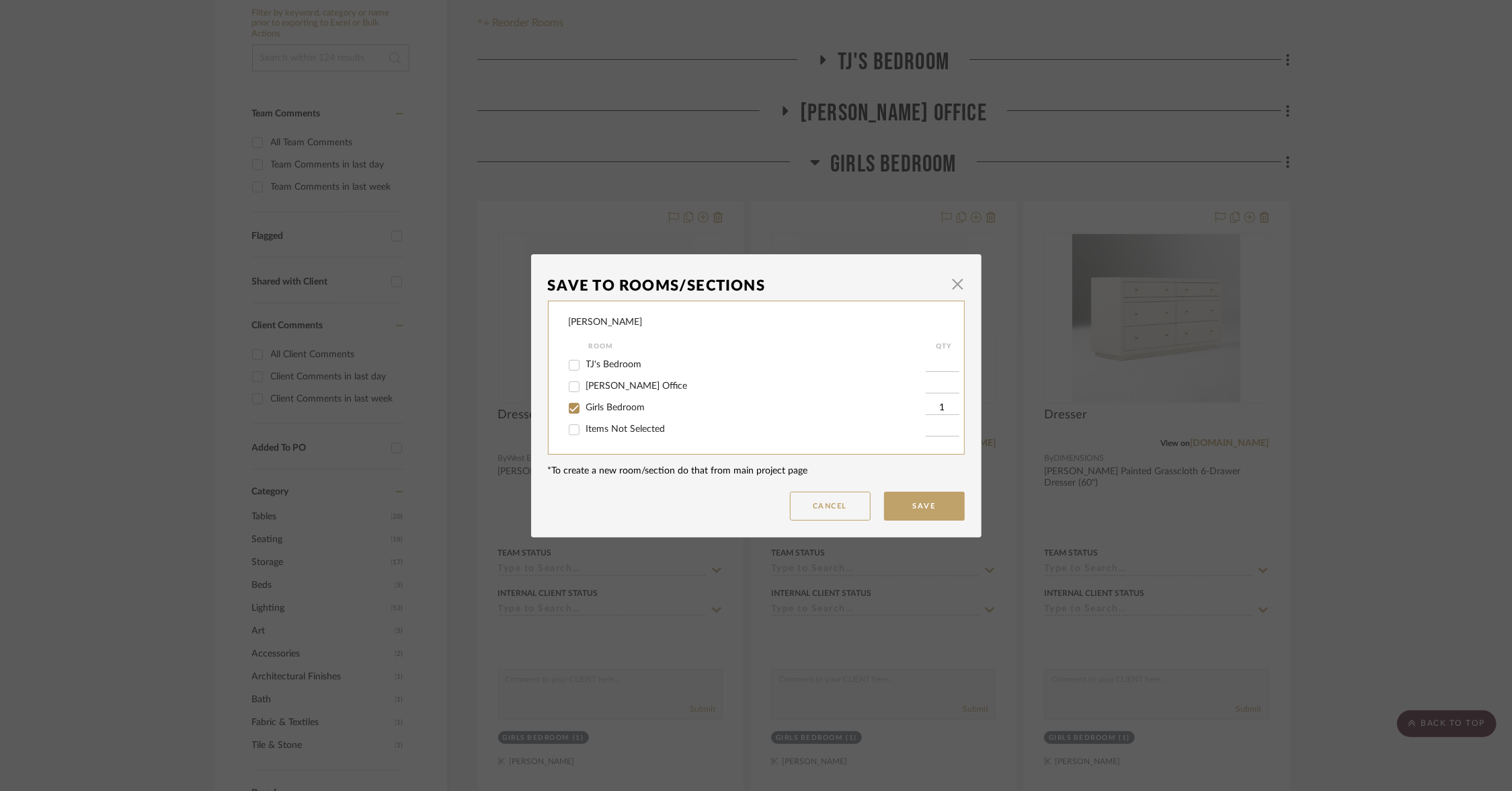
click at [586, 428] on span "Items Not Selected" at bounding box center [626, 429] width 80 height 9
click at [584, 428] on input "Items Not Selected" at bounding box center [574, 430] width 21 height 21
checkbox input "true"
type input "1"
click at [574, 405] on input "Girls Bedroom" at bounding box center [574, 409] width 21 height 21
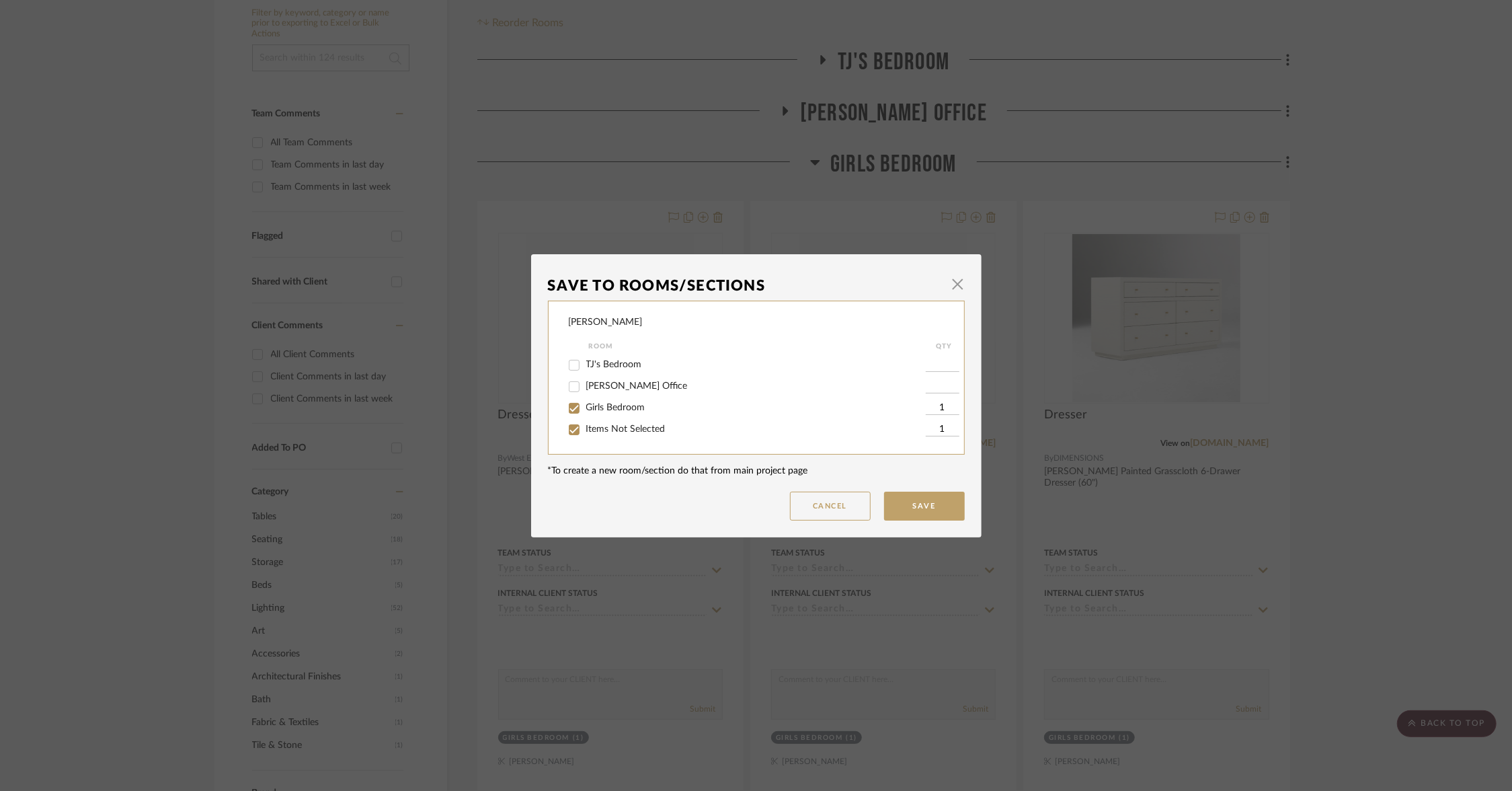
checkbox input "false"
click at [907, 515] on button "Save" at bounding box center [924, 506] width 80 height 29
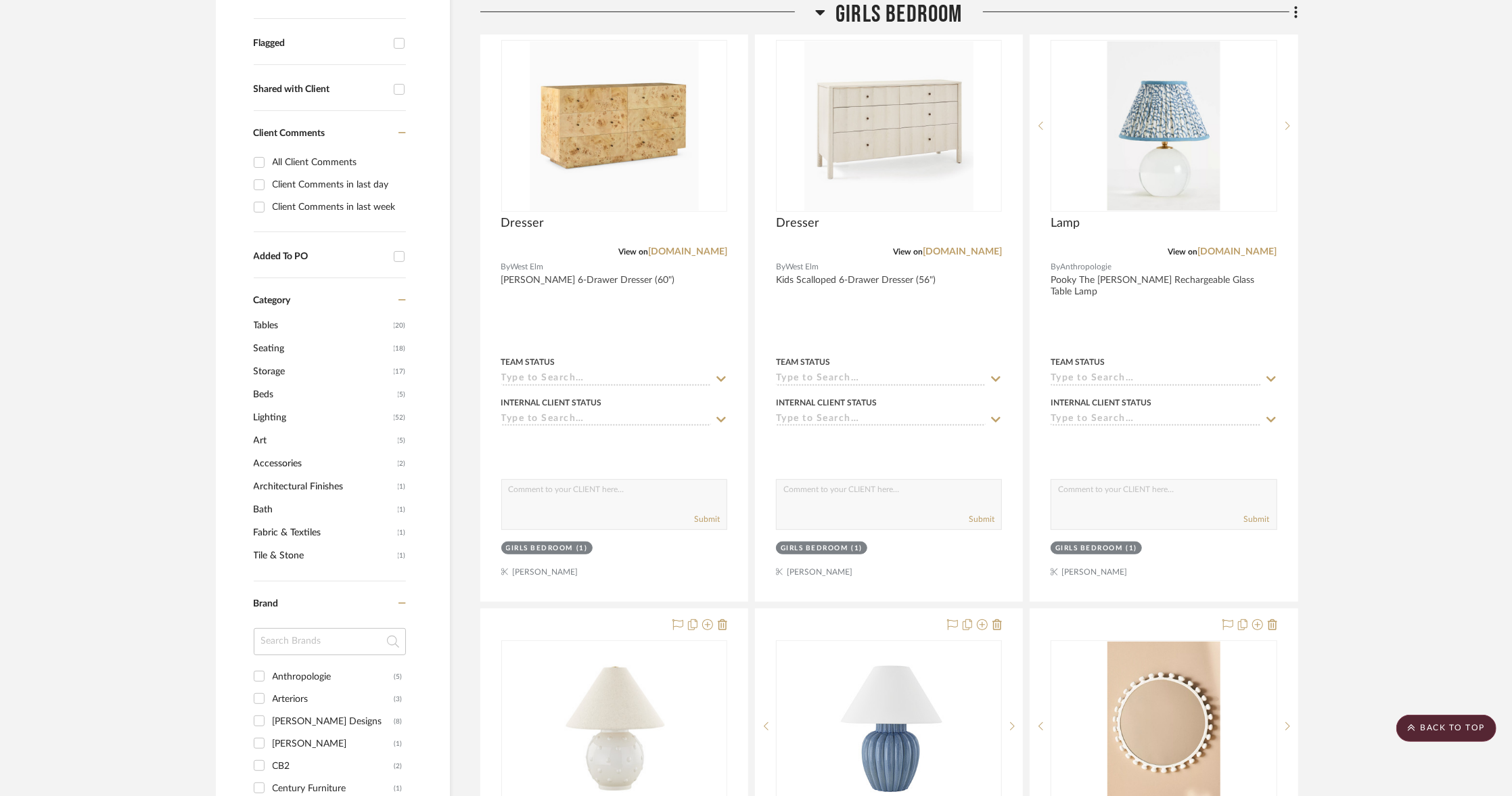
scroll to position [149, 0]
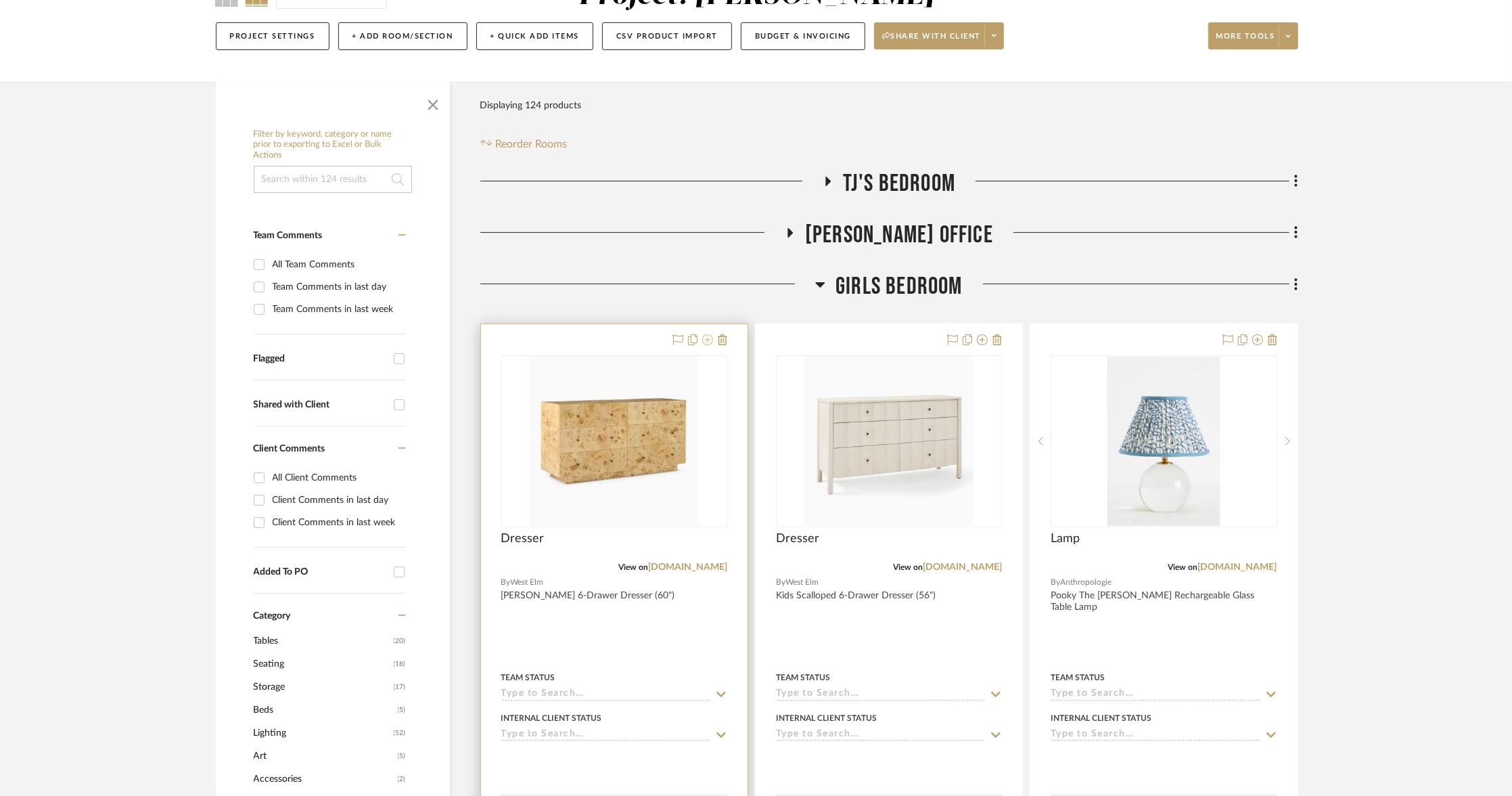
click at [705, 337] on icon at bounding box center [708, 339] width 11 height 11
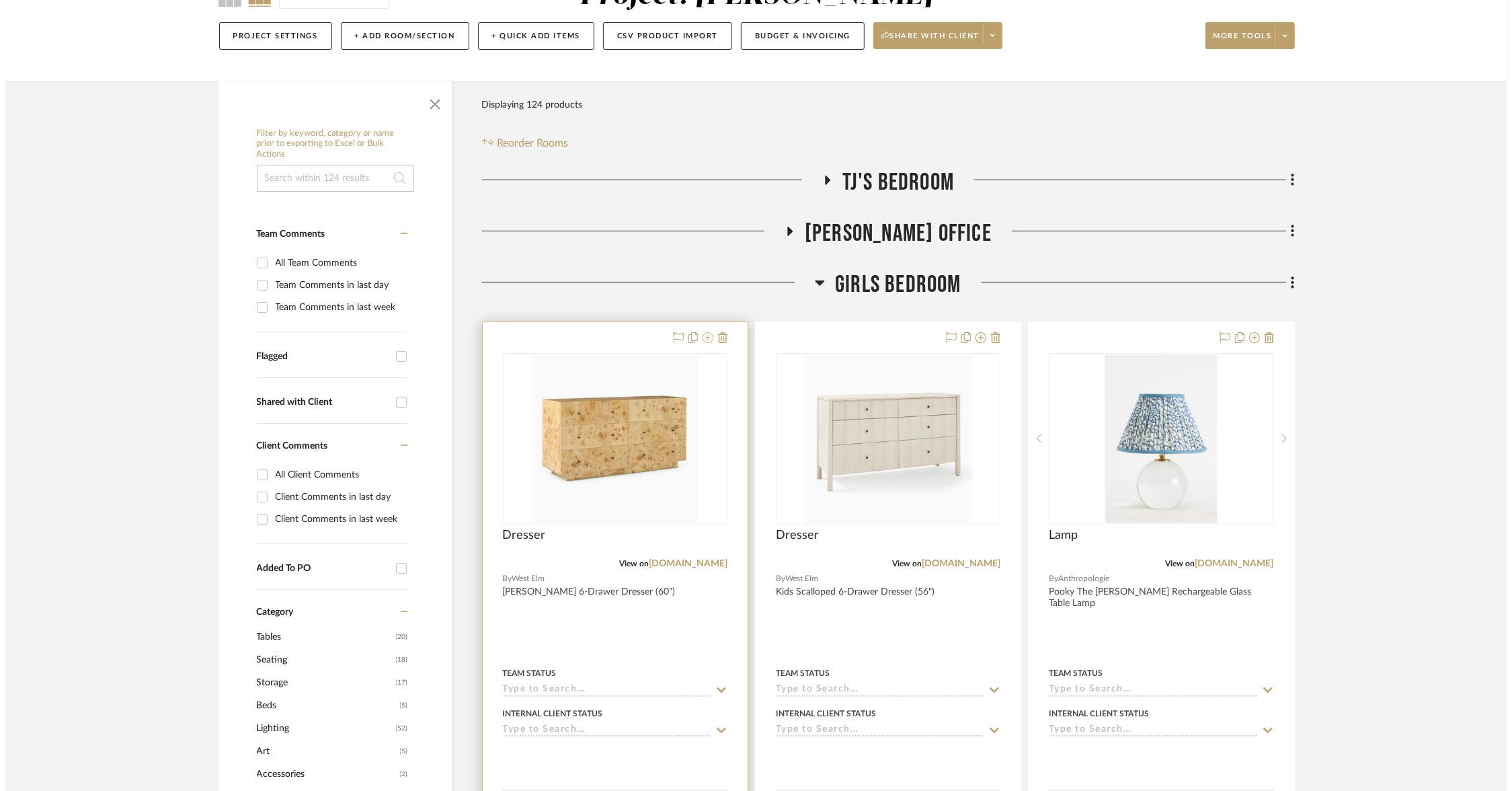
scroll to position [0, 0]
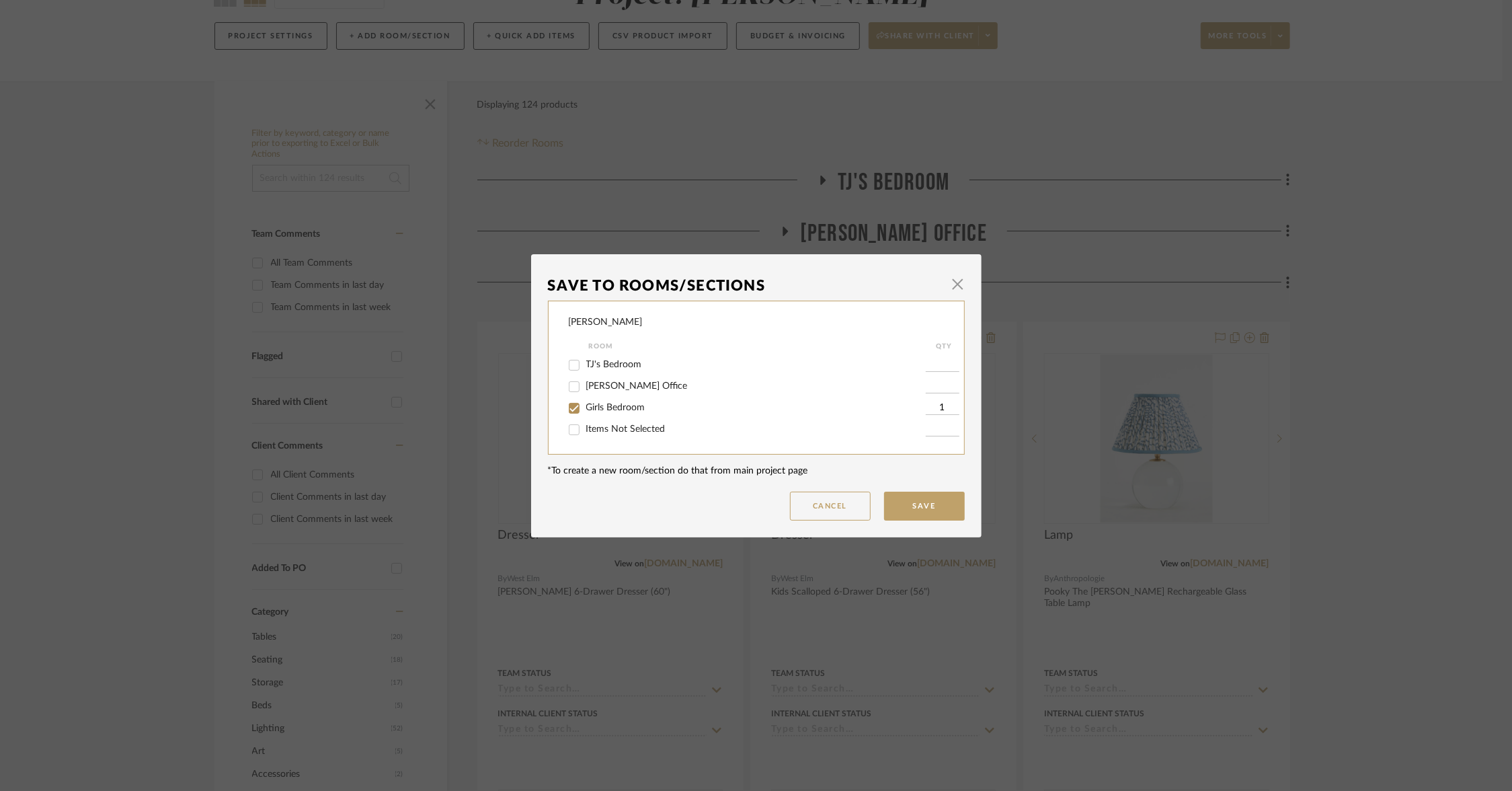
click at [597, 409] on span "Girls Bedroom" at bounding box center [615, 408] width 59 height 9
click at [585, 409] on input "Girls Bedroom" at bounding box center [574, 409] width 21 height 21
checkbox input "false"
click at [595, 430] on span "Items Not Selected" at bounding box center [626, 429] width 80 height 9
click at [585, 430] on input "Items Not Selected" at bounding box center [574, 430] width 21 height 21
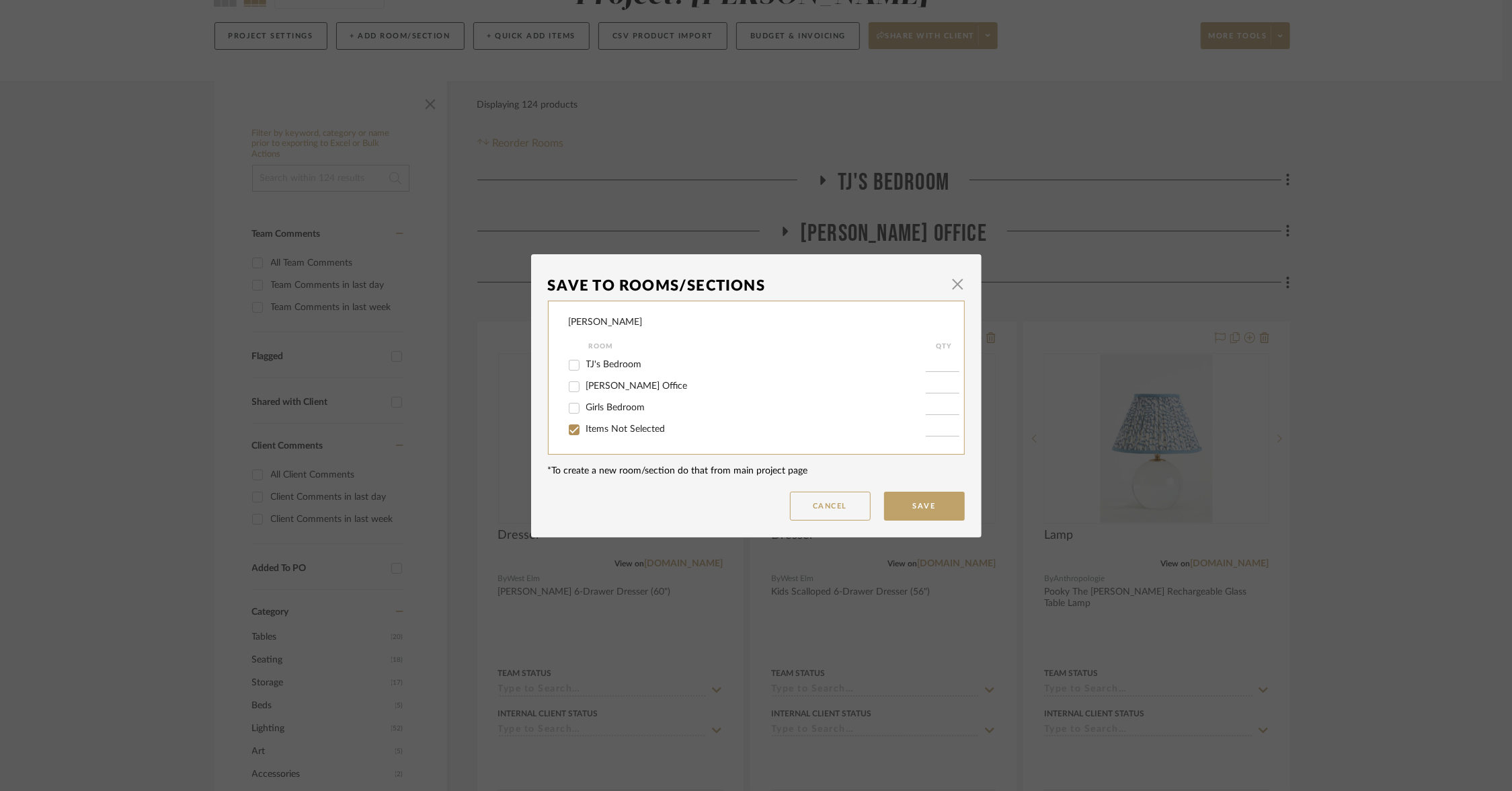
checkbox input "true"
type input "1"
click at [921, 507] on button "Save" at bounding box center [924, 506] width 80 height 29
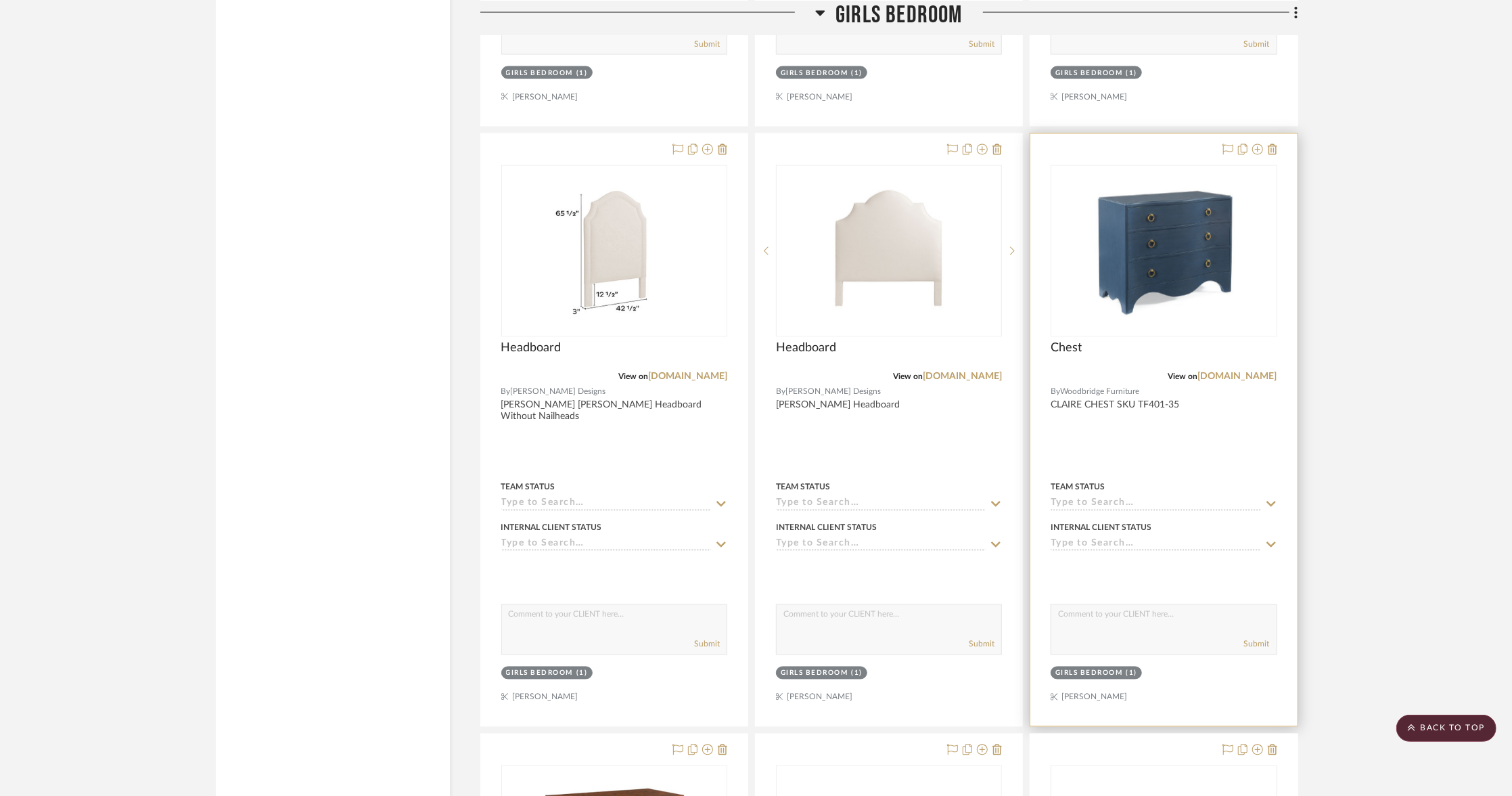
scroll to position [2136, 0]
